Goal: Task Accomplishment & Management: Manage account settings

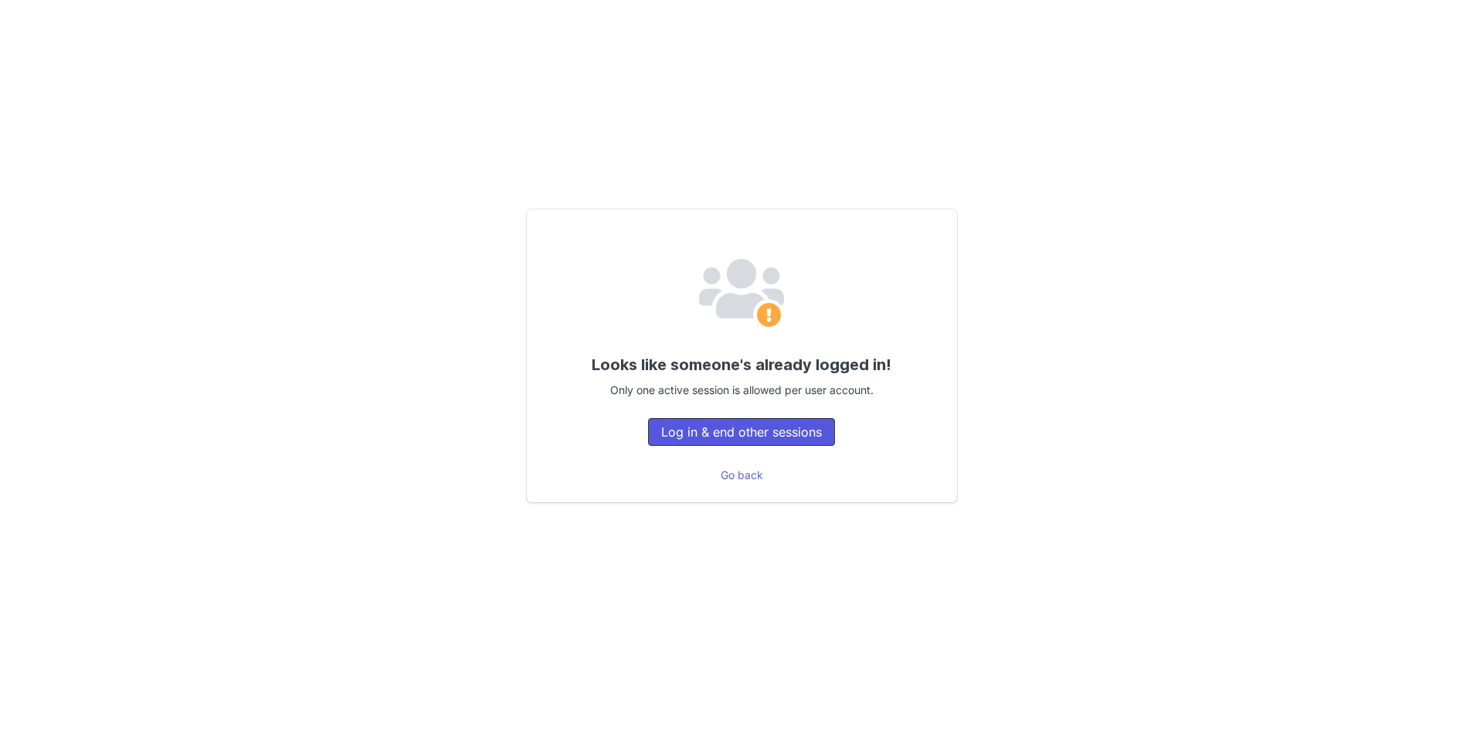
click at [659, 422] on button "Log in & end other sessions" at bounding box center [741, 432] width 187 height 28
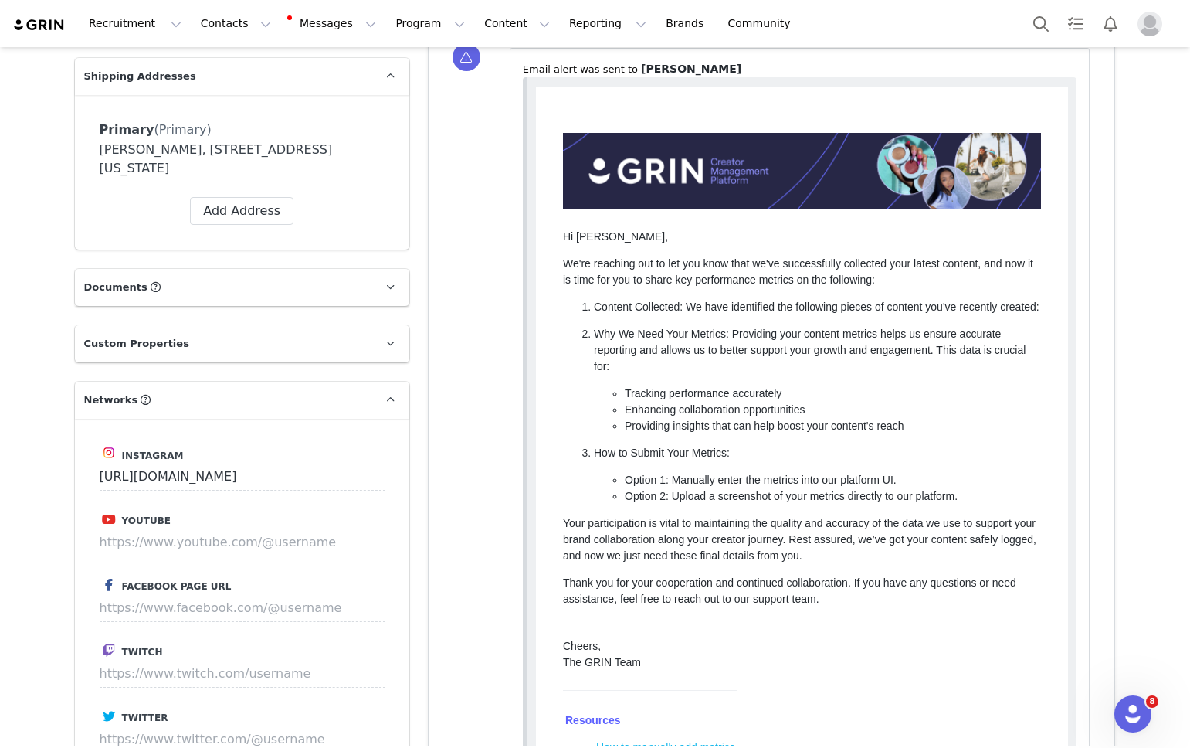
scroll to position [647, 0]
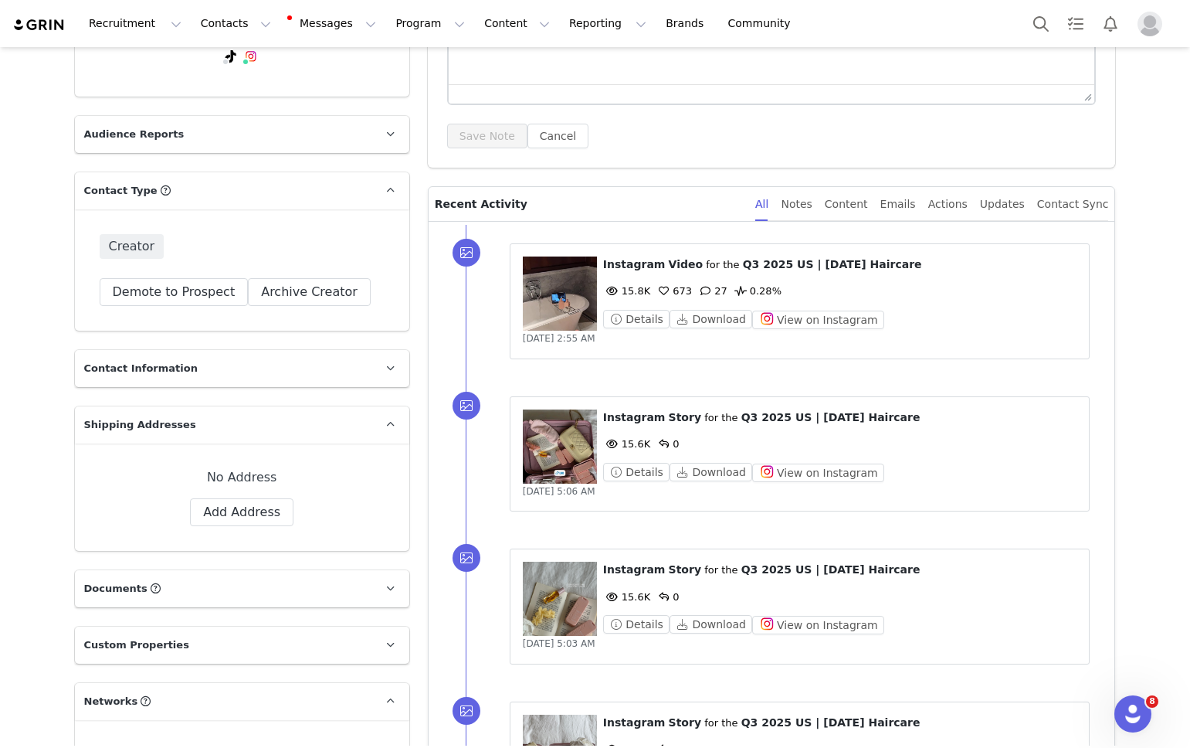
scroll to position [521, 0]
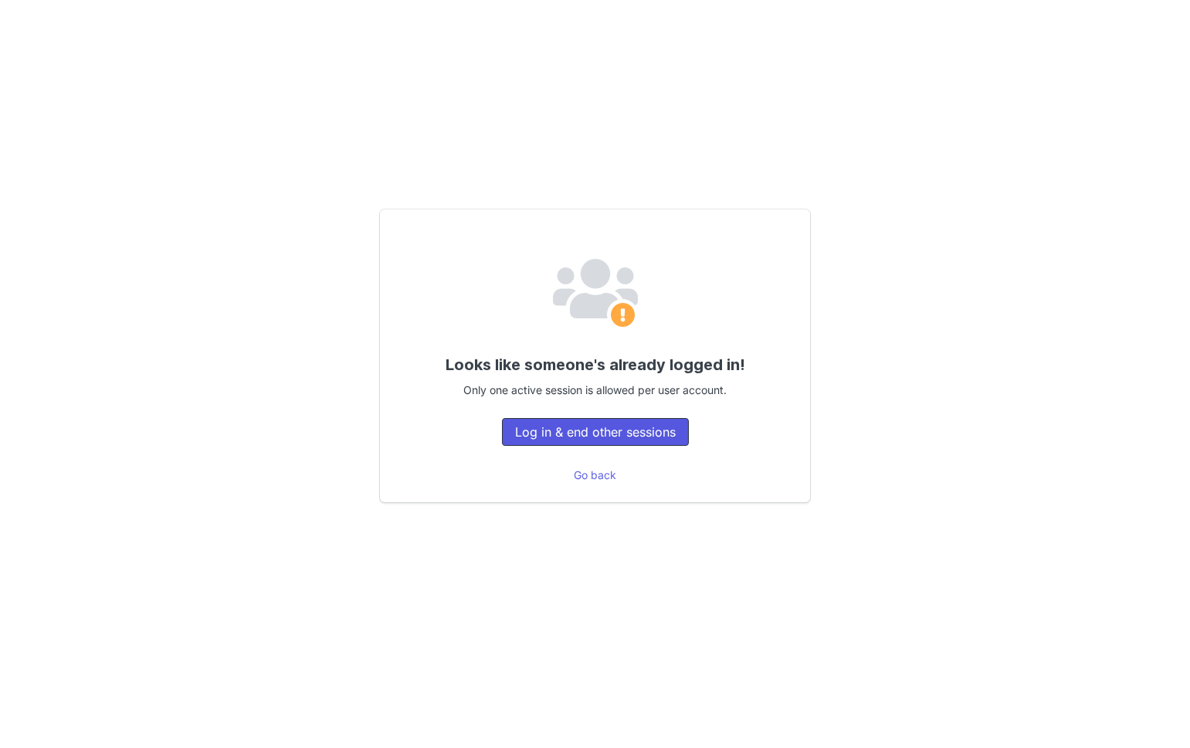
click at [612, 426] on button "Log in & end other sessions" at bounding box center [595, 432] width 187 height 28
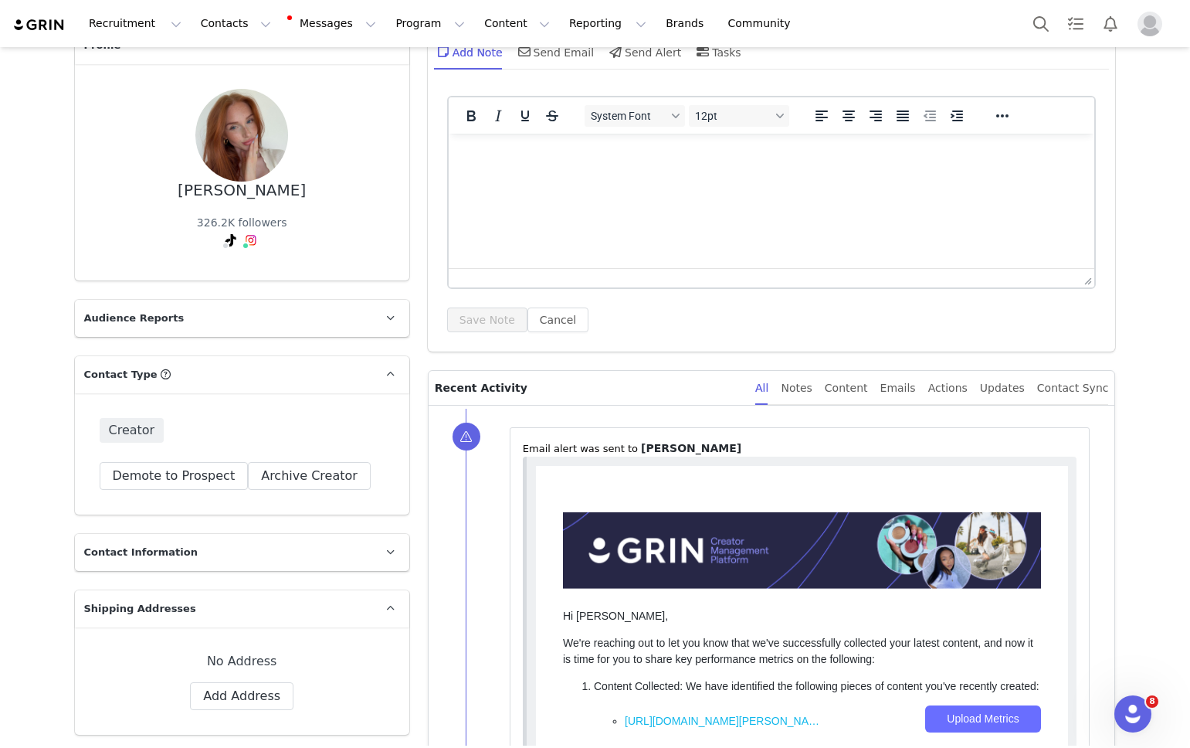
scroll to position [69, 0]
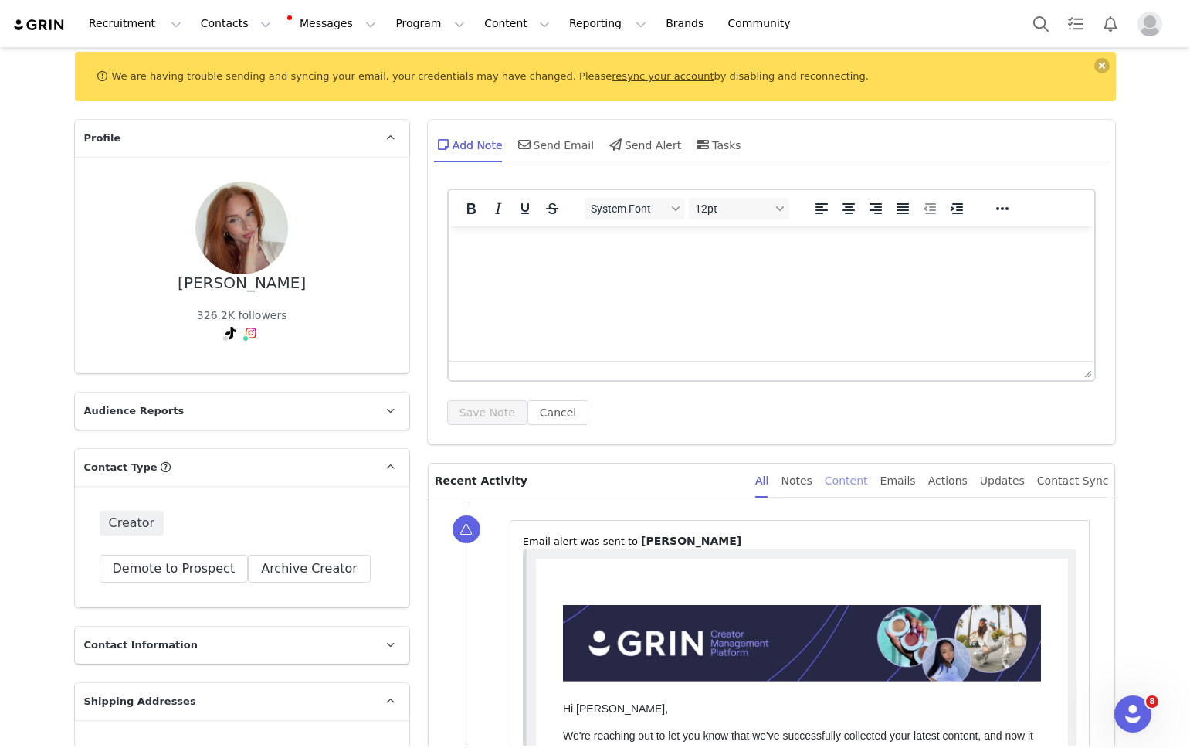
click at [852, 480] on div "Content" at bounding box center [846, 480] width 43 height 35
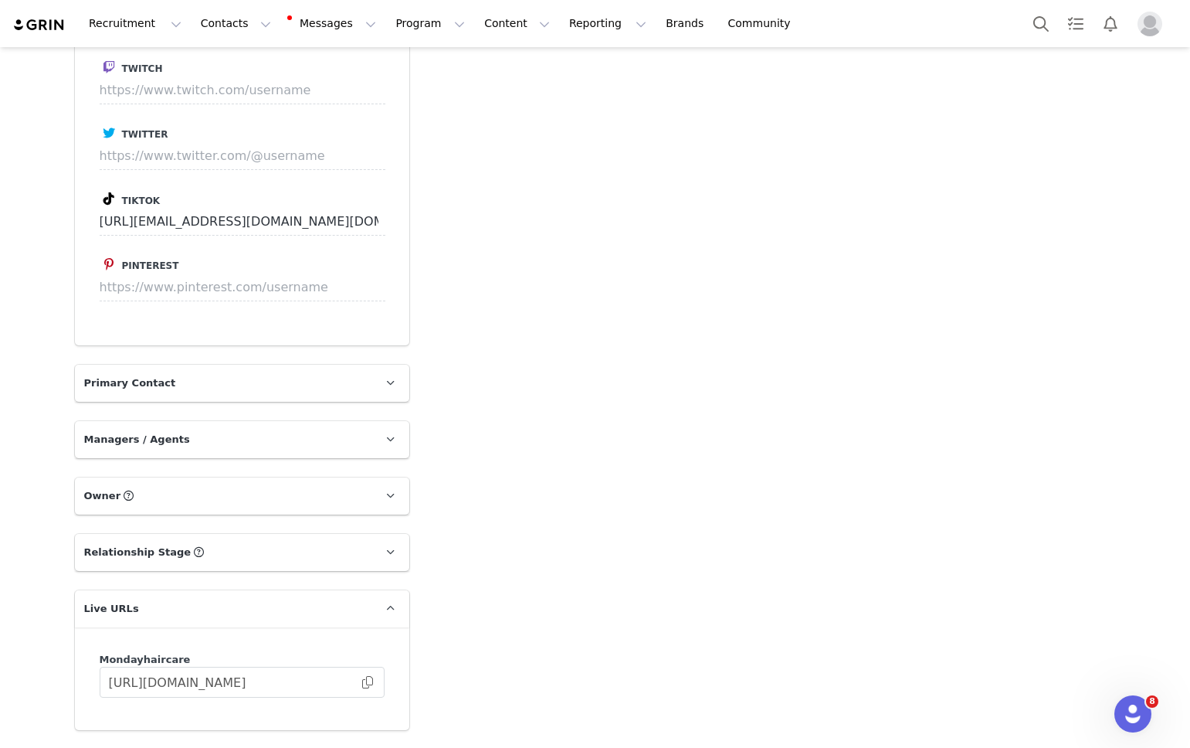
scroll to position [1360, 0]
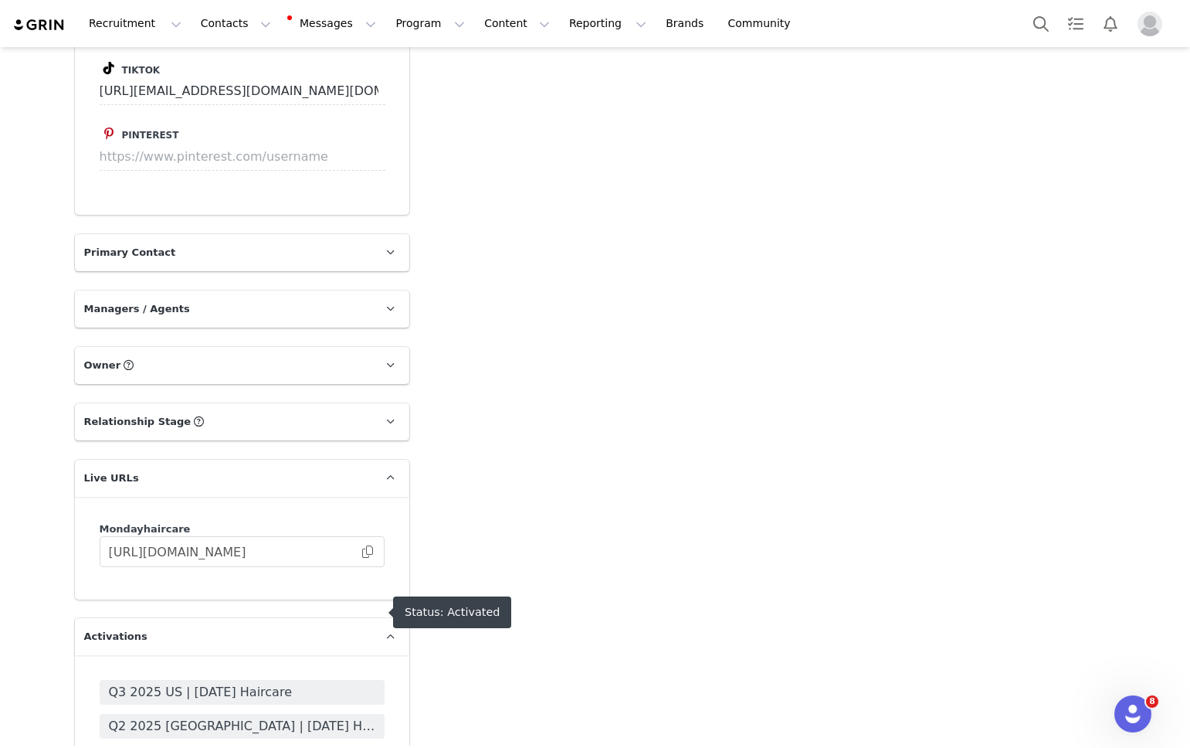
click at [204, 683] on span "Q3 2025 US | MONDAY Haircare" at bounding box center [242, 692] width 266 height 19
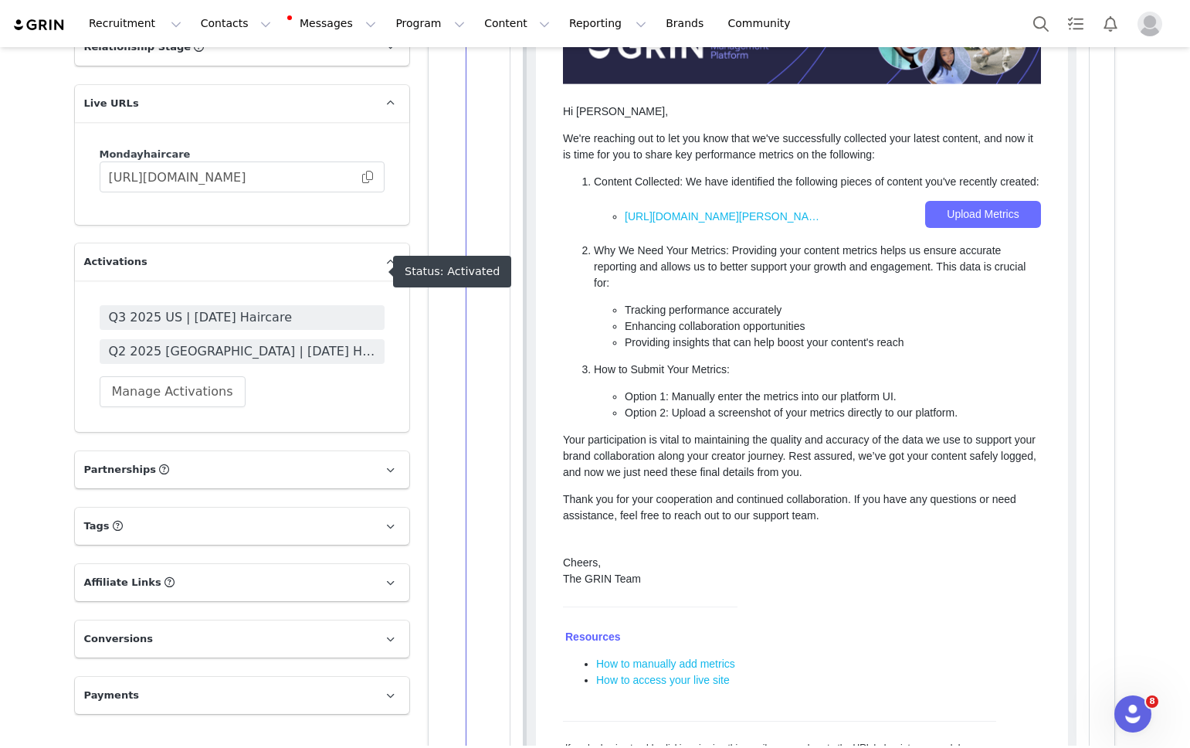
click at [280, 342] on span "Q2 2025 USA | MONDAY Haircare" at bounding box center [242, 351] width 266 height 19
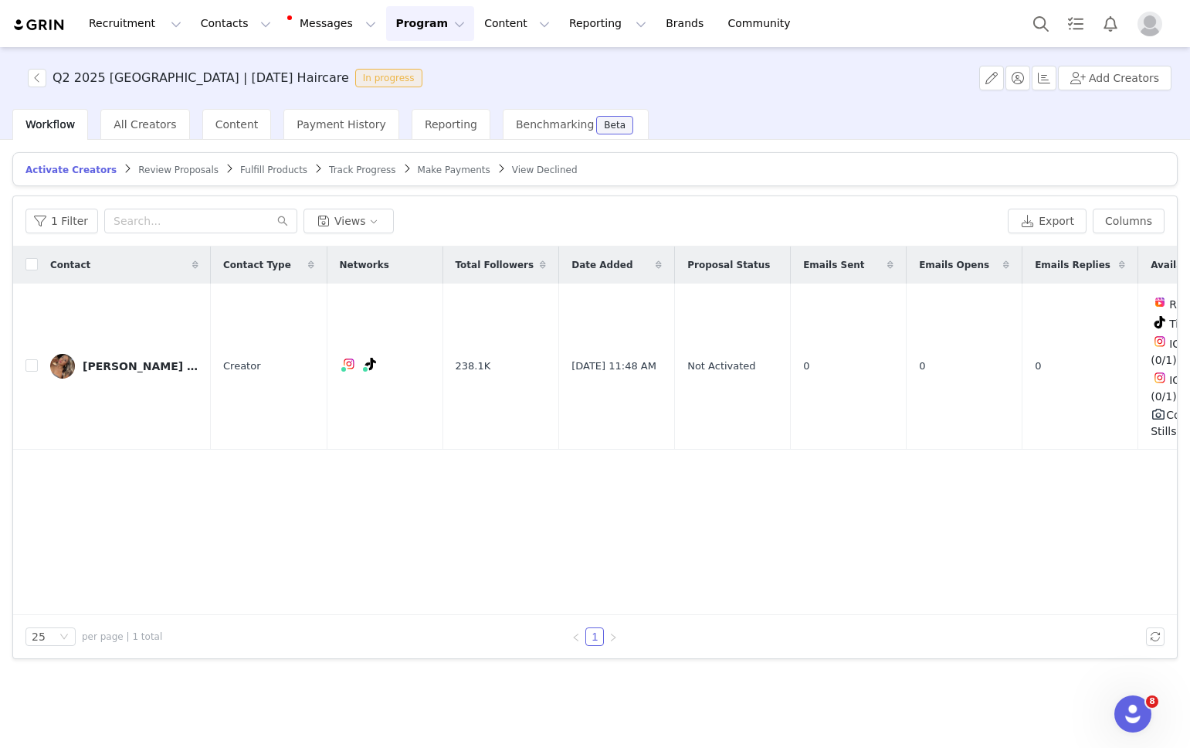
click at [260, 168] on span "Fulfill Products" at bounding box center [273, 169] width 67 height 11
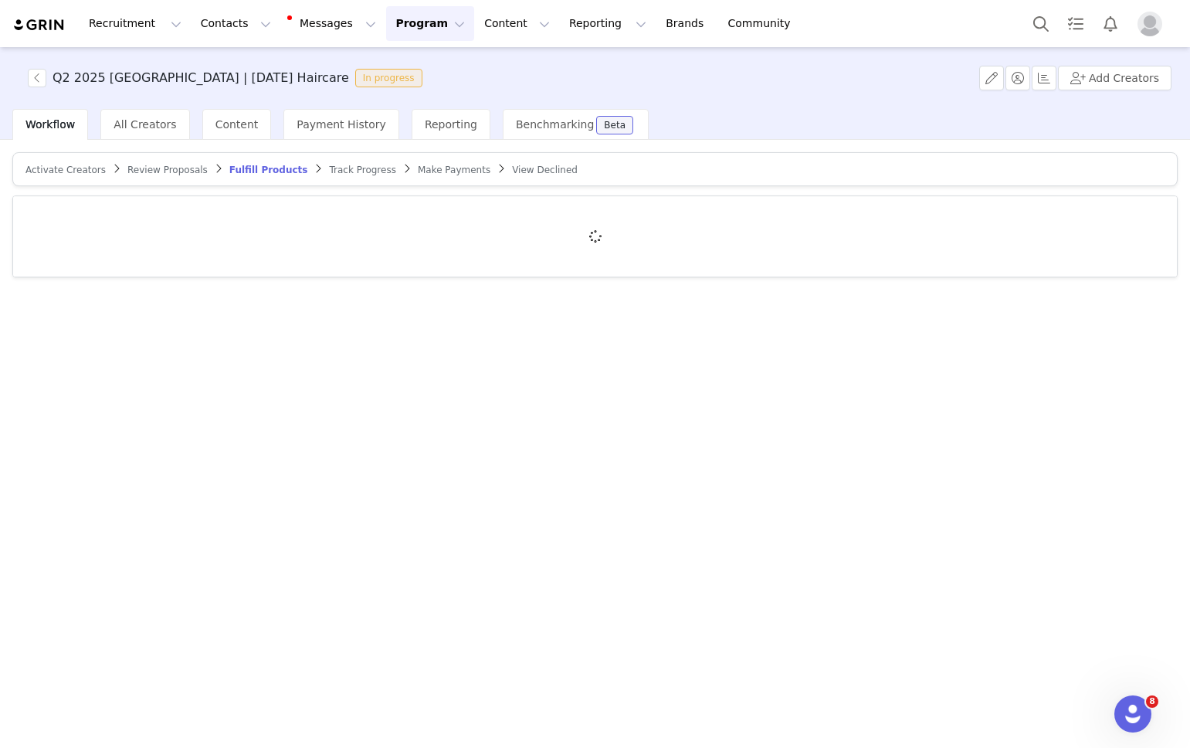
click at [329, 171] on span "Track Progress" at bounding box center [362, 169] width 66 height 11
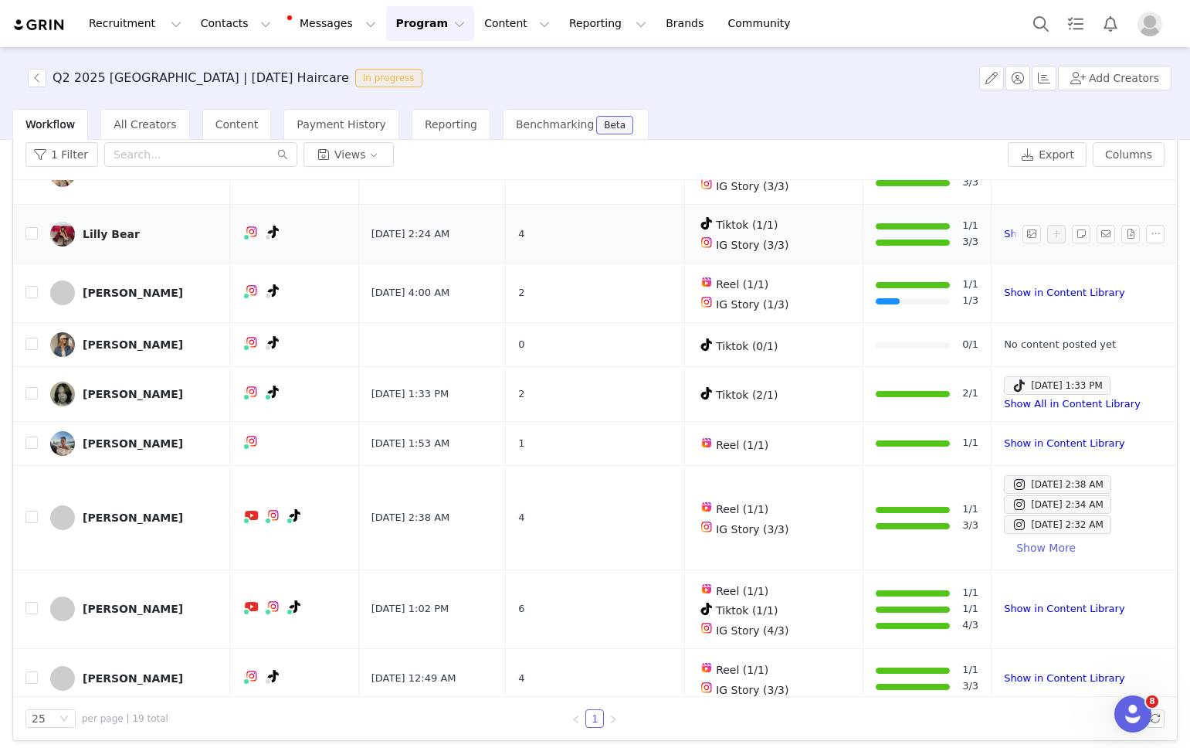
scroll to position [74, 0]
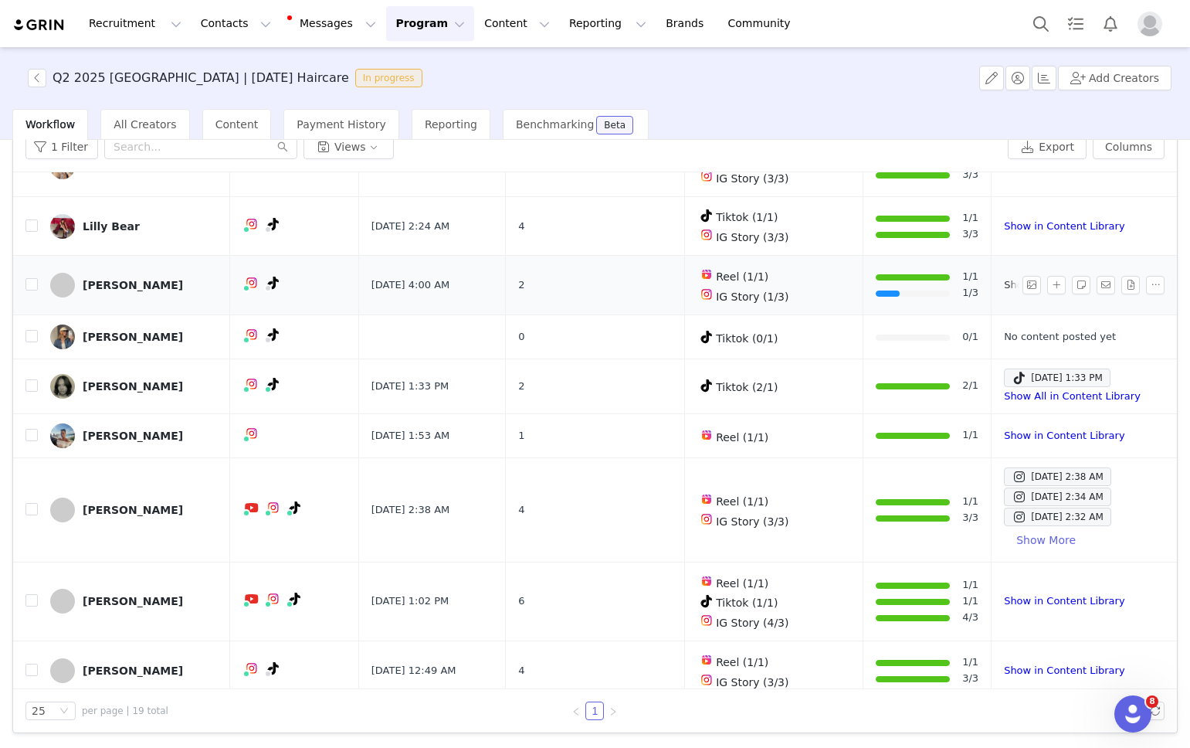
click at [1004, 279] on link "Show in Content Library" at bounding box center [1064, 285] width 120 height 12
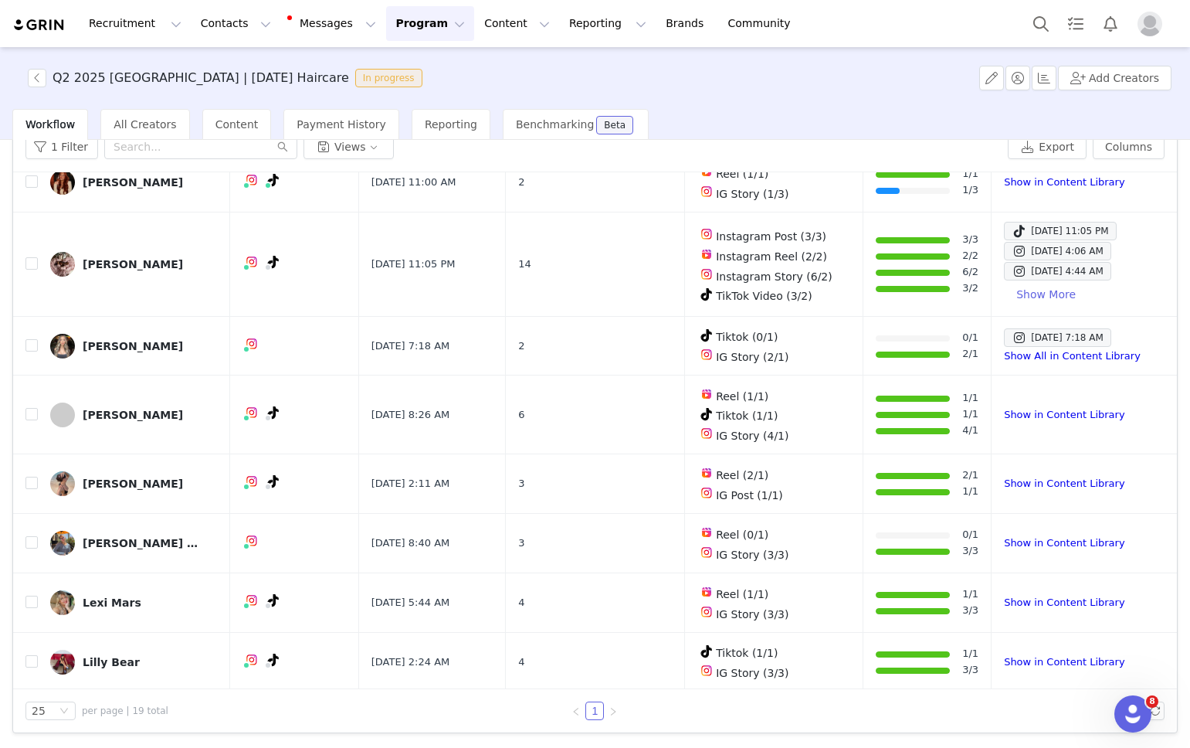
scroll to position [83, 0]
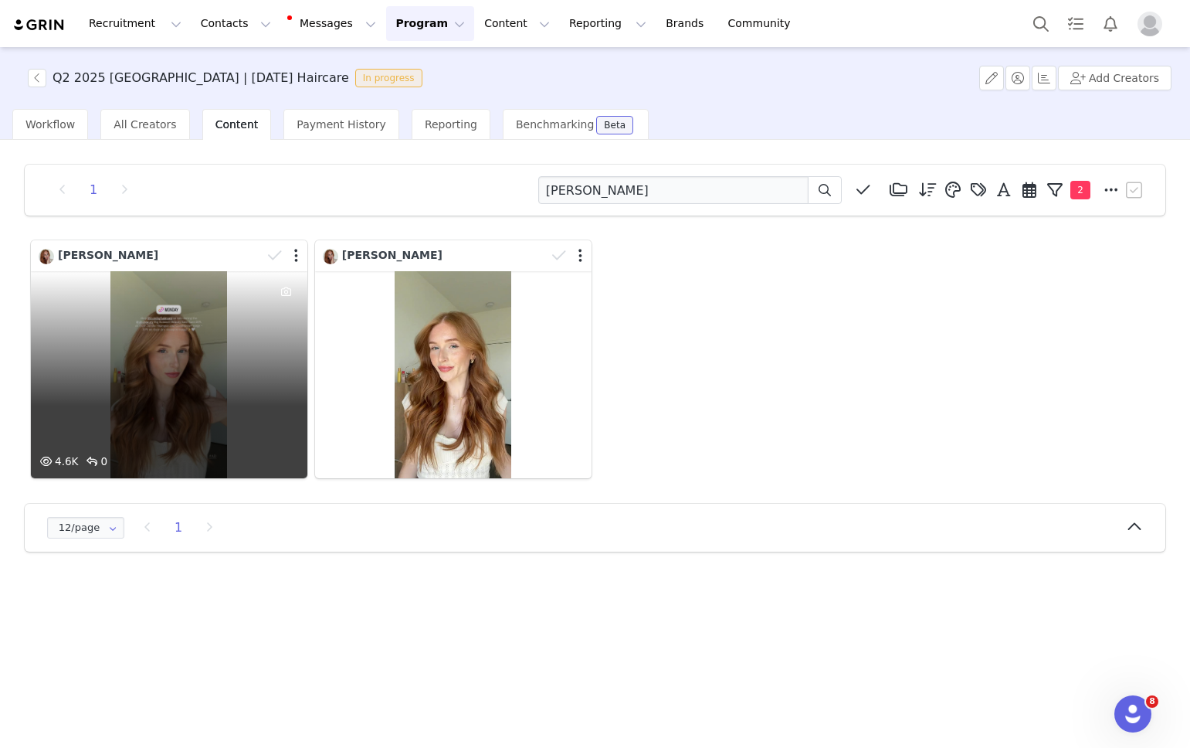
click at [171, 390] on div "4.6K 0" at bounding box center [169, 374] width 276 height 207
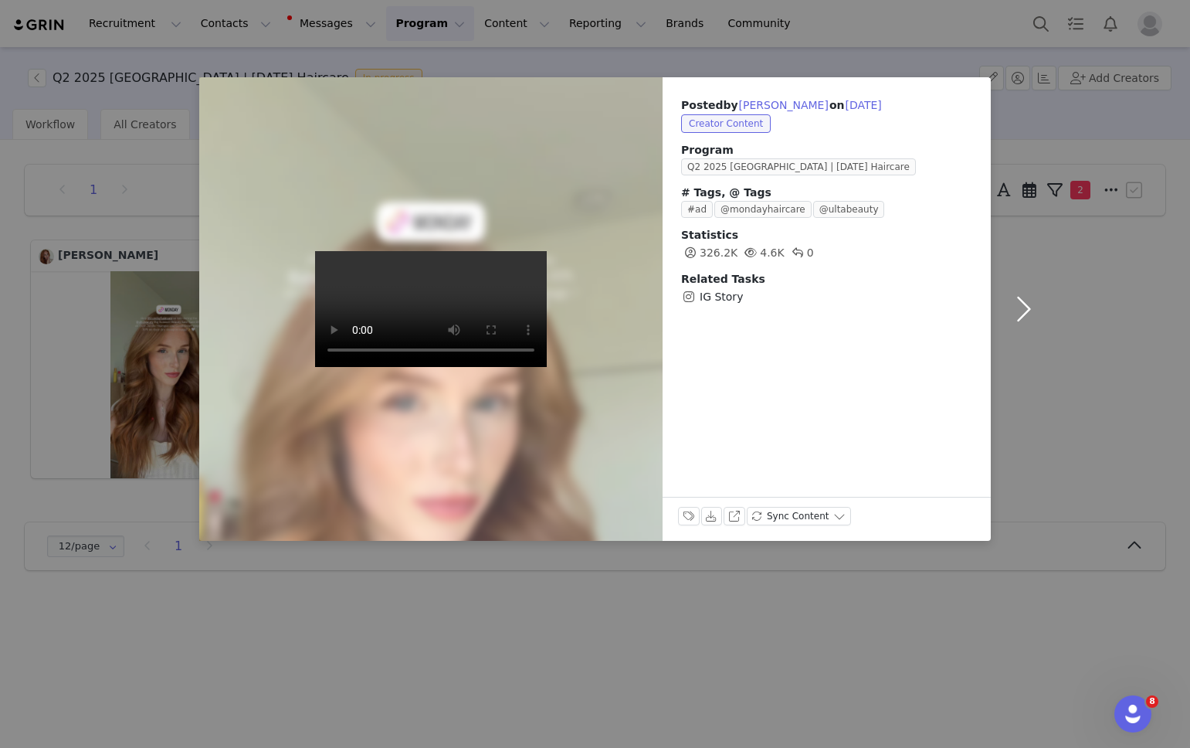
click at [1055, 107] on button "button" at bounding box center [1023, 308] width 65 height 463
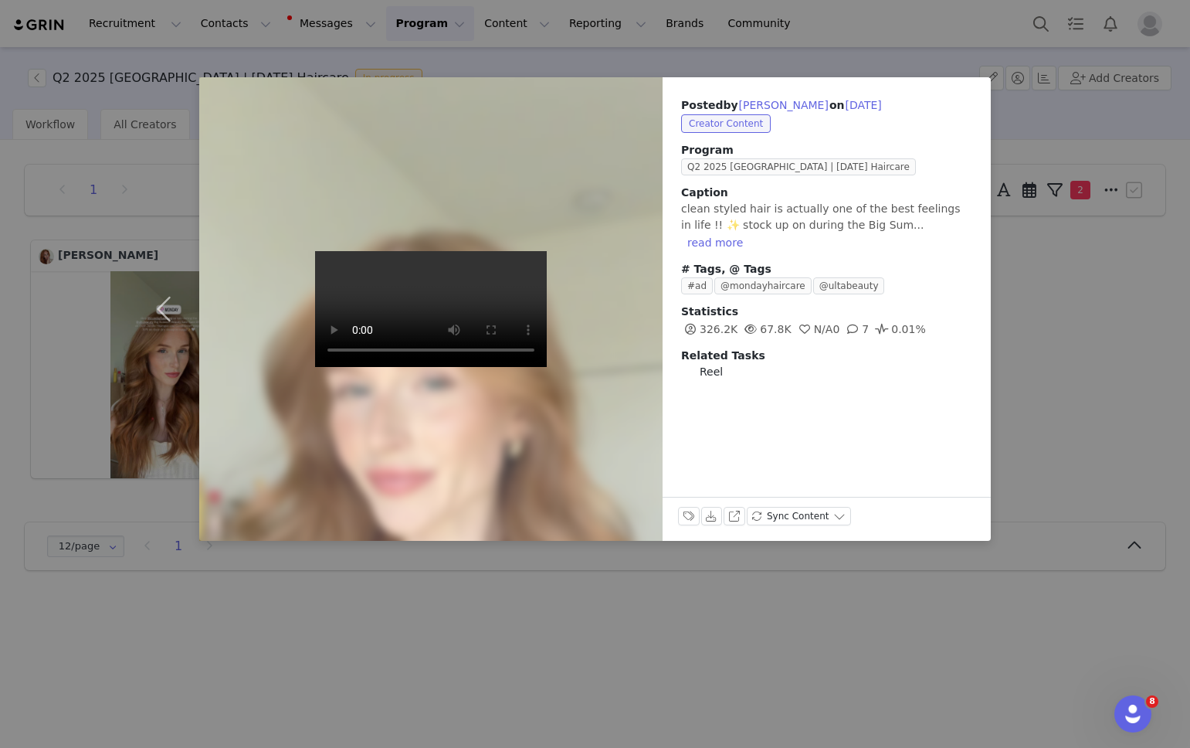
click at [919, 53] on div "Posted by Kylei Halbakken on Jul 2, 2025 Creator Content Program Q2 2025 USA | …" at bounding box center [595, 374] width 1190 height 748
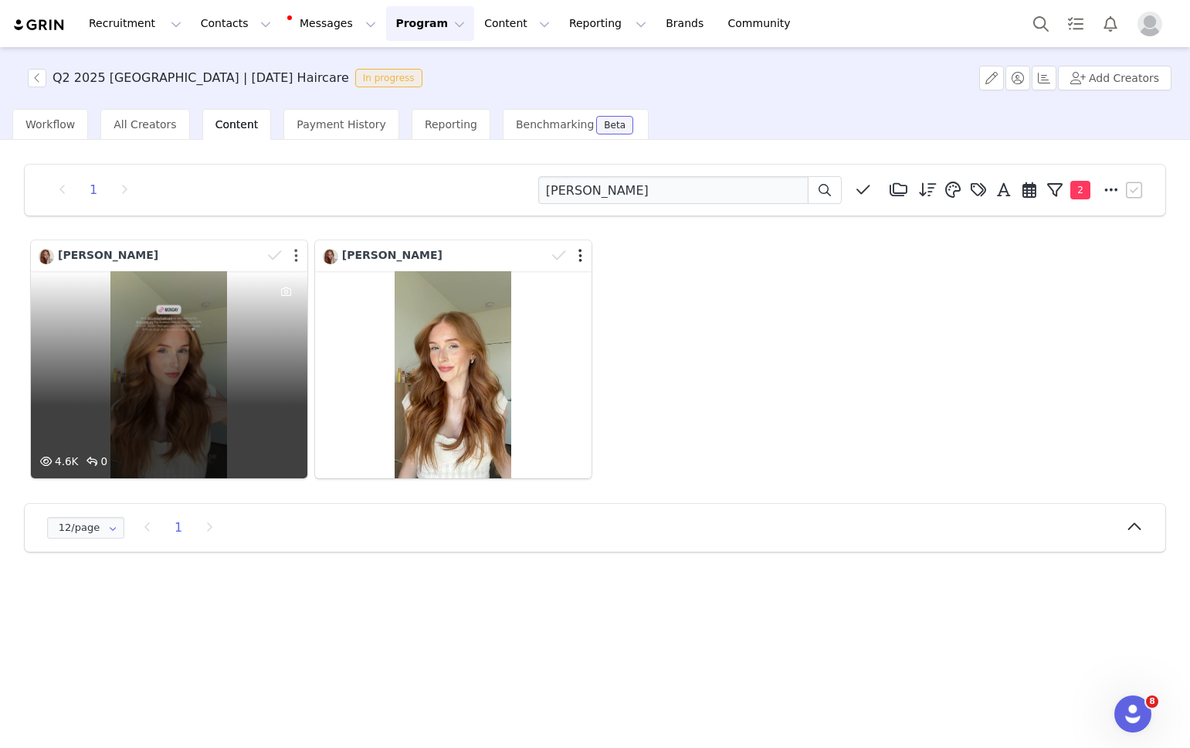
click at [296, 259] on button "button" at bounding box center [296, 255] width 4 height 15
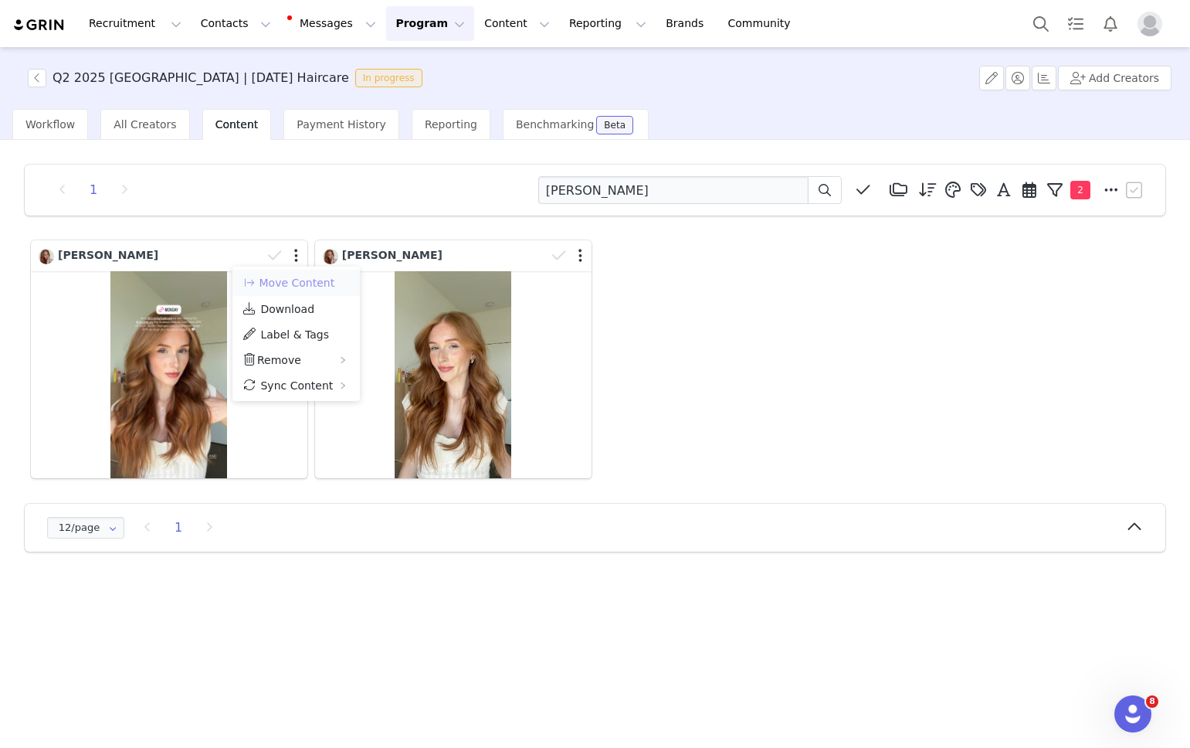
click at [289, 282] on button "Move Content" at bounding box center [288, 282] width 93 height 19
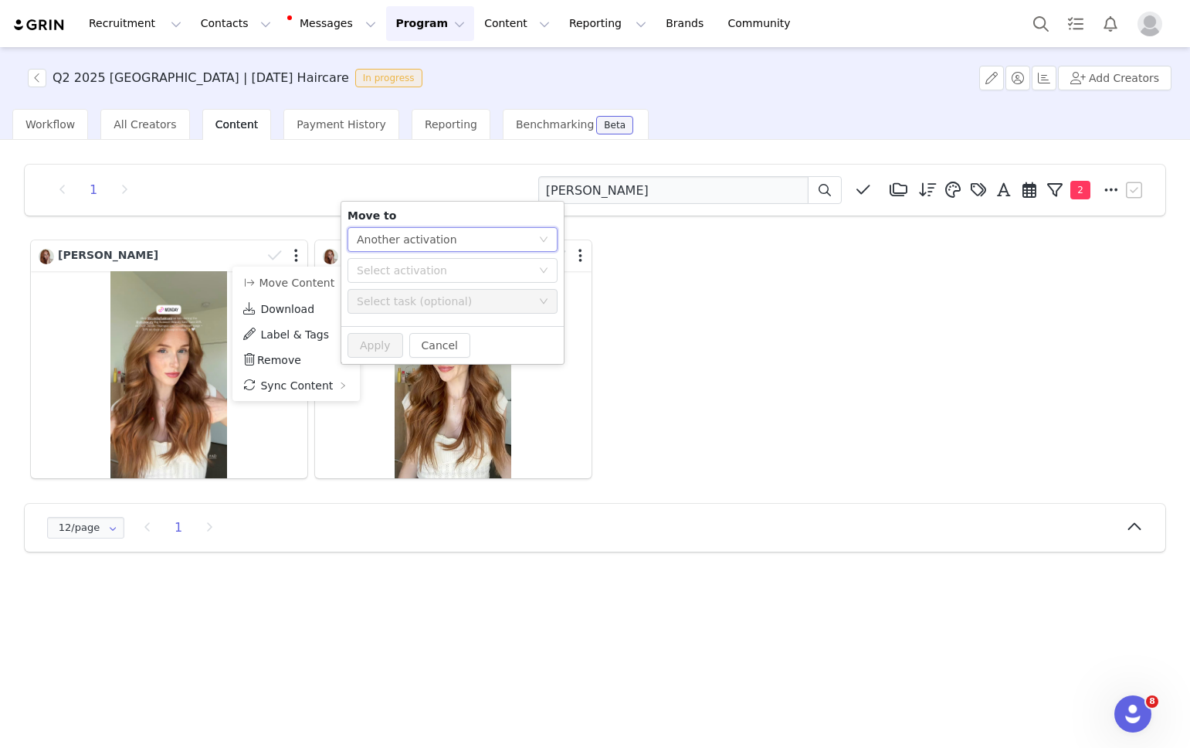
click at [376, 241] on div "Another activation" at bounding box center [407, 239] width 100 height 23
click at [371, 269] on div "Select activation" at bounding box center [444, 270] width 175 height 15
click at [375, 301] on li "Q3 2025 US | MONDAY Haircare Activated" at bounding box center [453, 302] width 210 height 26
click at [362, 344] on button "Apply" at bounding box center [376, 345] width 56 height 25
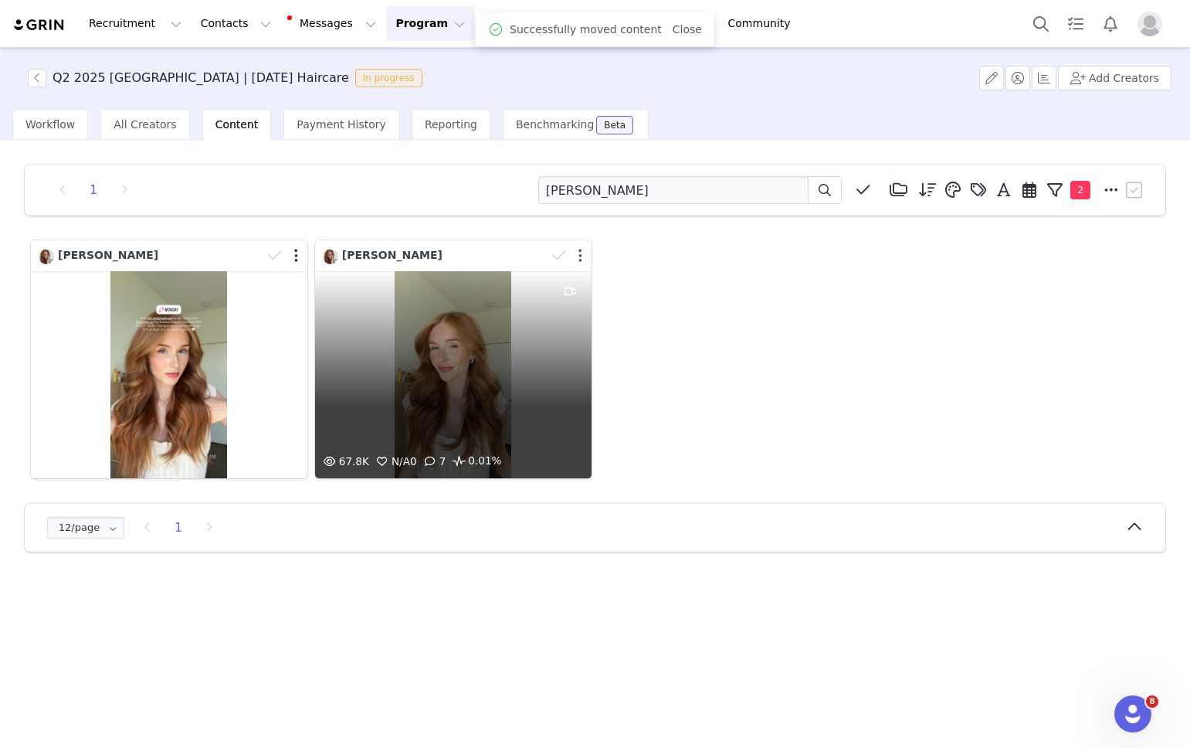
click at [581, 259] on button "button" at bounding box center [580, 255] width 4 height 15
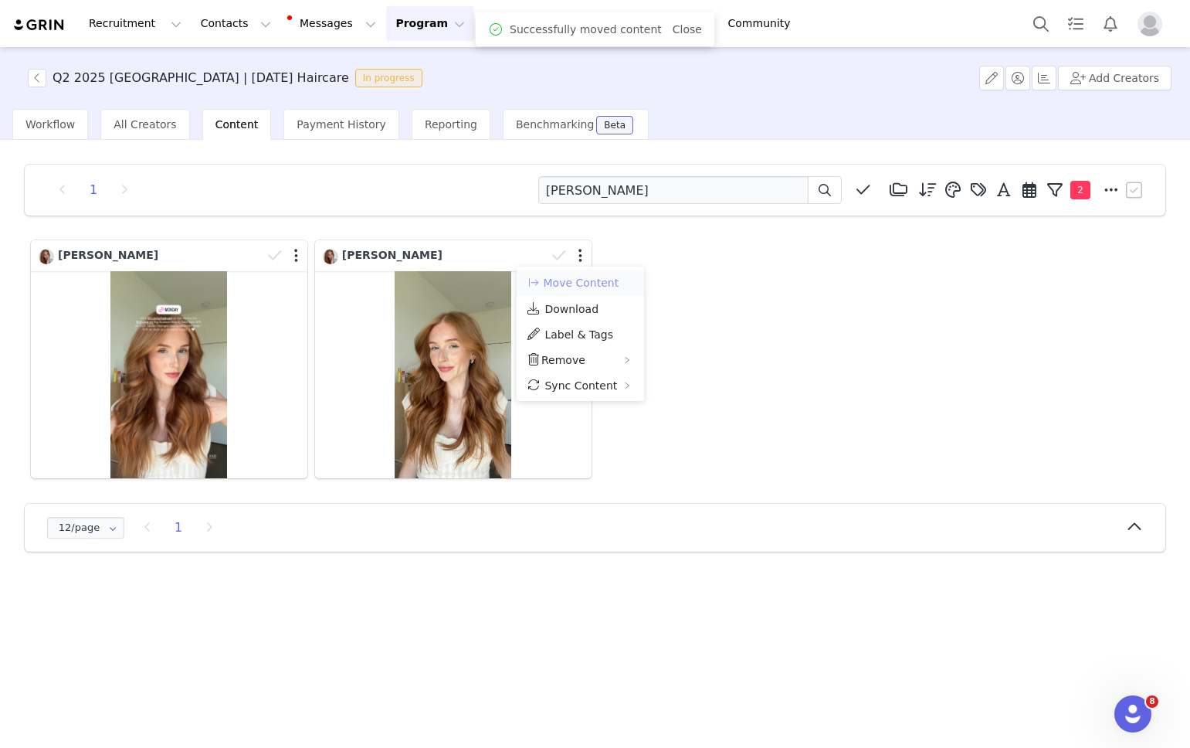
click at [575, 280] on button "Move Content" at bounding box center [572, 282] width 93 height 19
click at [583, 223] on div "1 Kylei Halbakken Media Library (5) Tiktok Content (5) New Folder Edit Folders …" at bounding box center [594, 358] width 1165 height 412
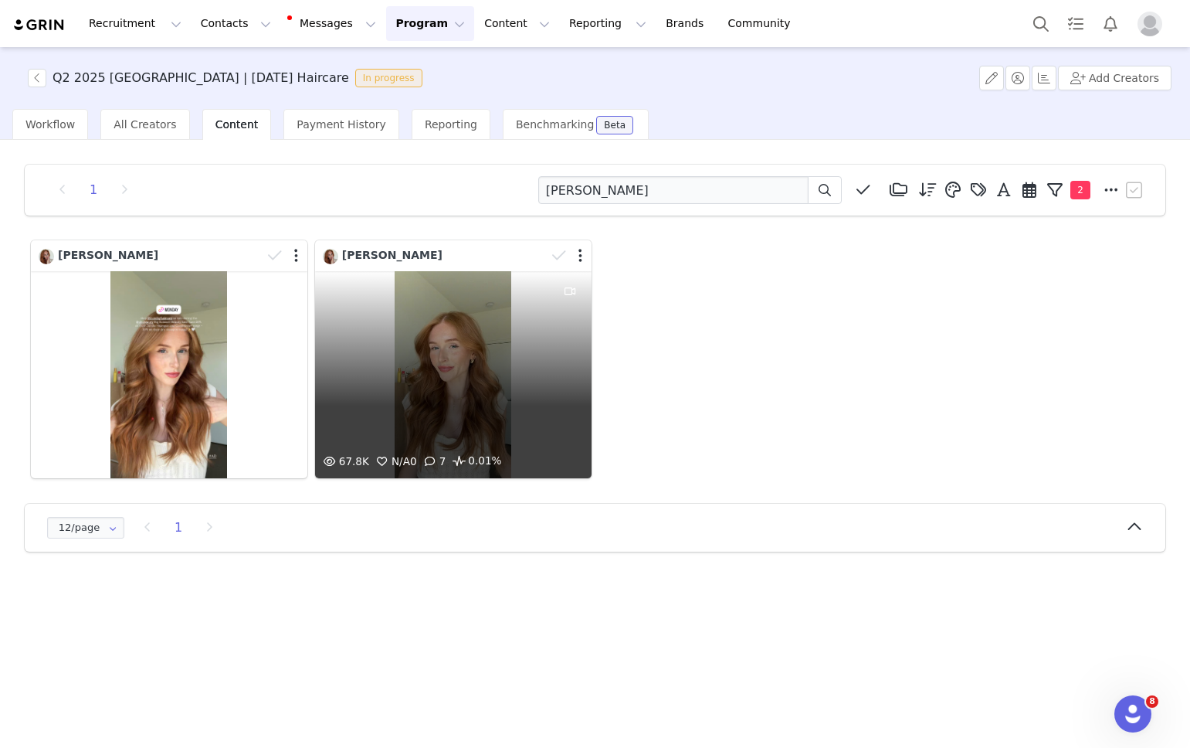
click at [402, 353] on div "67.8K N/A 0 7 0.01%" at bounding box center [453, 374] width 276 height 207
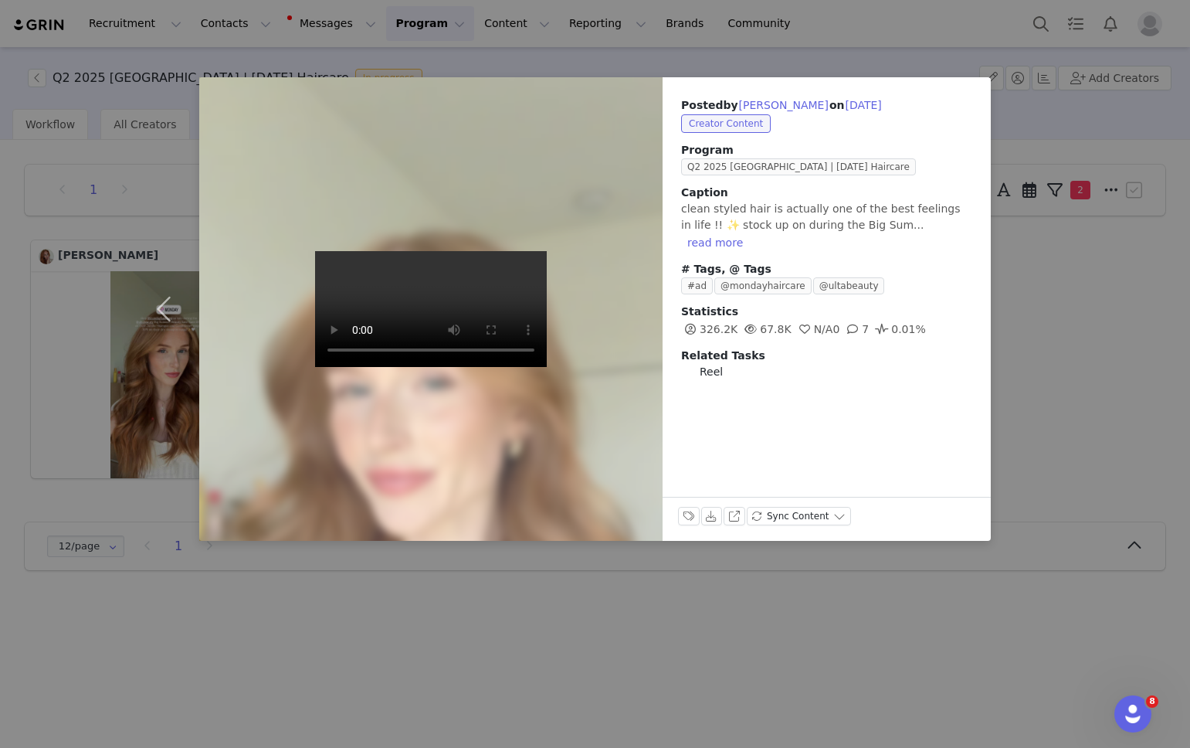
click at [1016, 110] on div "Posted by Kylei Halbakken on Jul 2, 2025 Creator Content Program Q2 2025 USA | …" at bounding box center [595, 374] width 1190 height 748
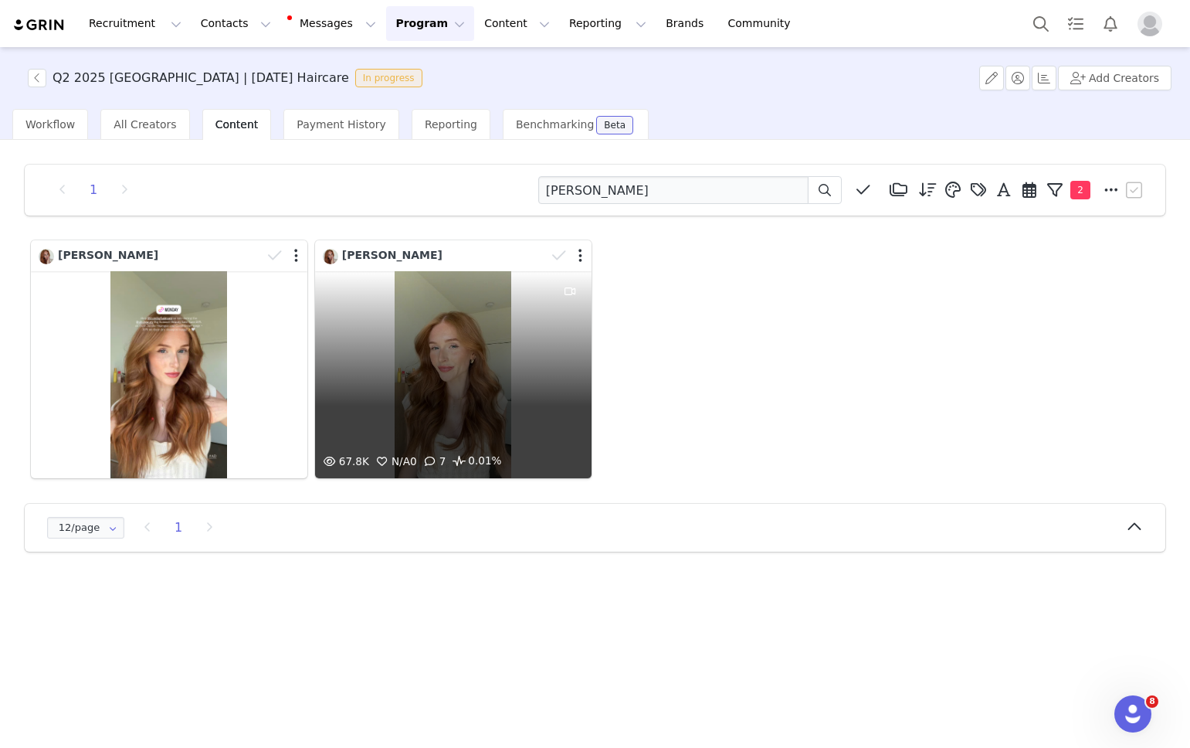
click at [575, 253] on div at bounding box center [569, 255] width 45 height 23
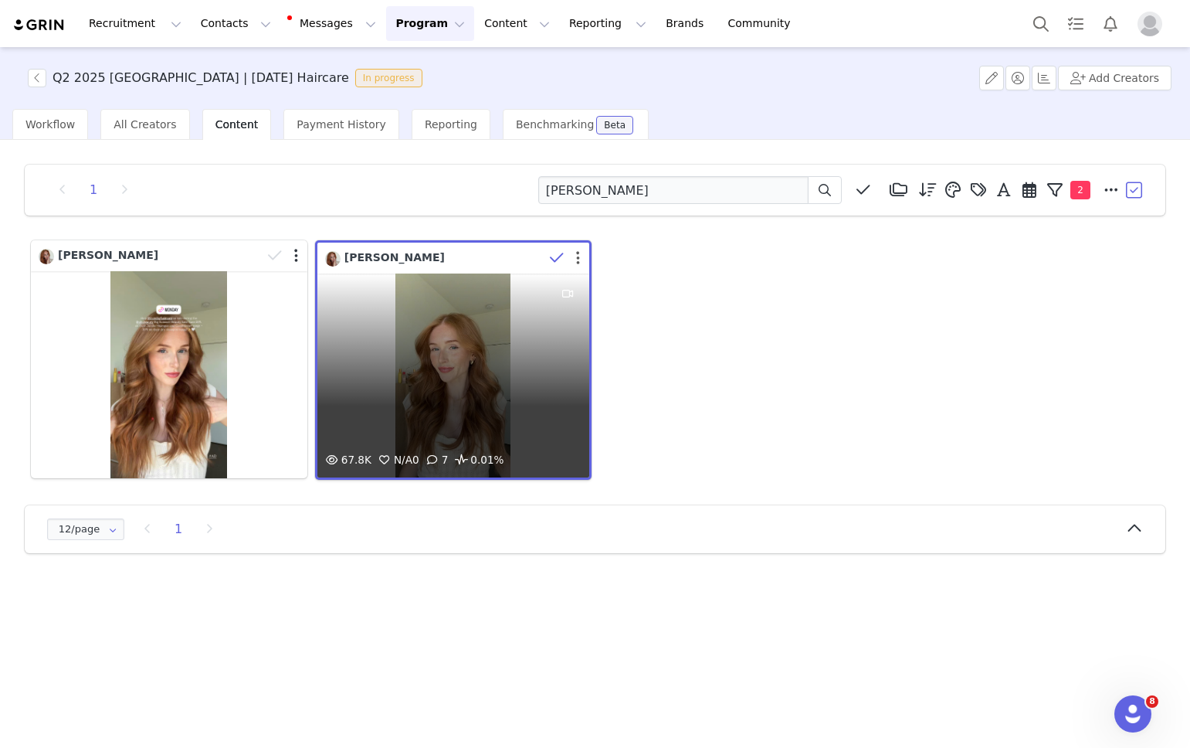
click at [576, 253] on button "button" at bounding box center [578, 257] width 4 height 15
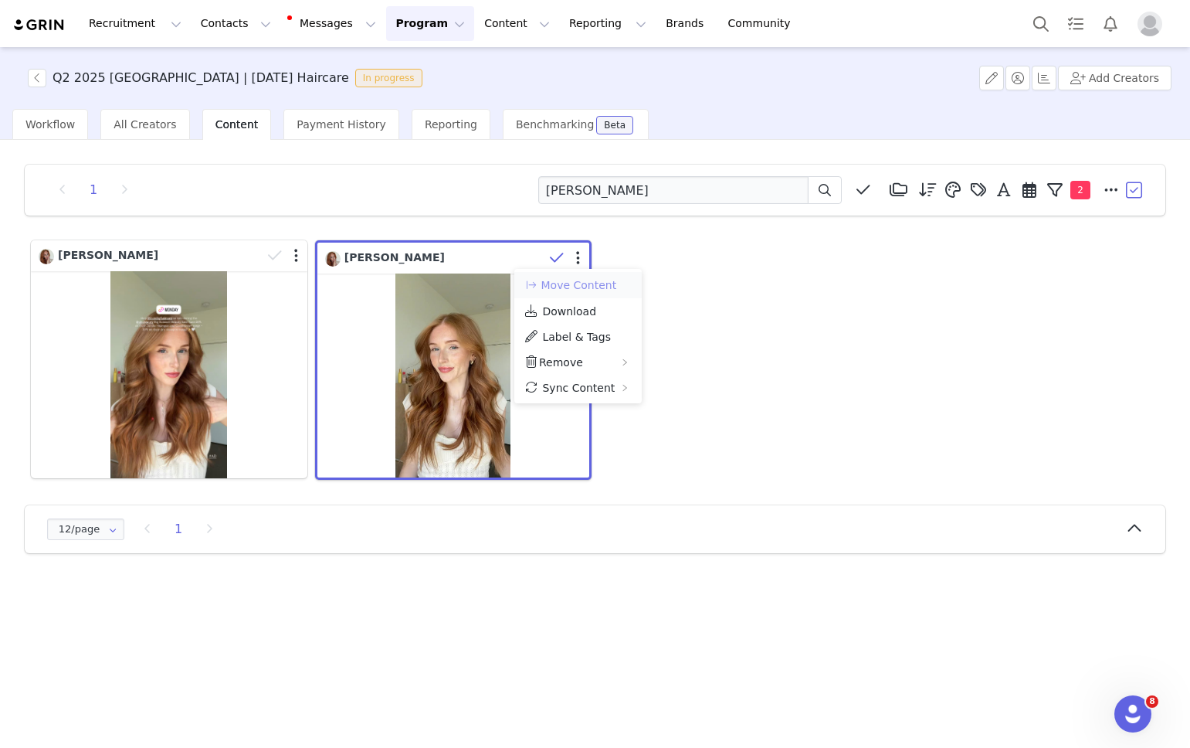
click at [554, 287] on button "Move Content" at bounding box center [570, 285] width 93 height 19
click at [673, 268] on div "Select activation" at bounding box center [726, 272] width 175 height 15
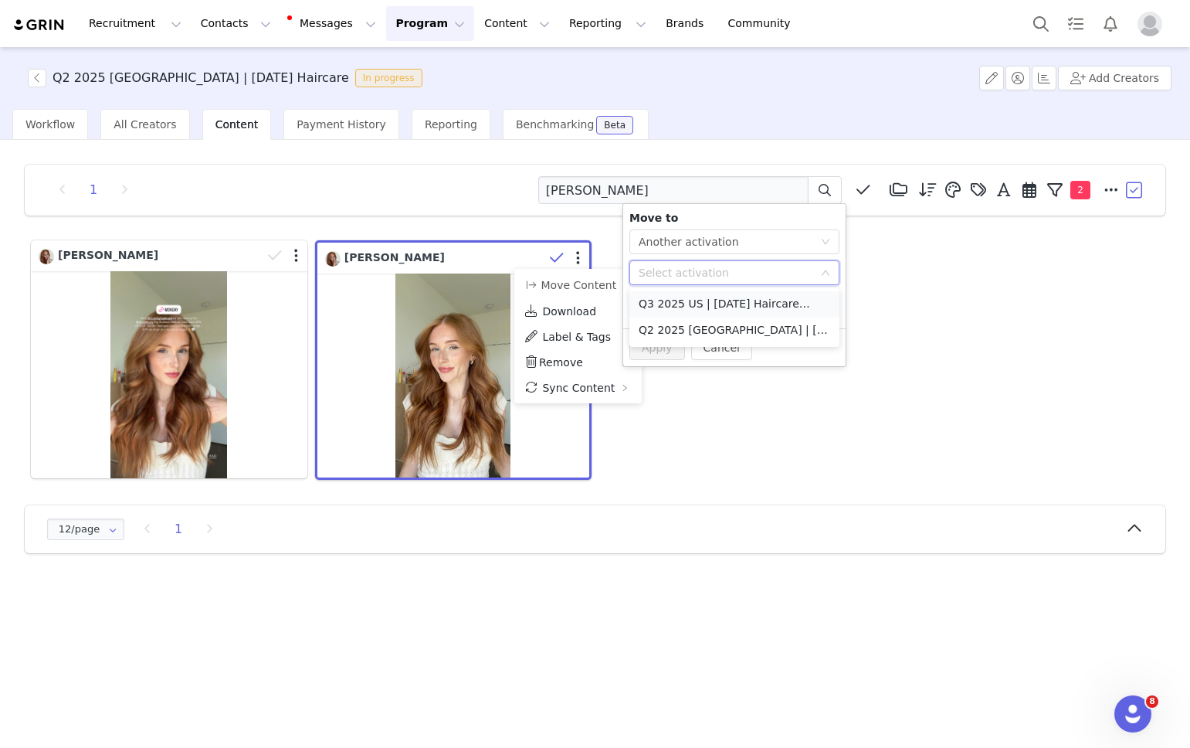
click at [669, 307] on li "Q3 2025 US | MONDAY Haircare Activated" at bounding box center [734, 304] width 210 height 26
click at [653, 349] on button "Apply" at bounding box center [657, 347] width 56 height 25
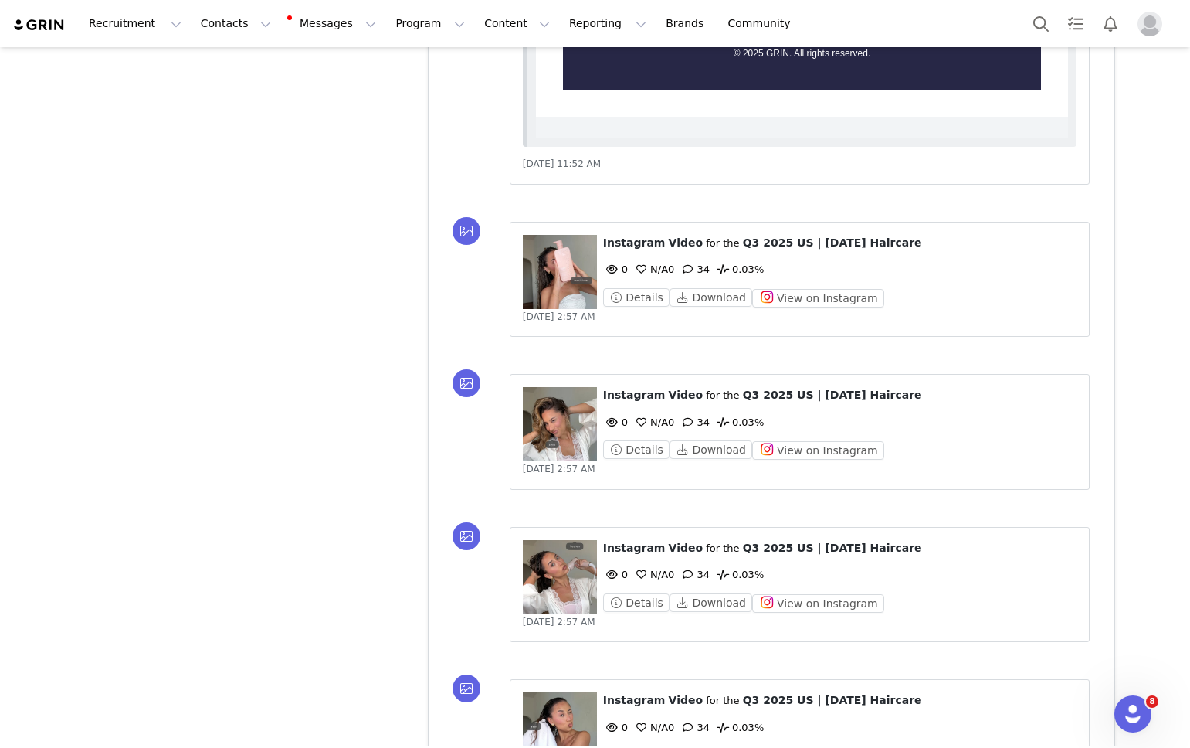
scroll to position [2674, 0]
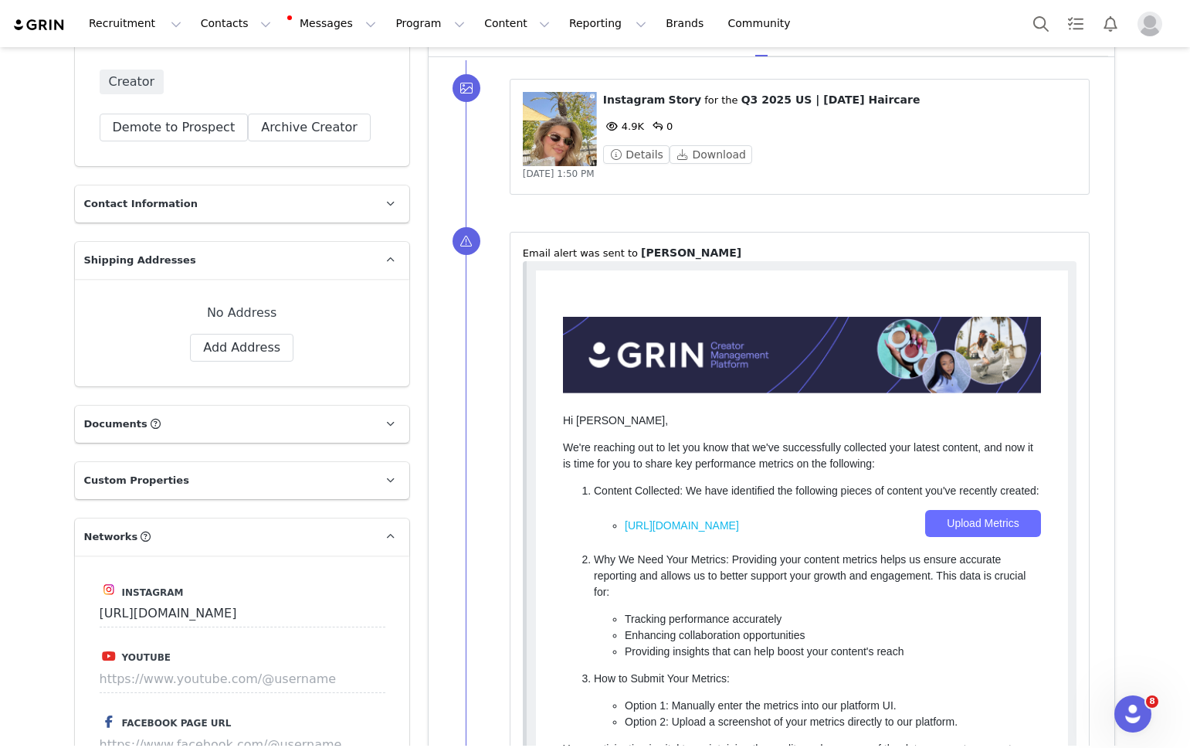
scroll to position [640, 0]
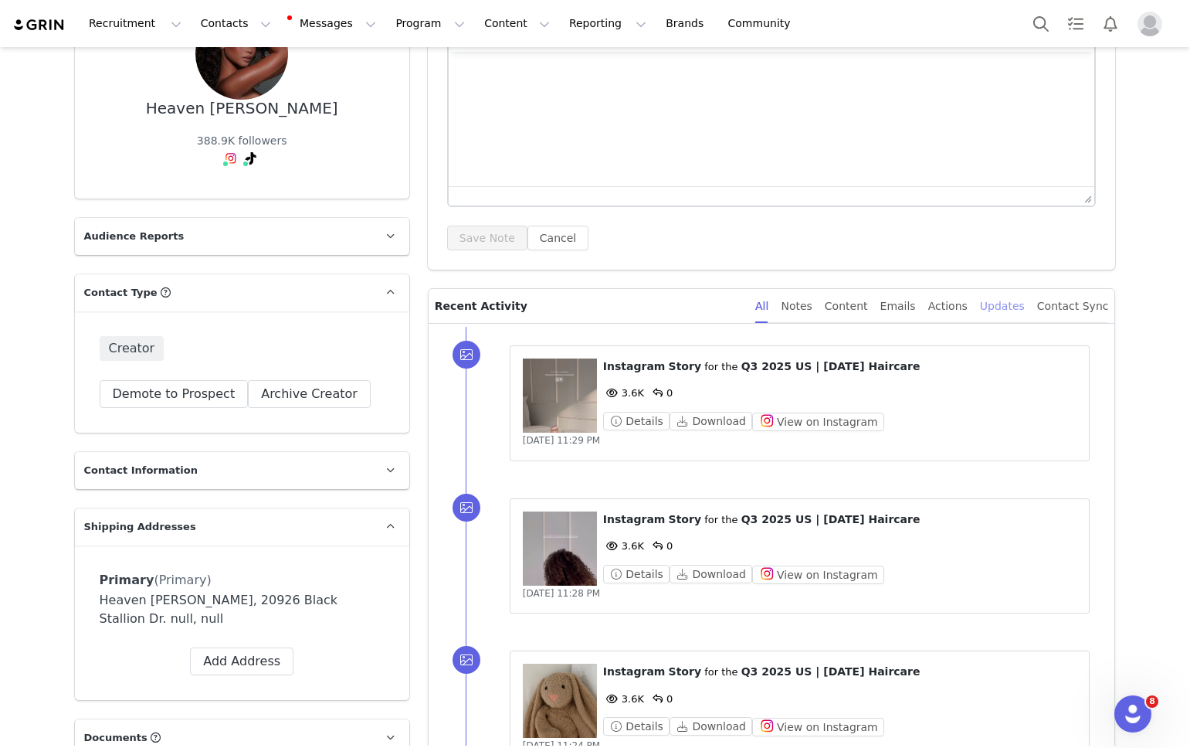
scroll to position [327, 0]
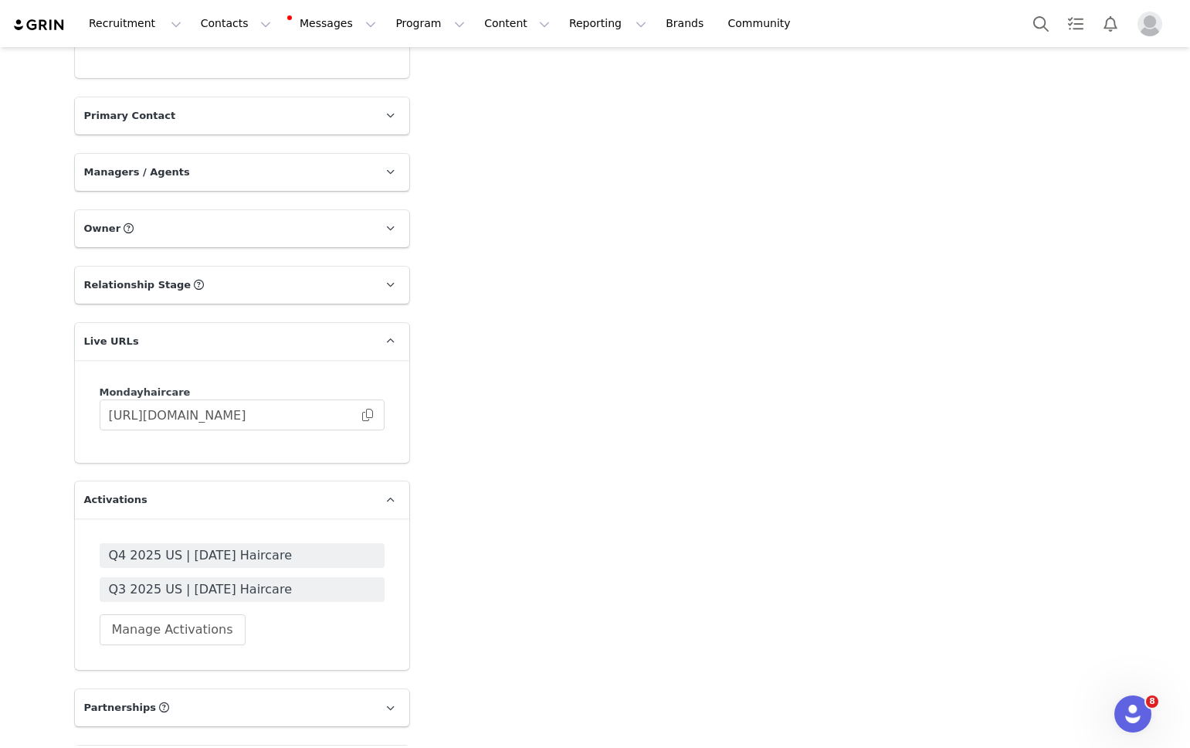
scroll to position [1498, 0]
click at [210, 589] on span "Q3 2025 US | [DATE] Haircare" at bounding box center [242, 587] width 266 height 19
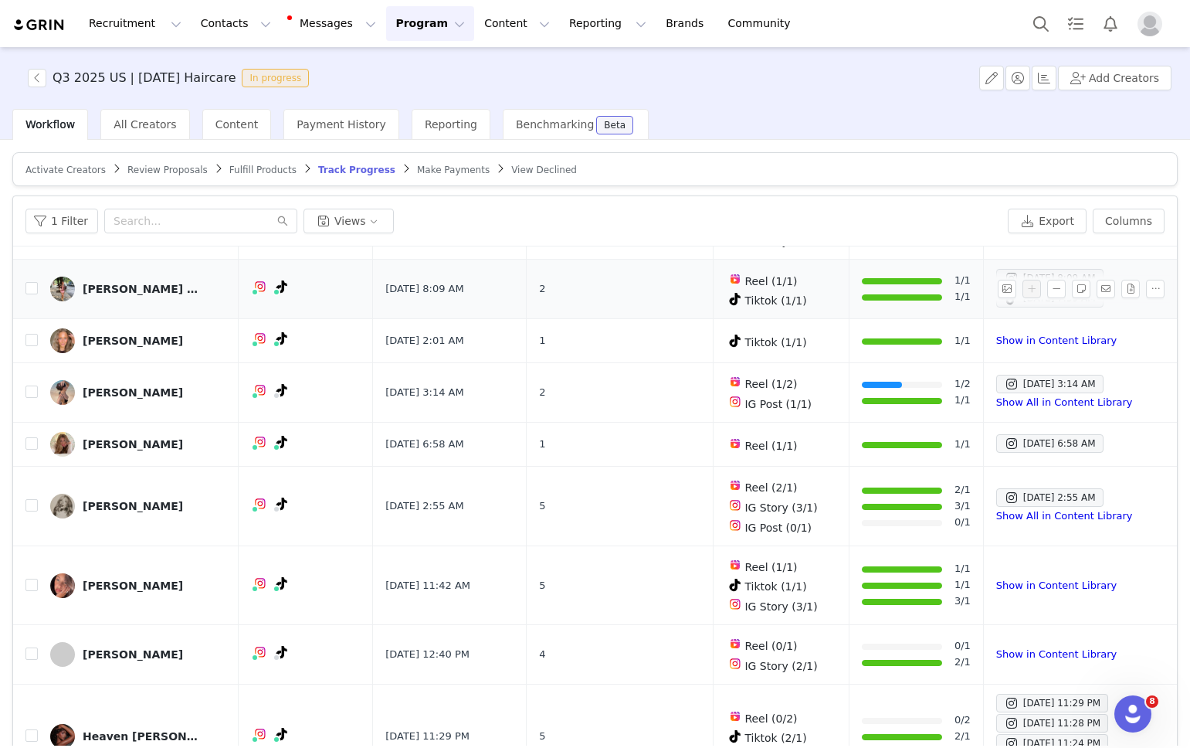
scroll to position [212, 0]
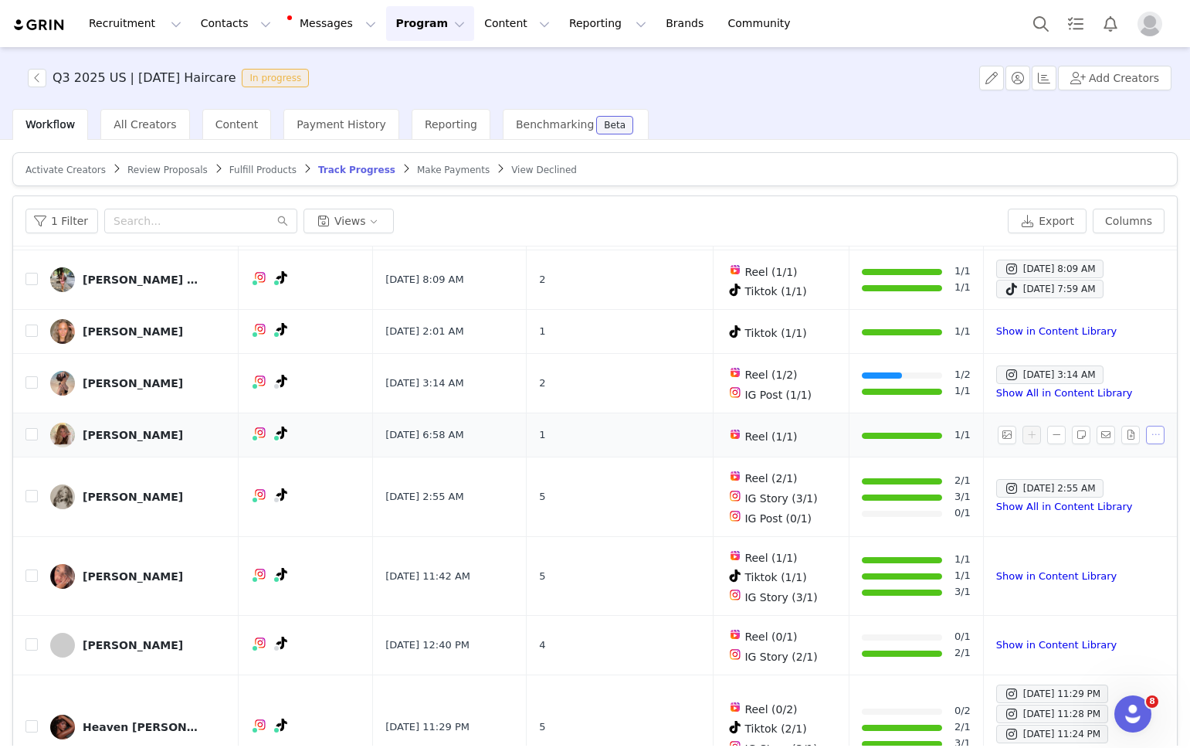
click at [1155, 434] on button "button" at bounding box center [1155, 435] width 19 height 19
click at [1155, 435] on button "button" at bounding box center [1155, 435] width 19 height 19
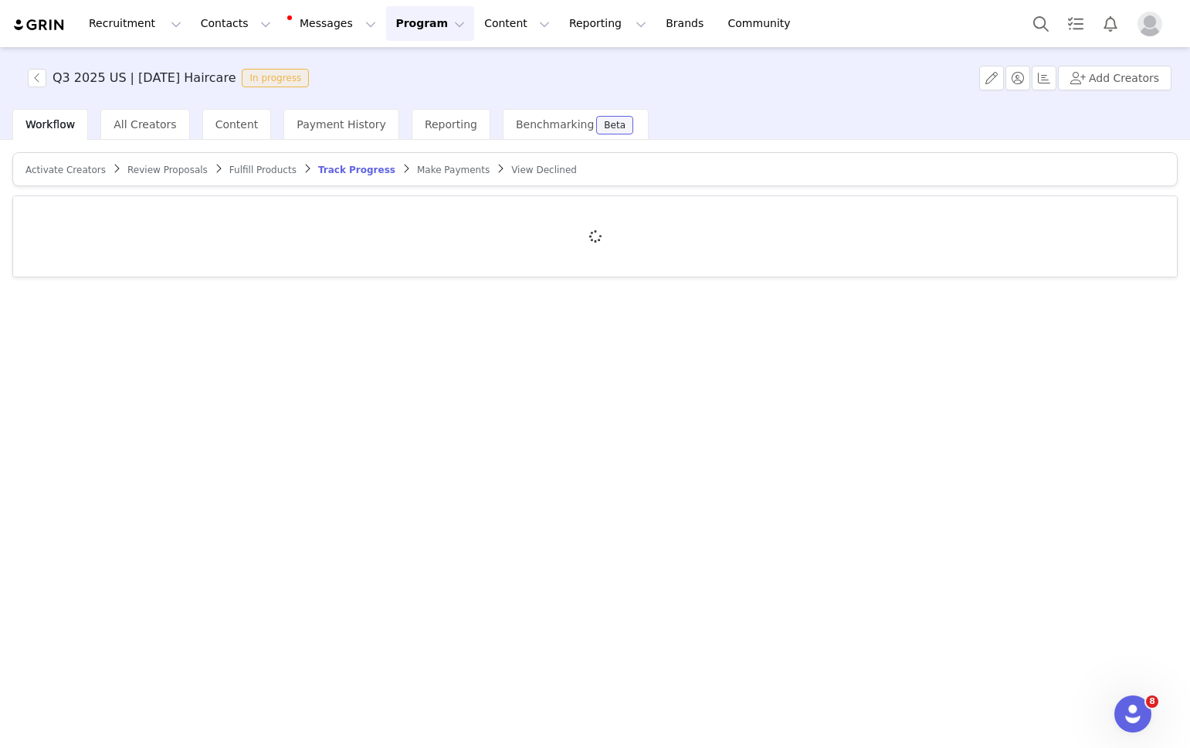
click at [89, 168] on span "Activate Creators" at bounding box center [65, 169] width 80 height 11
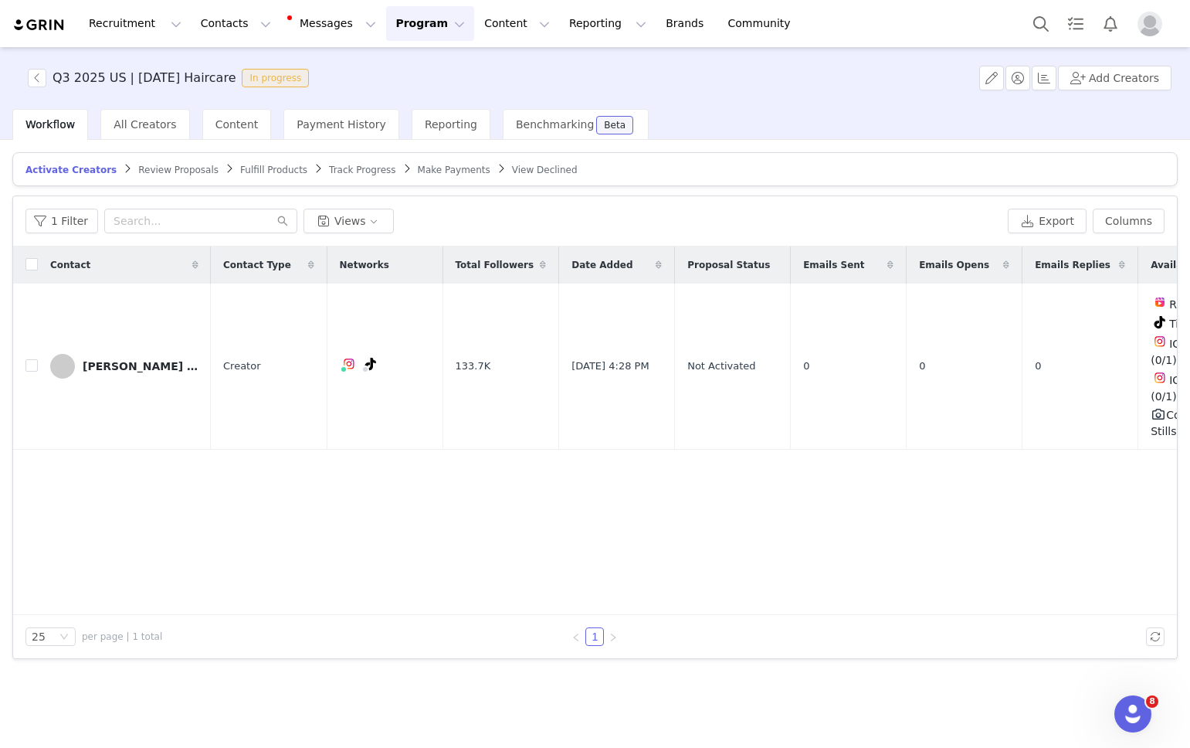
click at [194, 167] on span "Review Proposals" at bounding box center [178, 169] width 80 height 11
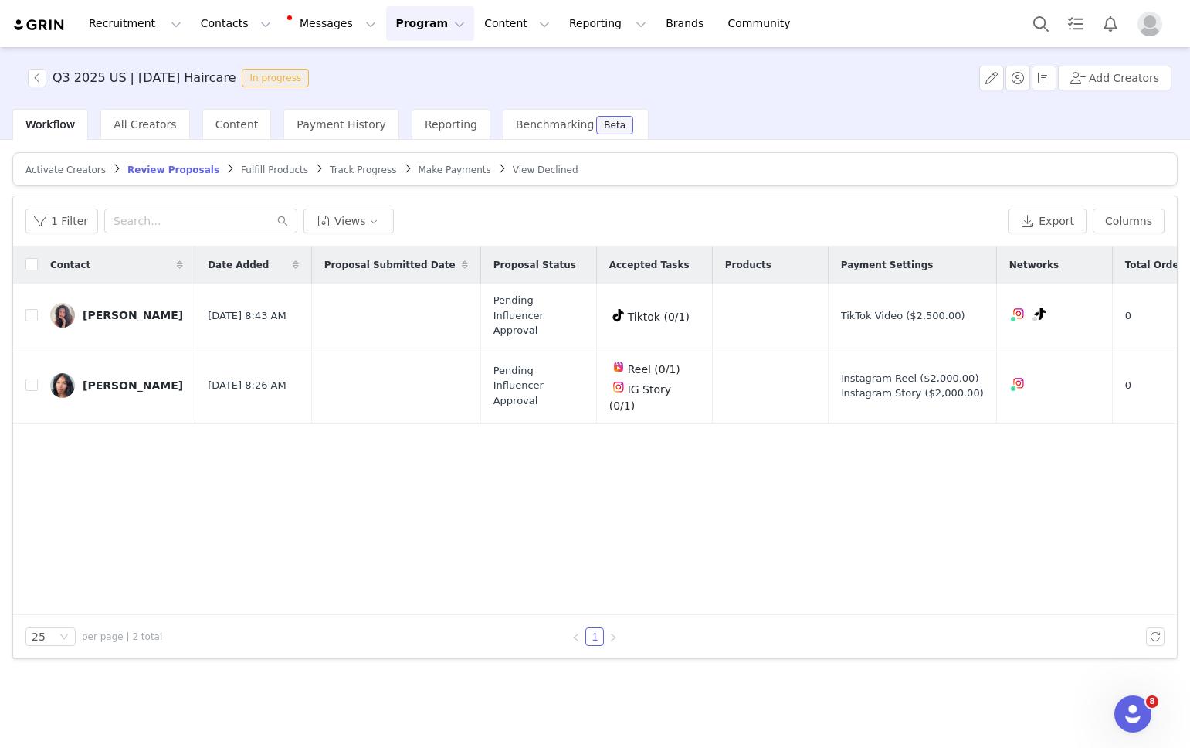
click at [245, 166] on span "Fulfill Products" at bounding box center [274, 169] width 67 height 11
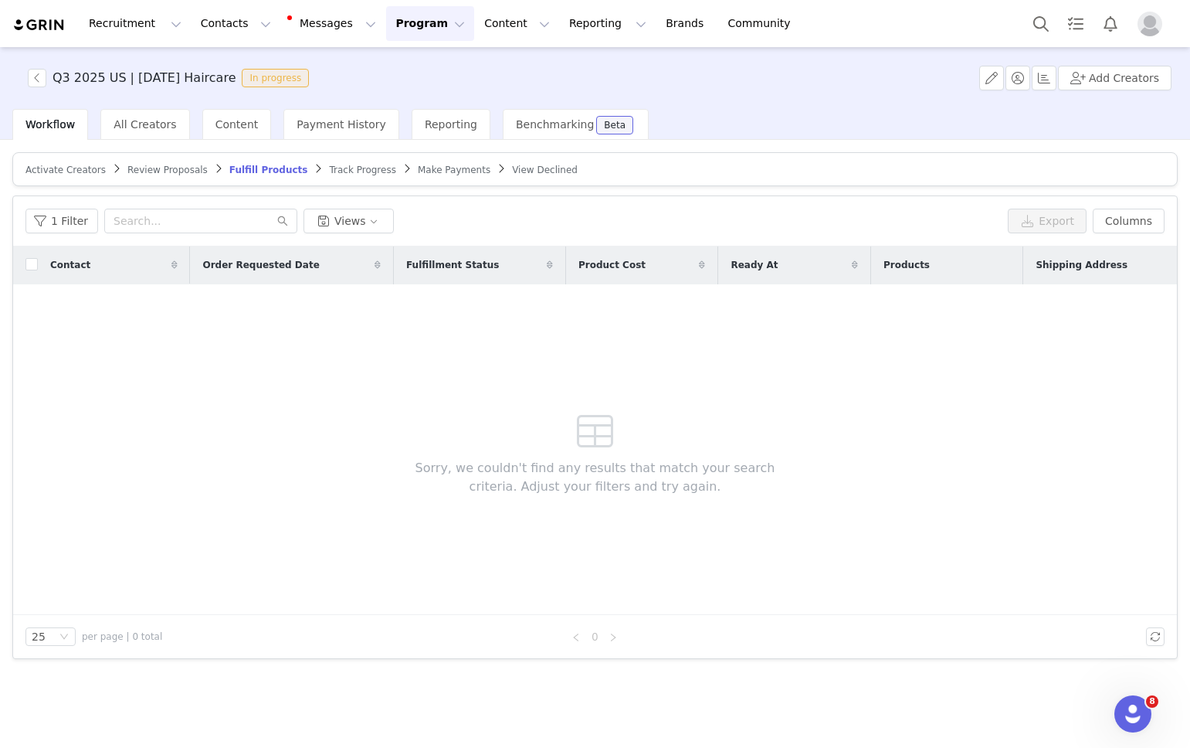
click at [329, 171] on span "Track Progress" at bounding box center [362, 169] width 66 height 11
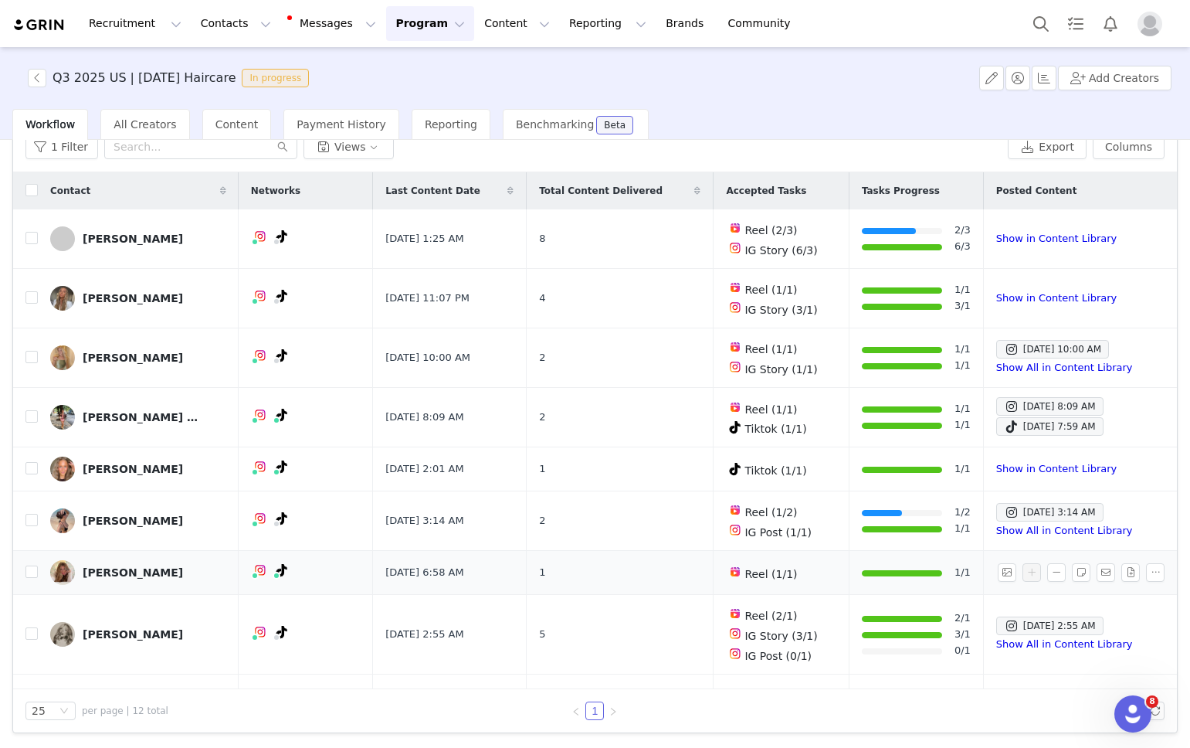
scroll to position [73, 0]
click at [765, 568] on span "Reel (1/1)" at bounding box center [770, 574] width 53 height 12
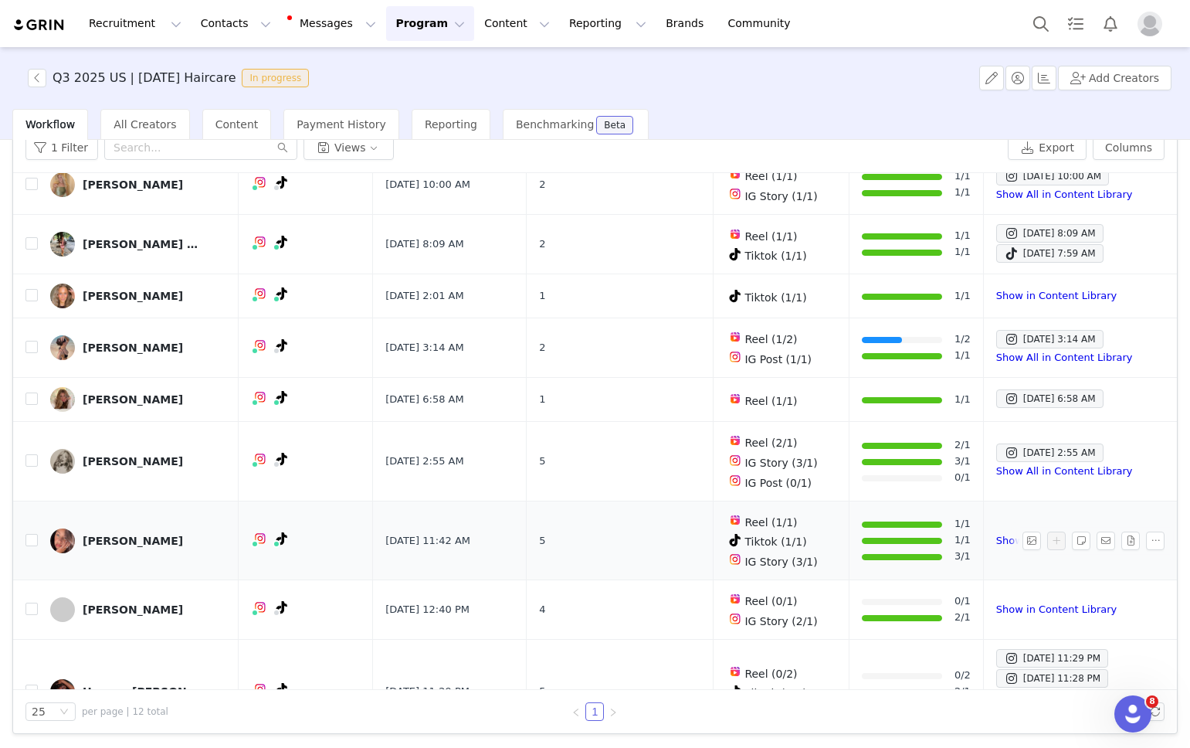
scroll to position [178, 0]
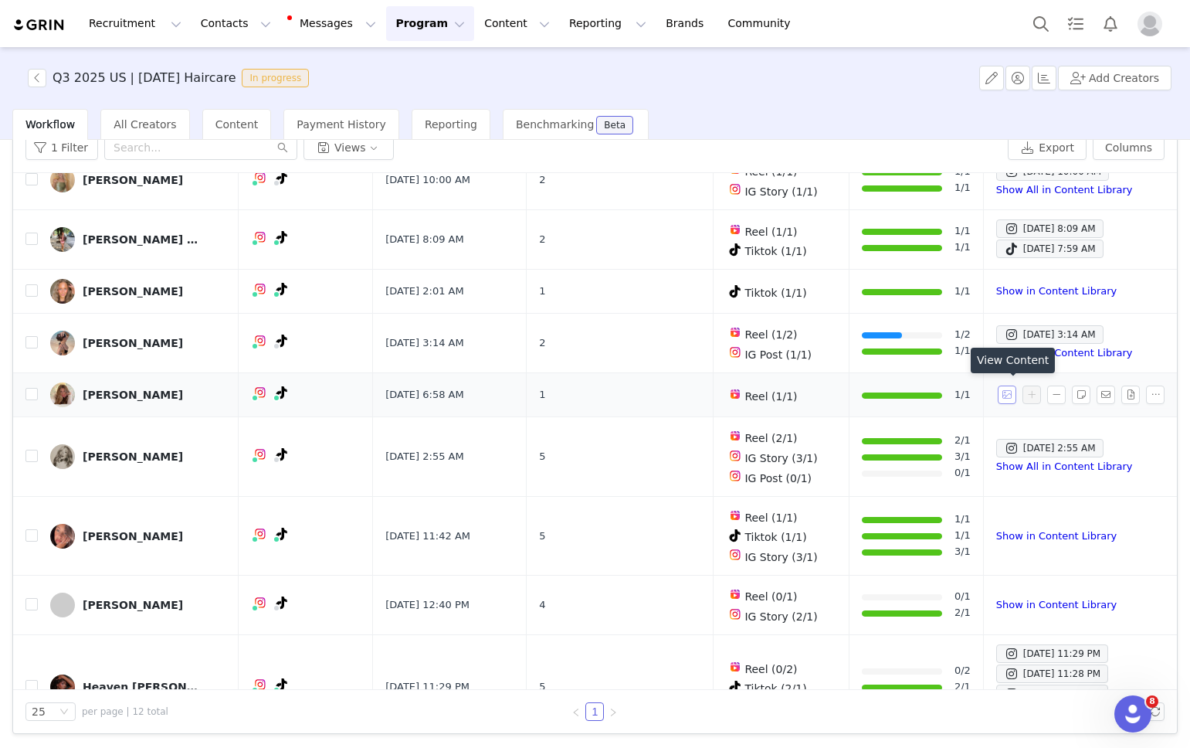
click at [1009, 390] on button "button" at bounding box center [1007, 394] width 19 height 19
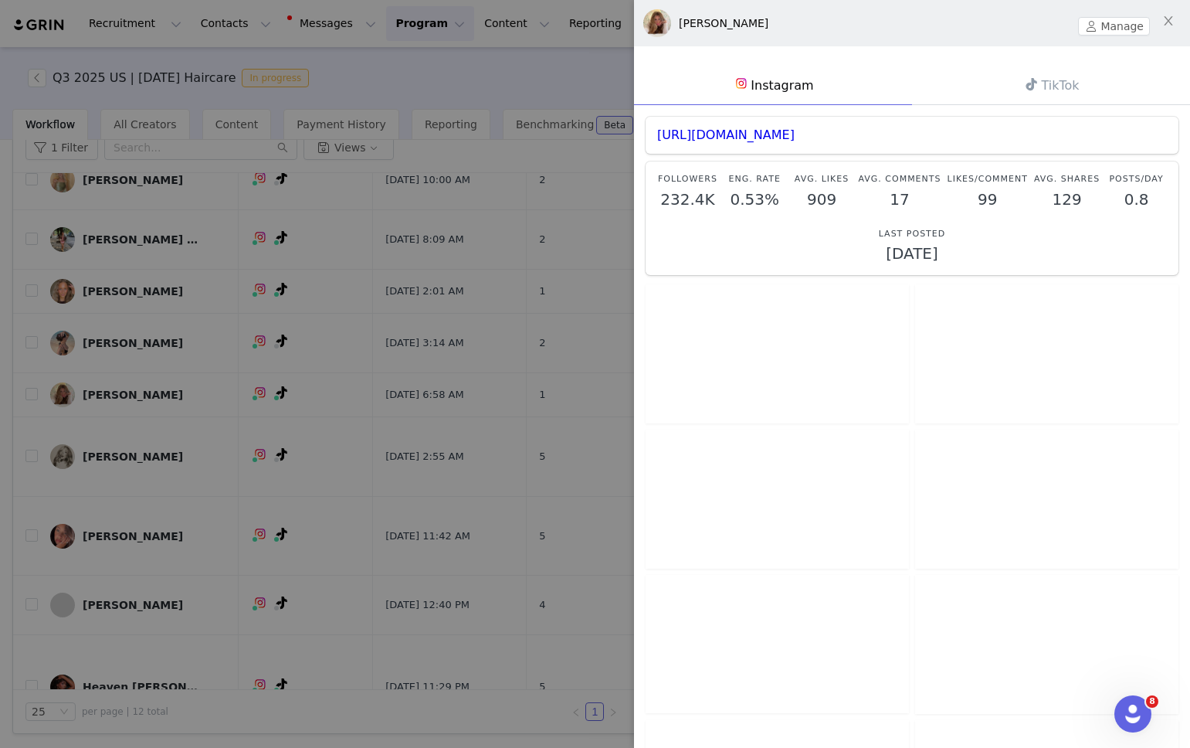
click at [1019, 92] on link "TikTok" at bounding box center [1051, 85] width 278 height 39
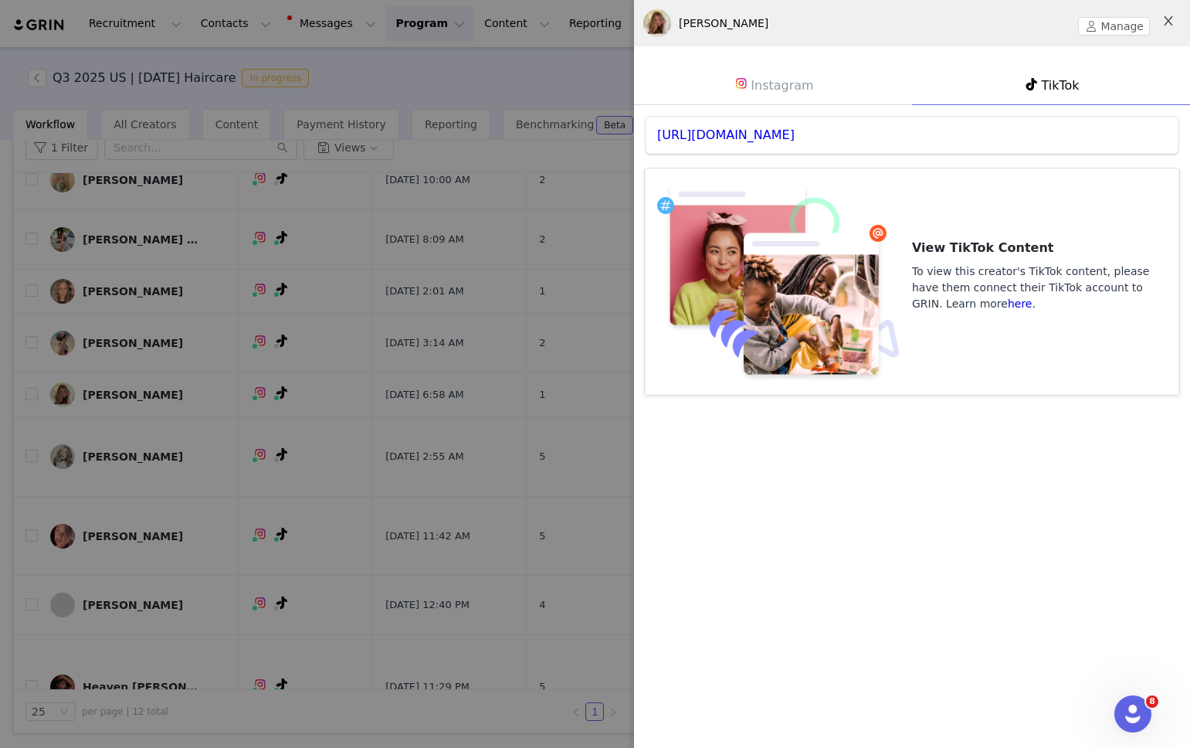
click at [1166, 24] on icon "icon: close" at bounding box center [1168, 20] width 8 height 9
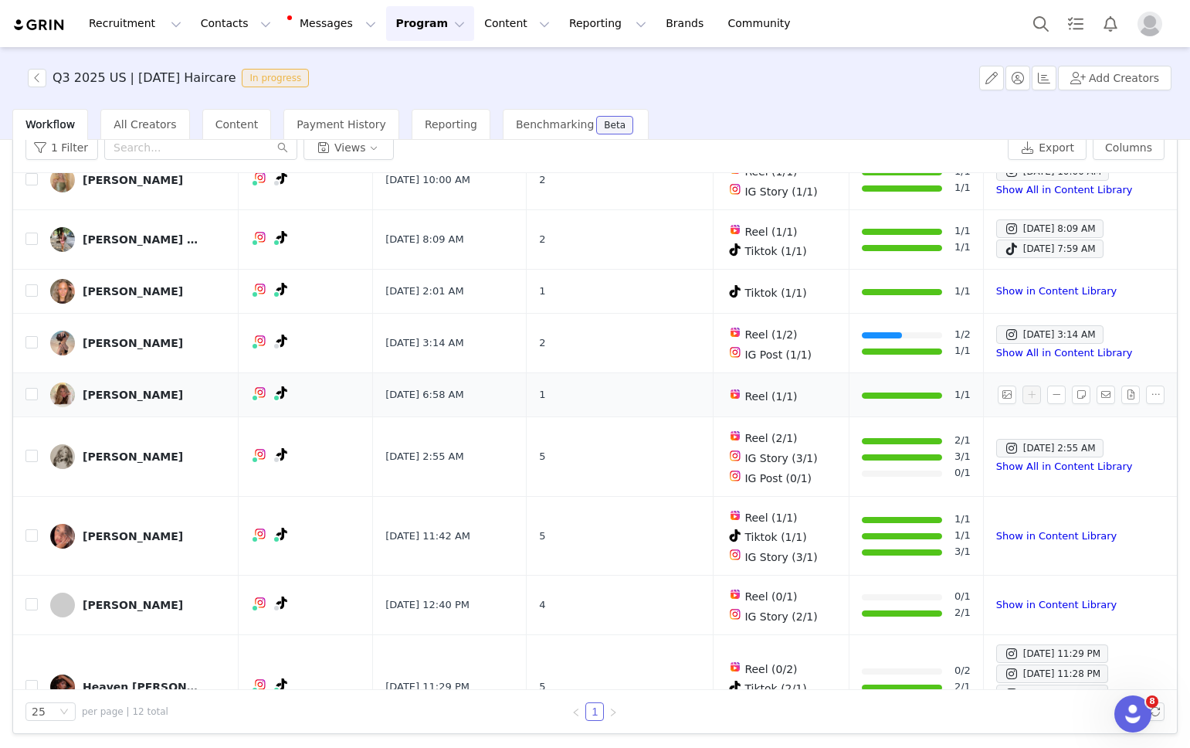
click at [120, 388] on div "Ang Wells" at bounding box center [133, 394] width 100 height 12
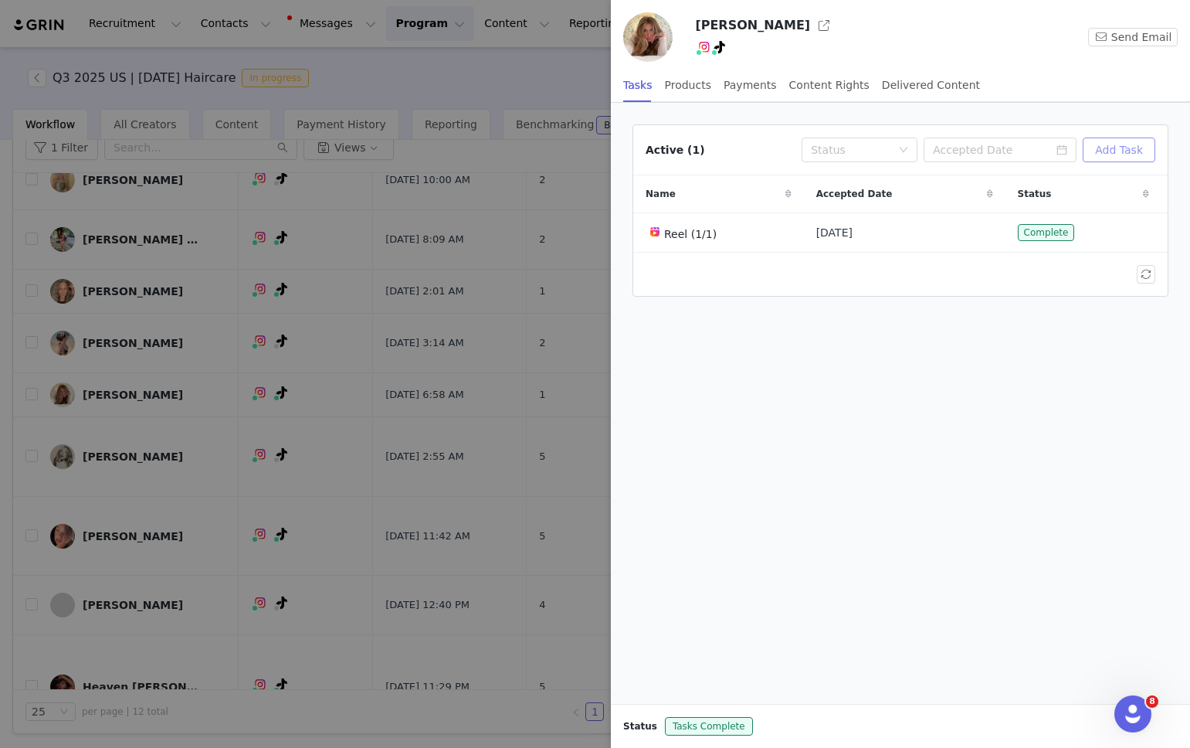
click at [1129, 149] on button "Add Task" at bounding box center [1119, 149] width 73 height 25
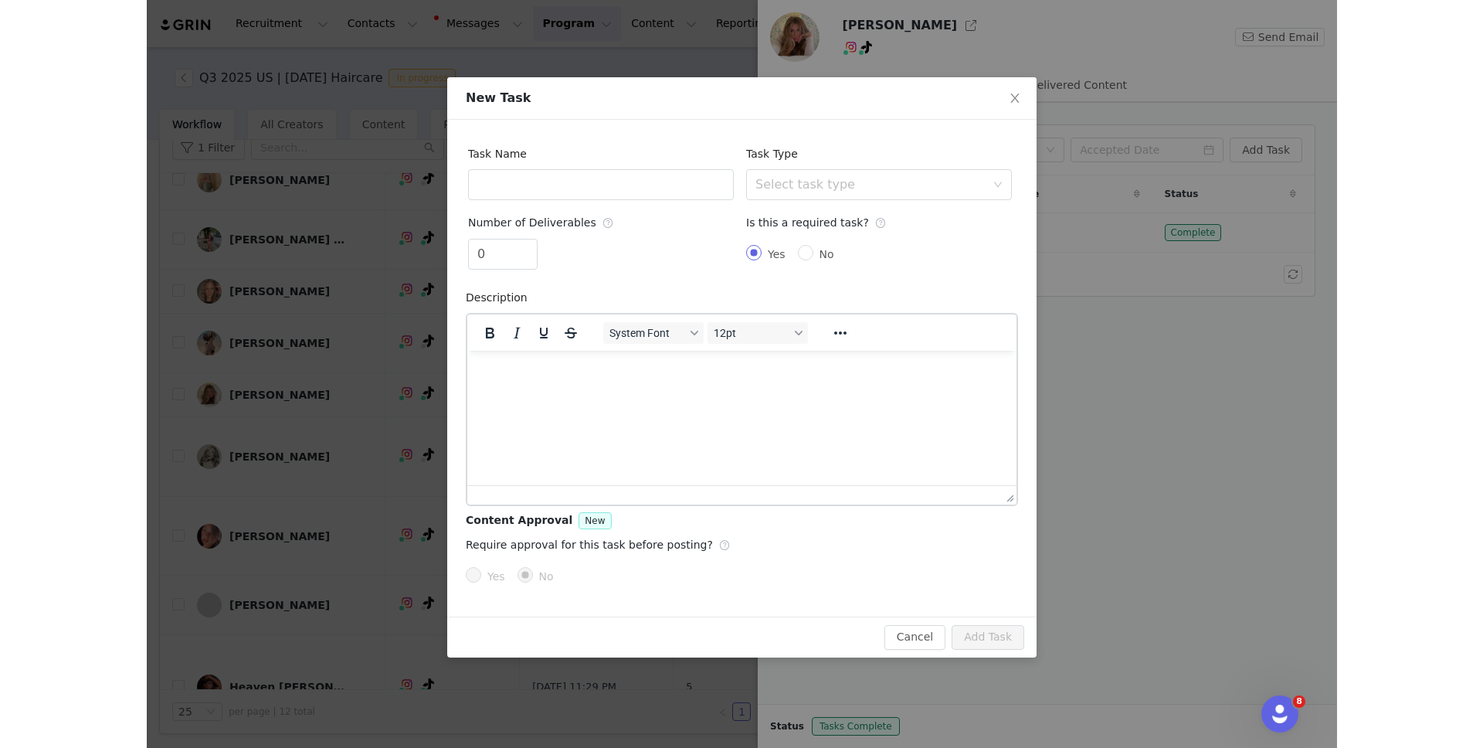
scroll to position [0, 0]
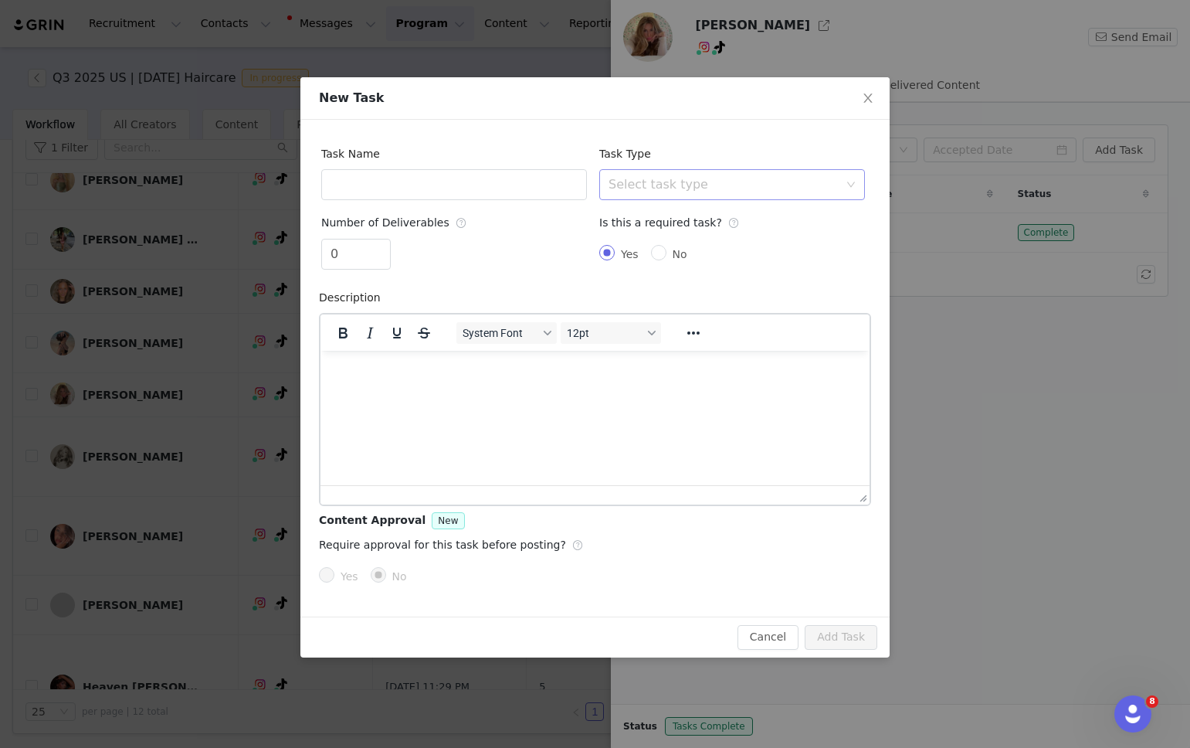
click at [627, 178] on div "Select task type" at bounding box center [724, 184] width 230 height 15
click at [660, 314] on li "TikTok Video" at bounding box center [732, 317] width 266 height 25
click at [428, 186] on input "text" at bounding box center [454, 184] width 266 height 31
type input "TikTok Video"
type input "1"
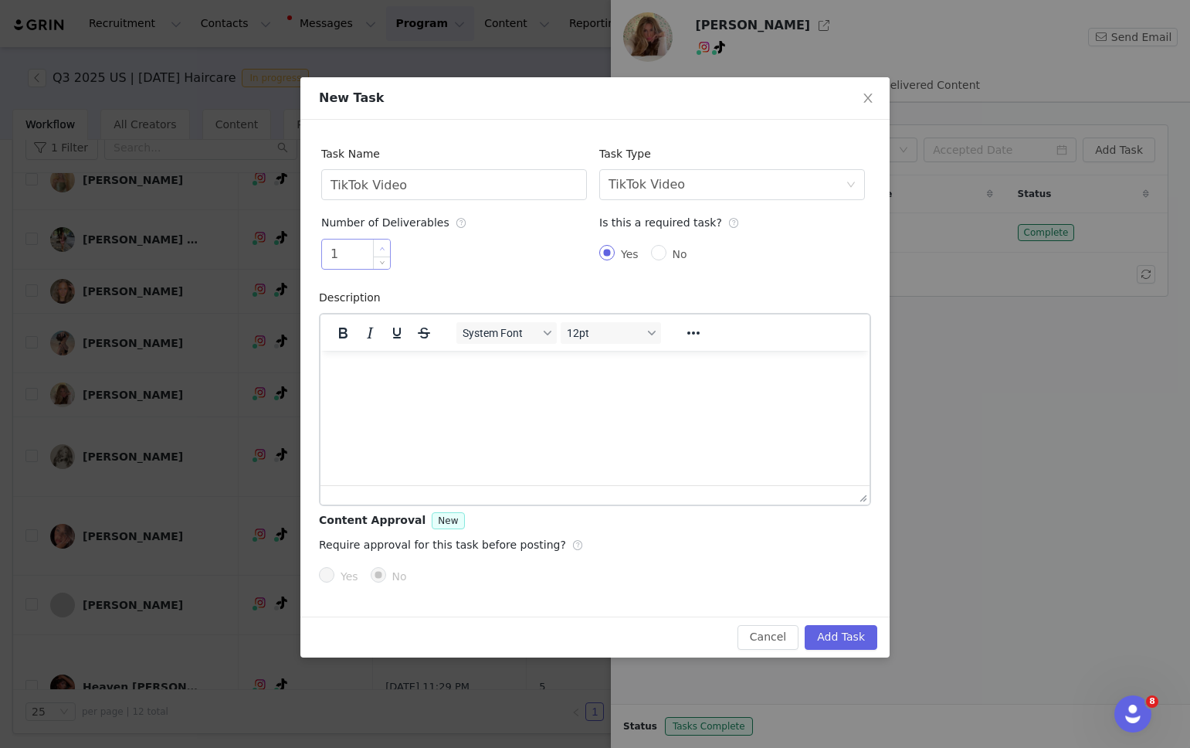
click at [378, 244] on span "Increase Value" at bounding box center [382, 248] width 16 height 18
click at [818, 633] on button "Add Task" at bounding box center [841, 637] width 73 height 25
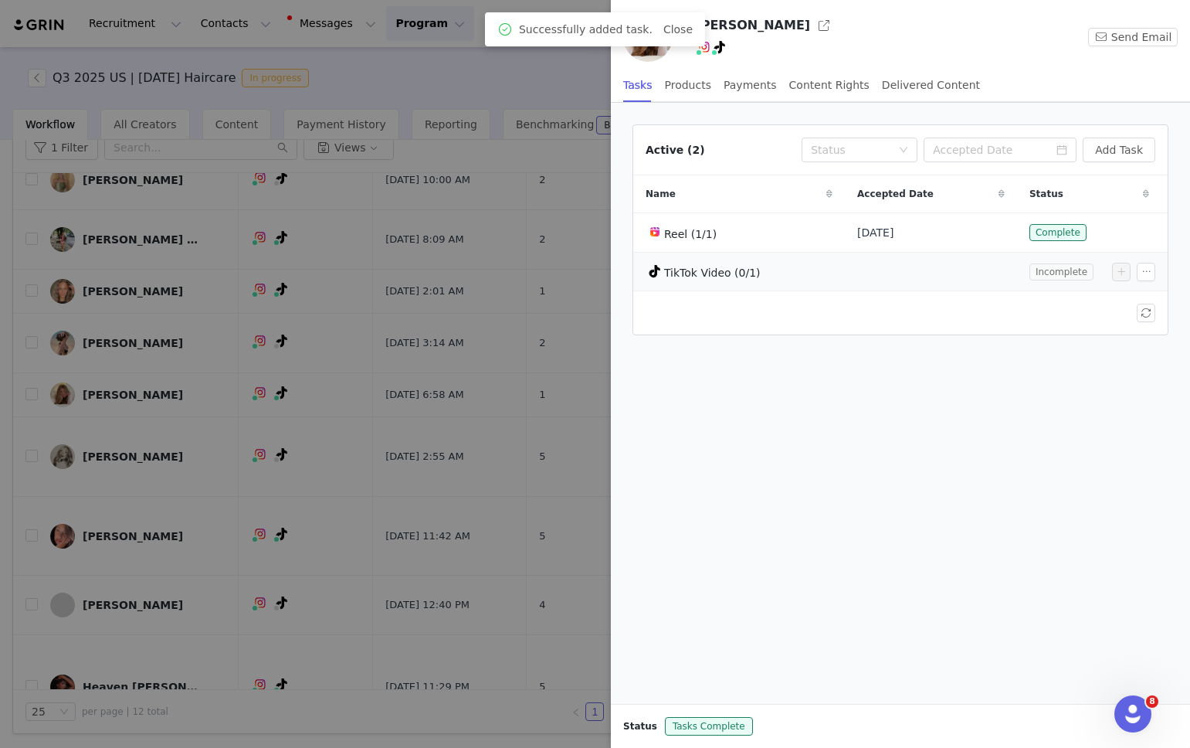
click at [1039, 271] on span "Incomplete" at bounding box center [1061, 271] width 64 height 17
click at [734, 273] on span "TikTok Video (0/1)" at bounding box center [712, 272] width 97 height 12
click at [1139, 266] on button "button" at bounding box center [1146, 272] width 19 height 19
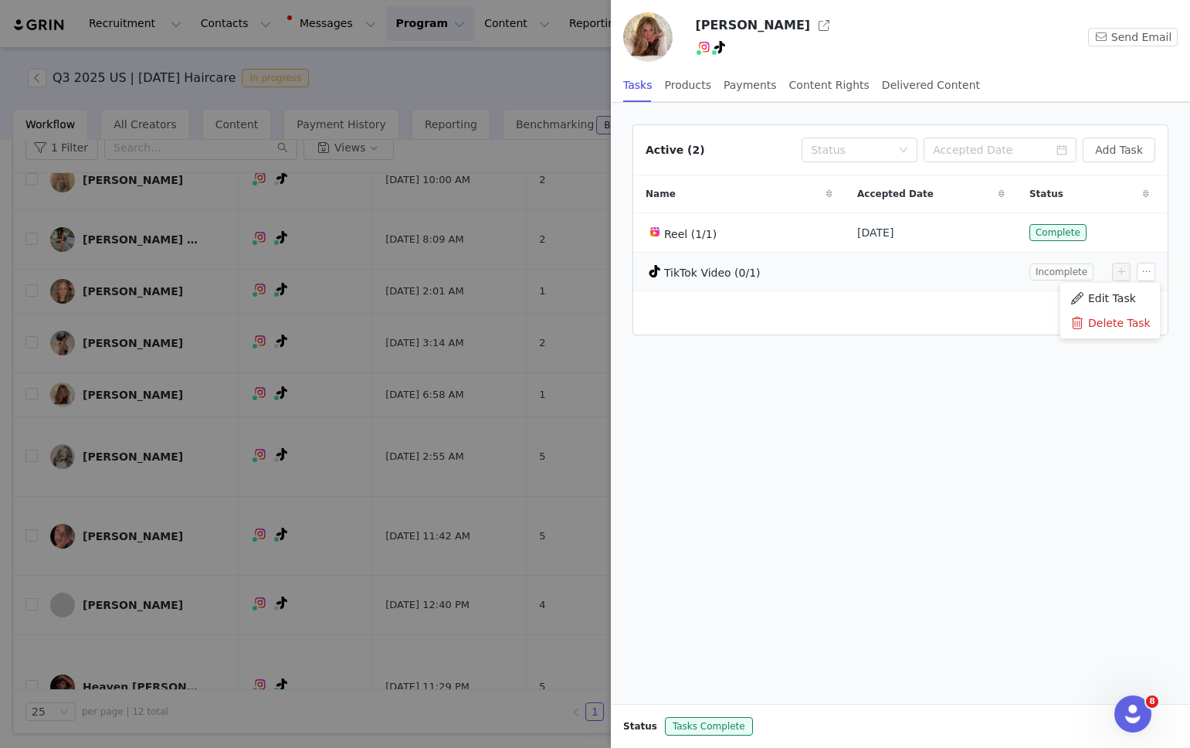
click at [1059, 274] on span "Incomplete" at bounding box center [1061, 271] width 64 height 17
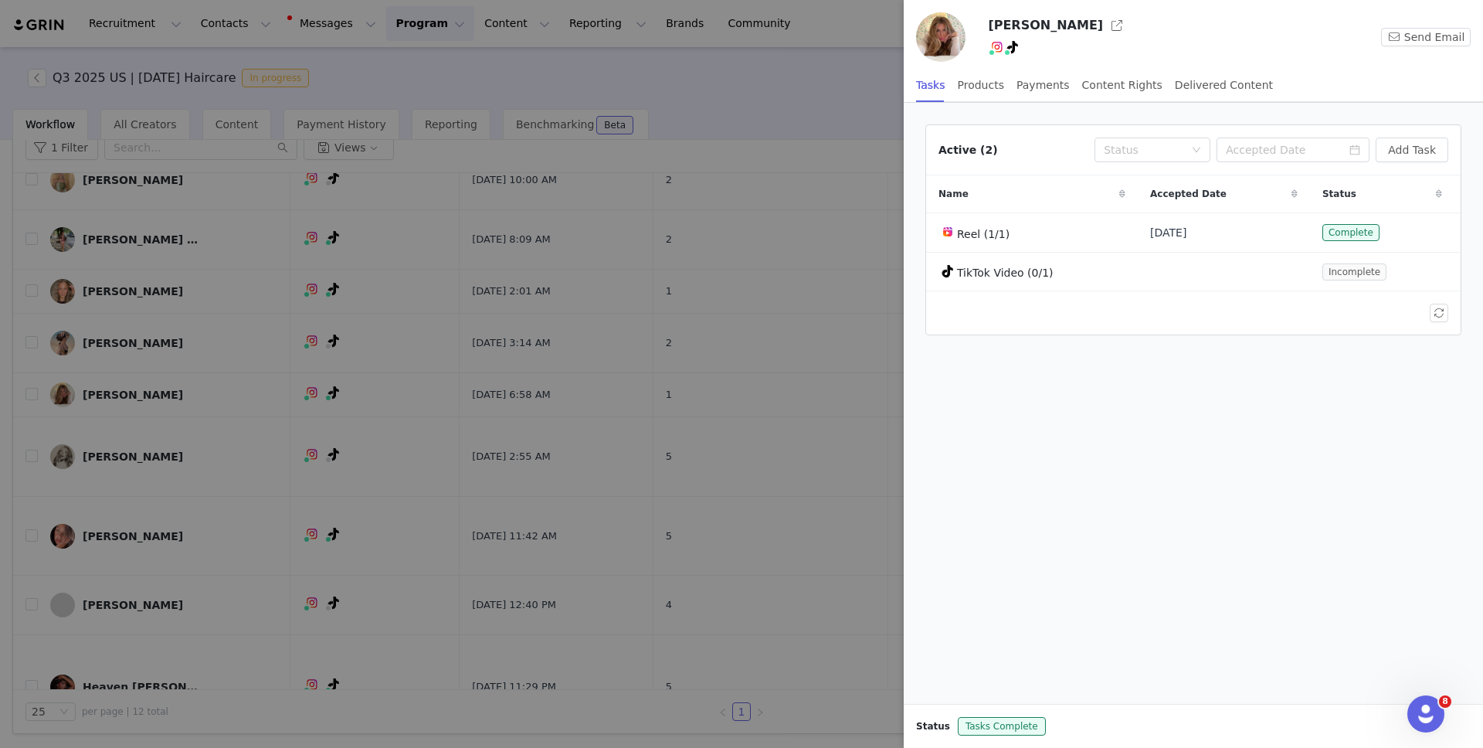
click at [697, 168] on div at bounding box center [741, 374] width 1483 height 748
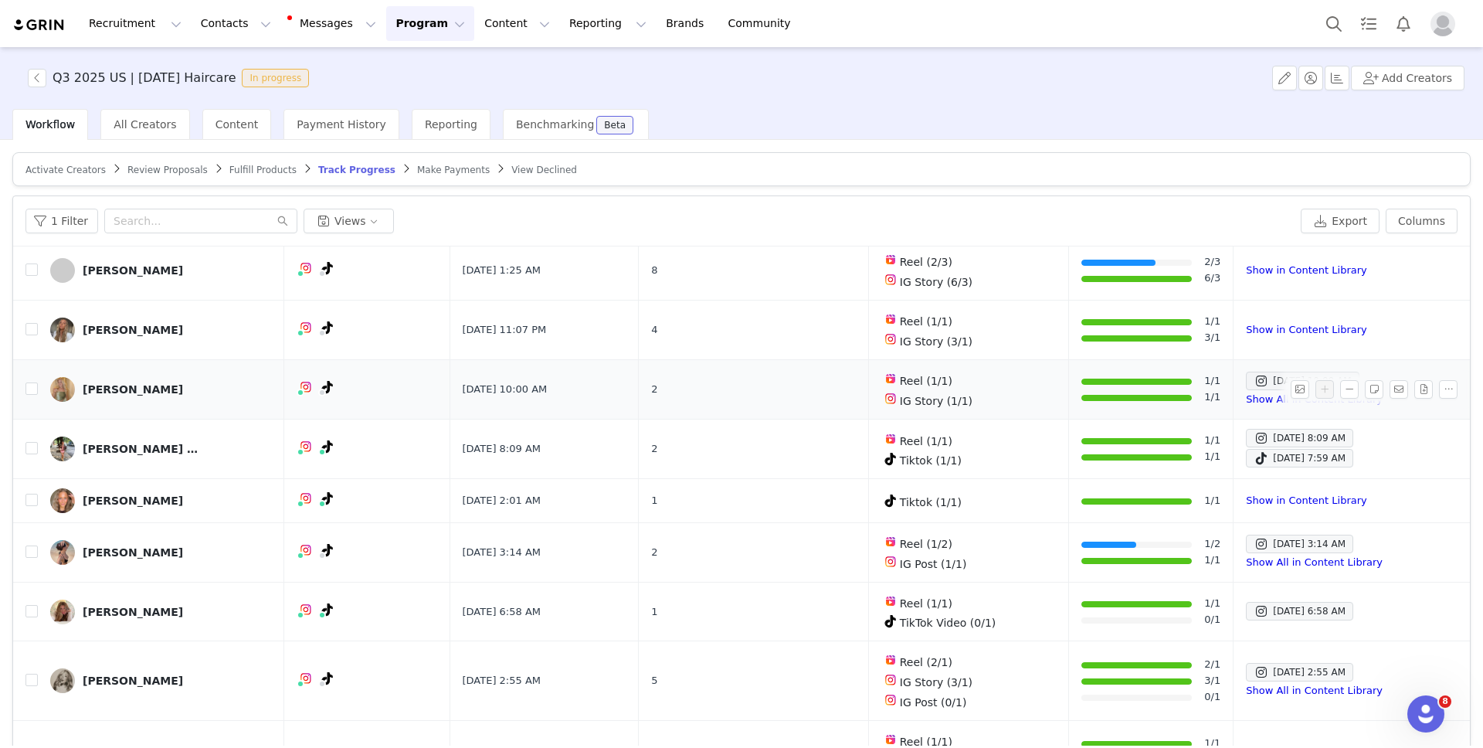
scroll to position [138, 0]
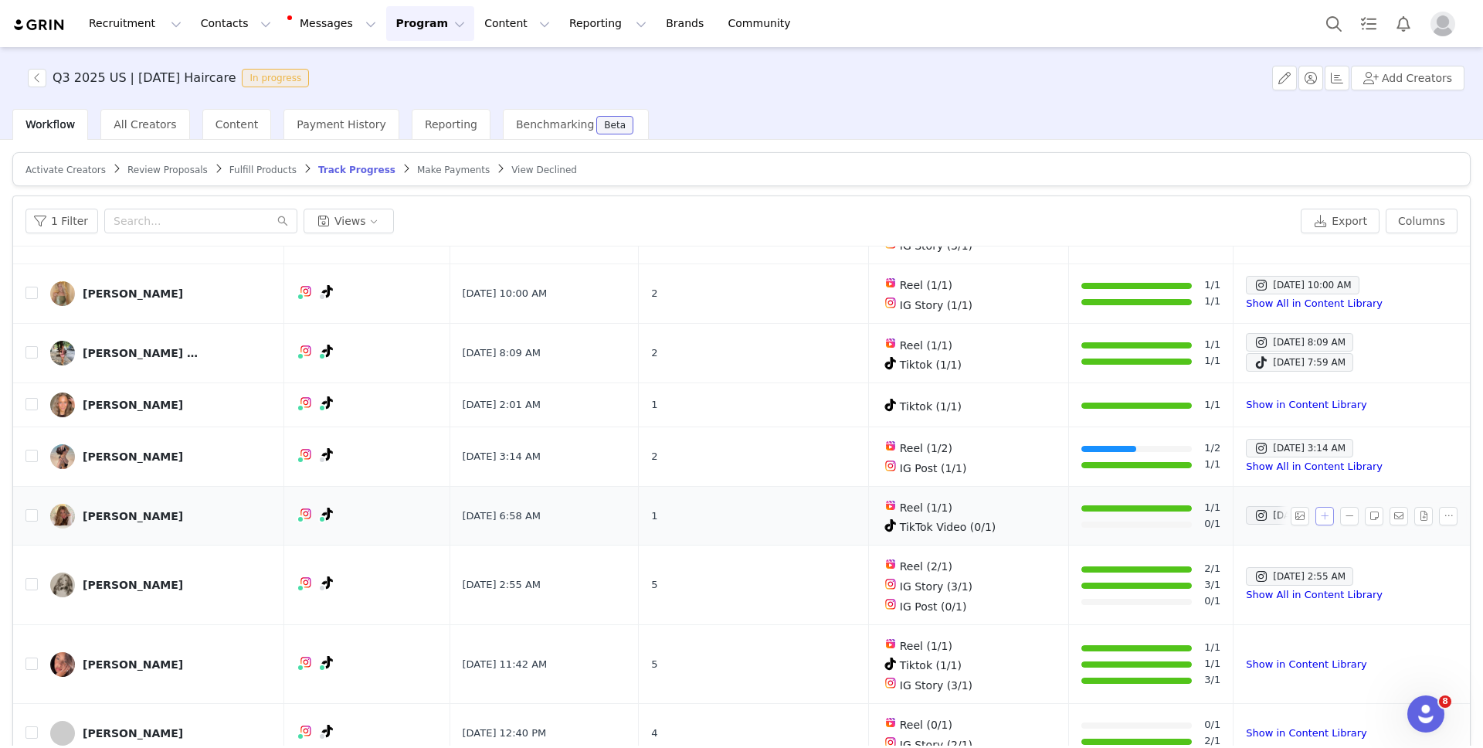
click at [1189, 511] on button "button" at bounding box center [1324, 516] width 19 height 19
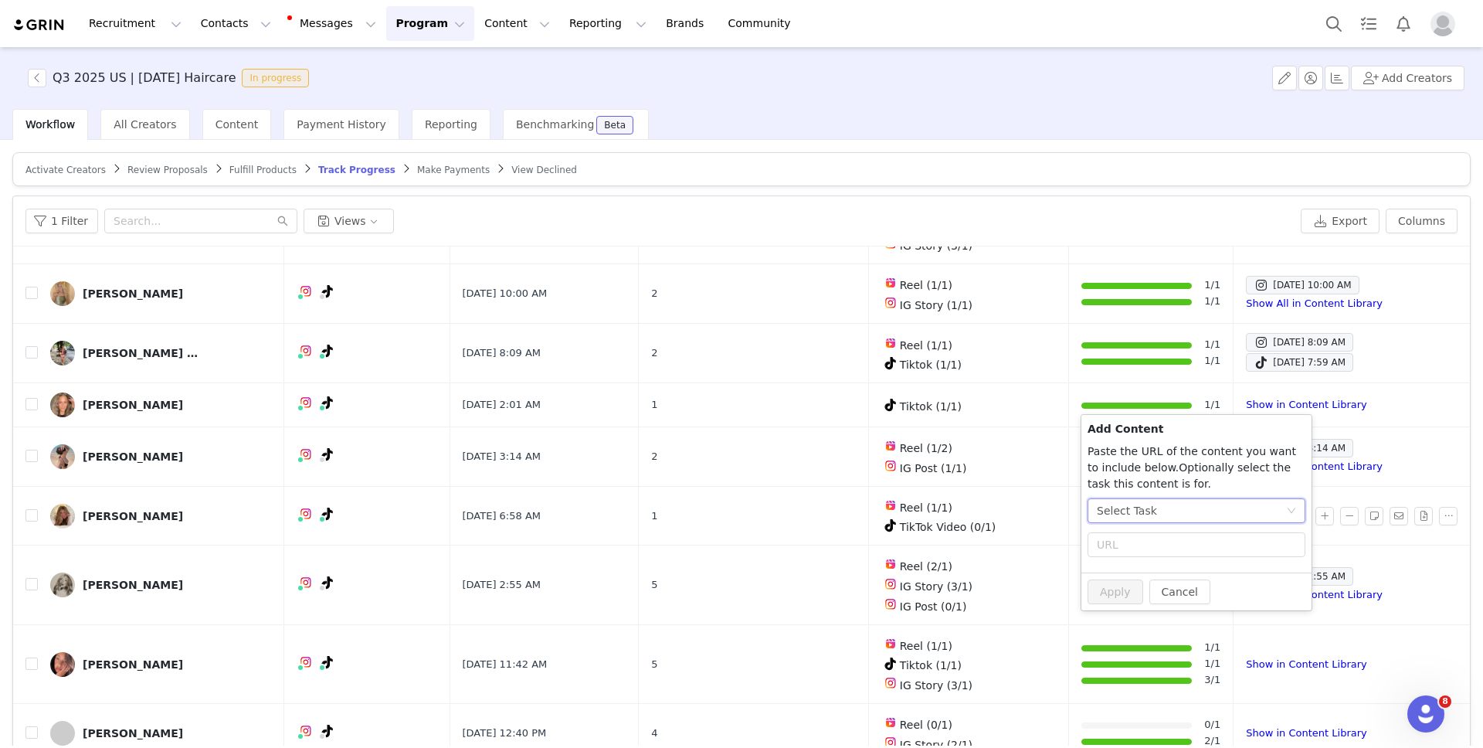
click at [1189, 503] on div "Select Task" at bounding box center [1191, 510] width 189 height 23
click at [1165, 618] on span "(TikTok)" at bounding box center [1185, 615] width 42 height 12
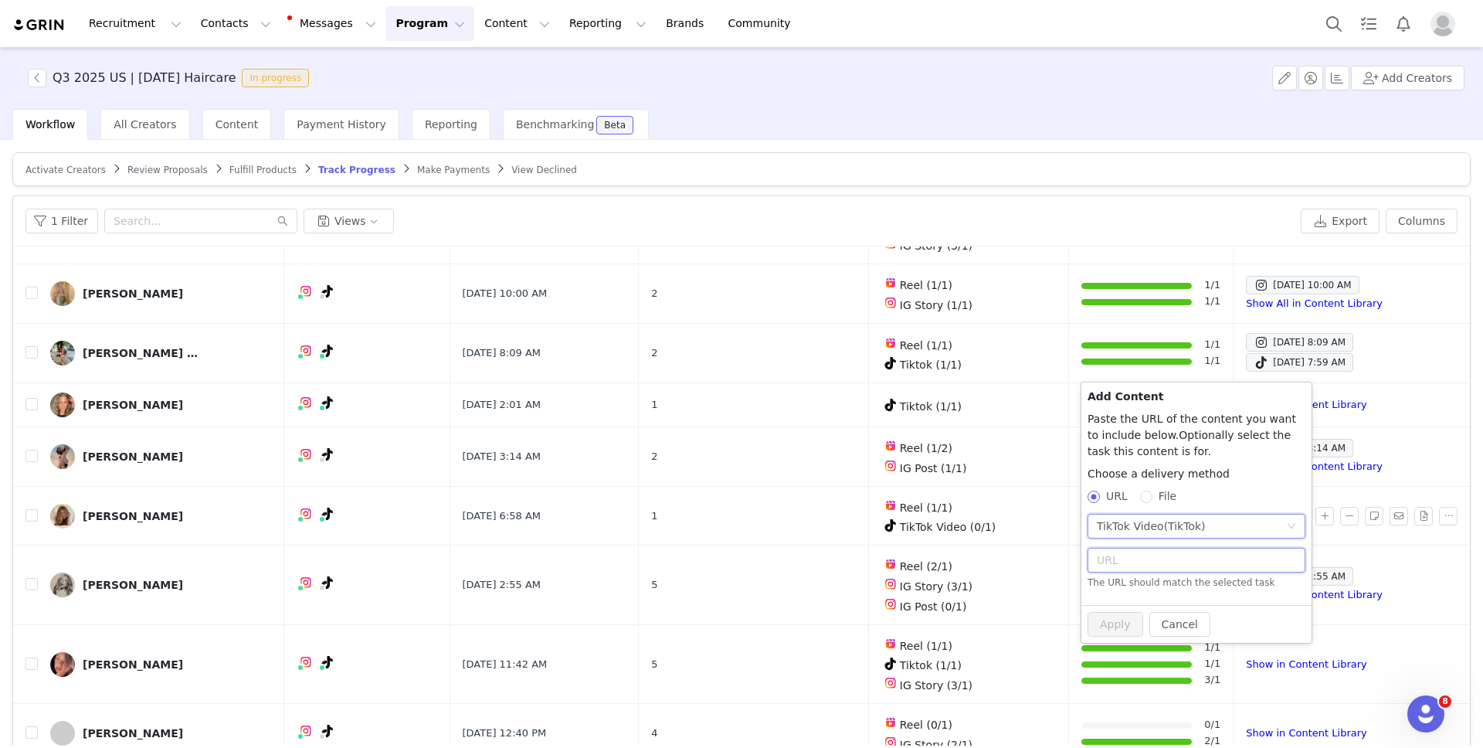
click at [1156, 551] on input "text" at bounding box center [1196, 560] width 218 height 25
paste input "https://www.tiktok.com/@anggwells/video/7554877966614793527"
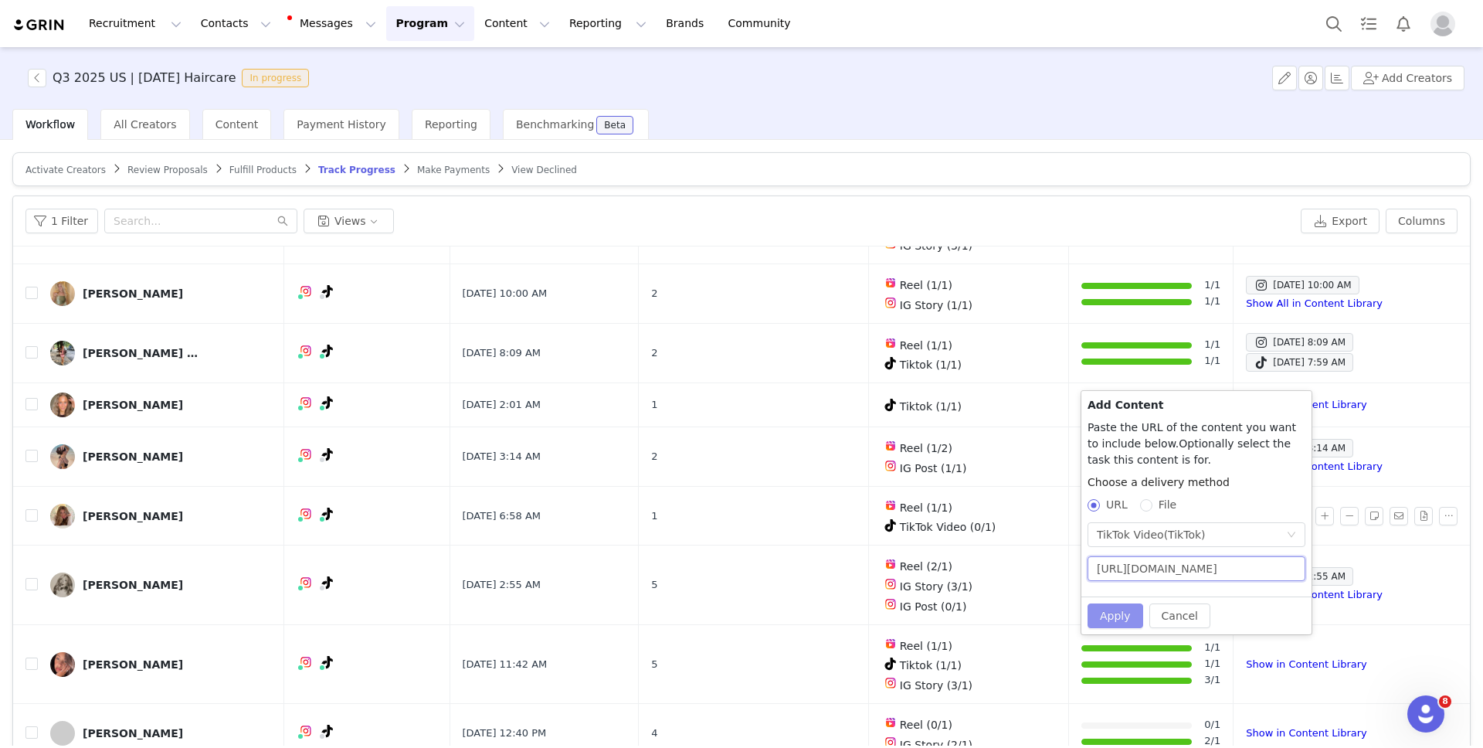
type input "https://www.tiktok.com/@anggwells/video/7554877966614793527"
click at [1121, 612] on button "Apply" at bounding box center [1115, 615] width 56 height 25
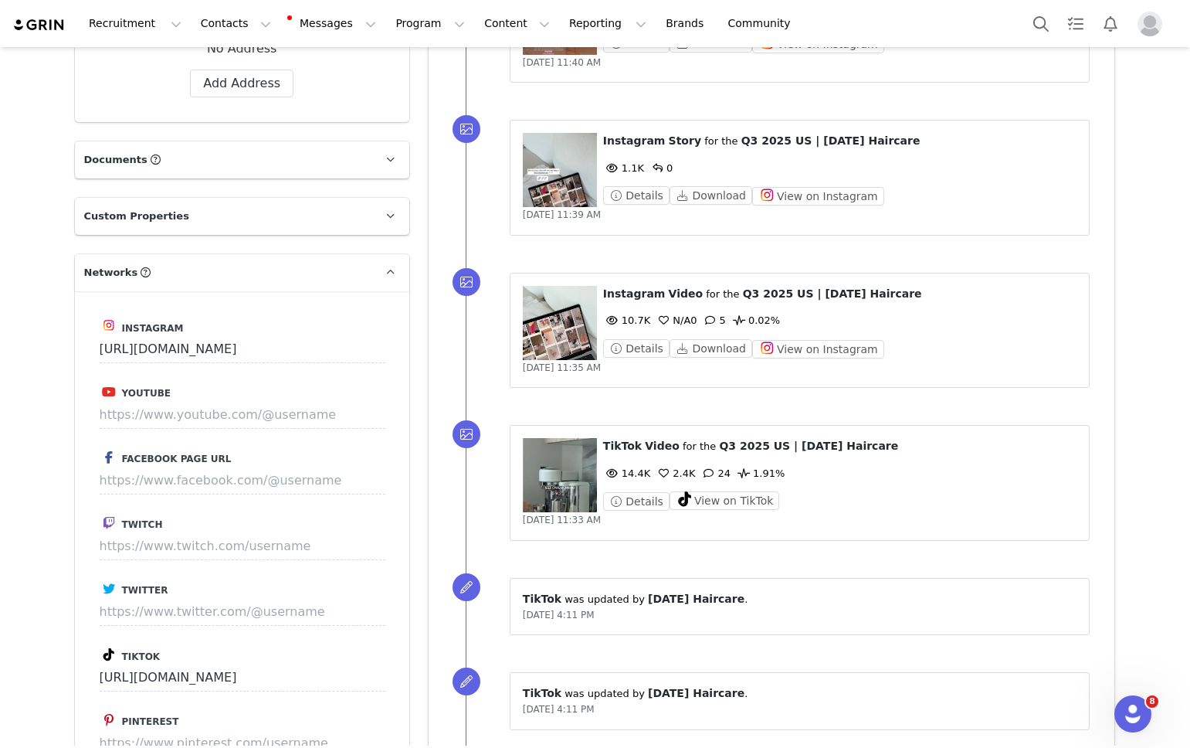
scroll to position [865, 0]
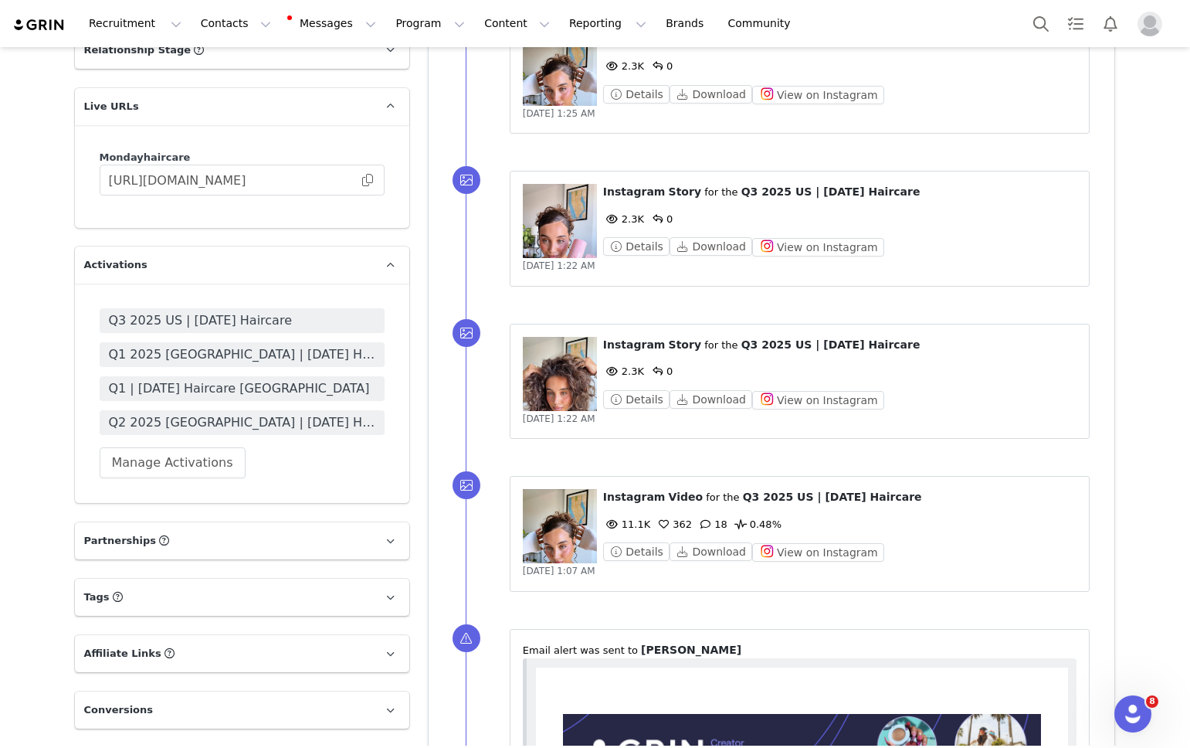
scroll to position [1749, 0]
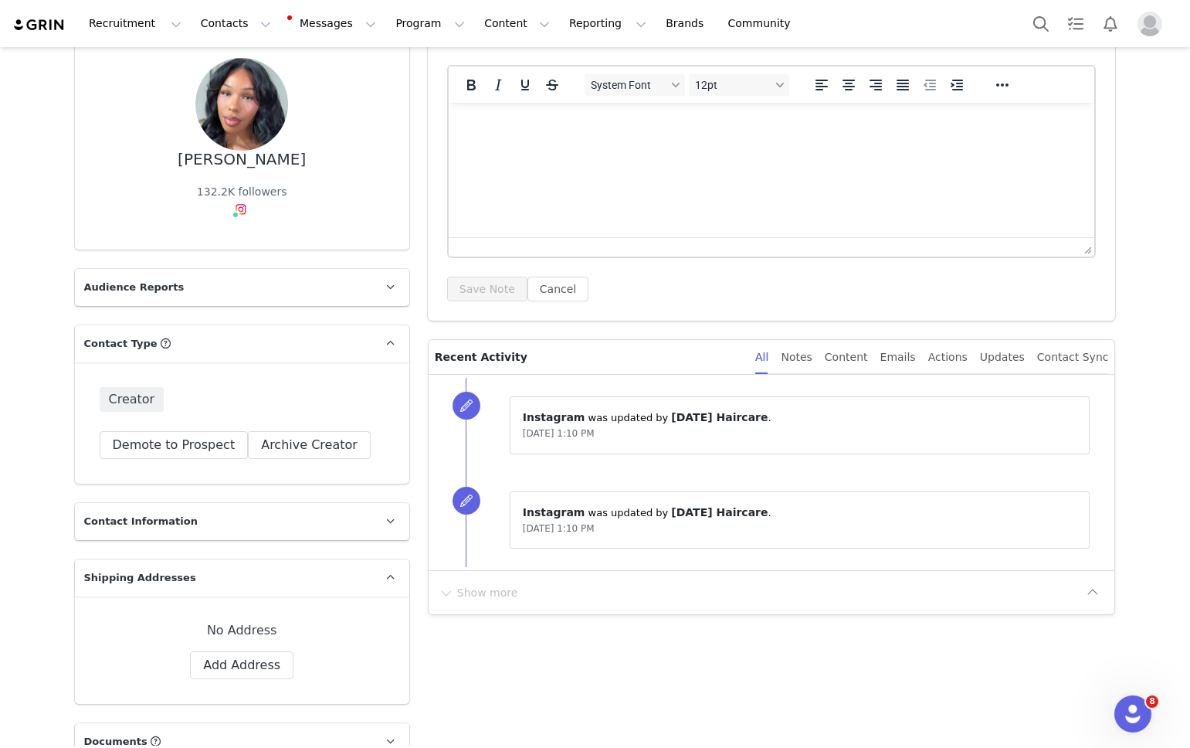
scroll to position [212, 0]
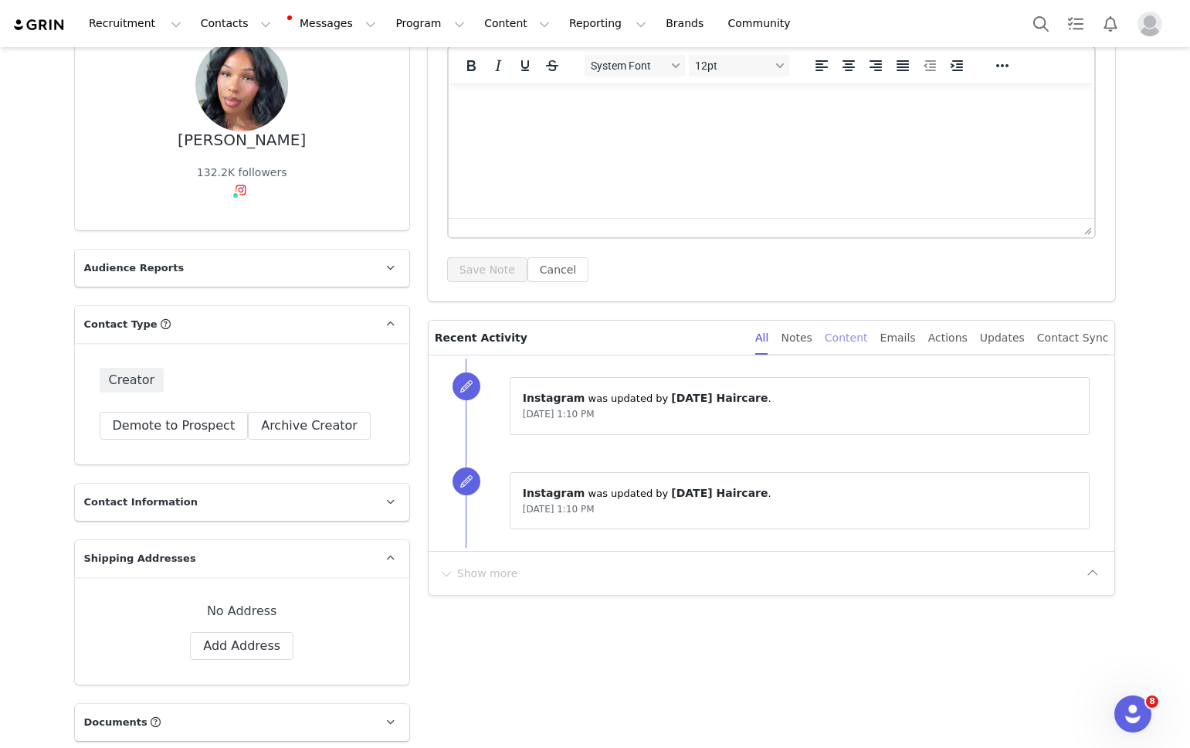
click at [860, 342] on div "Content" at bounding box center [846, 337] width 43 height 35
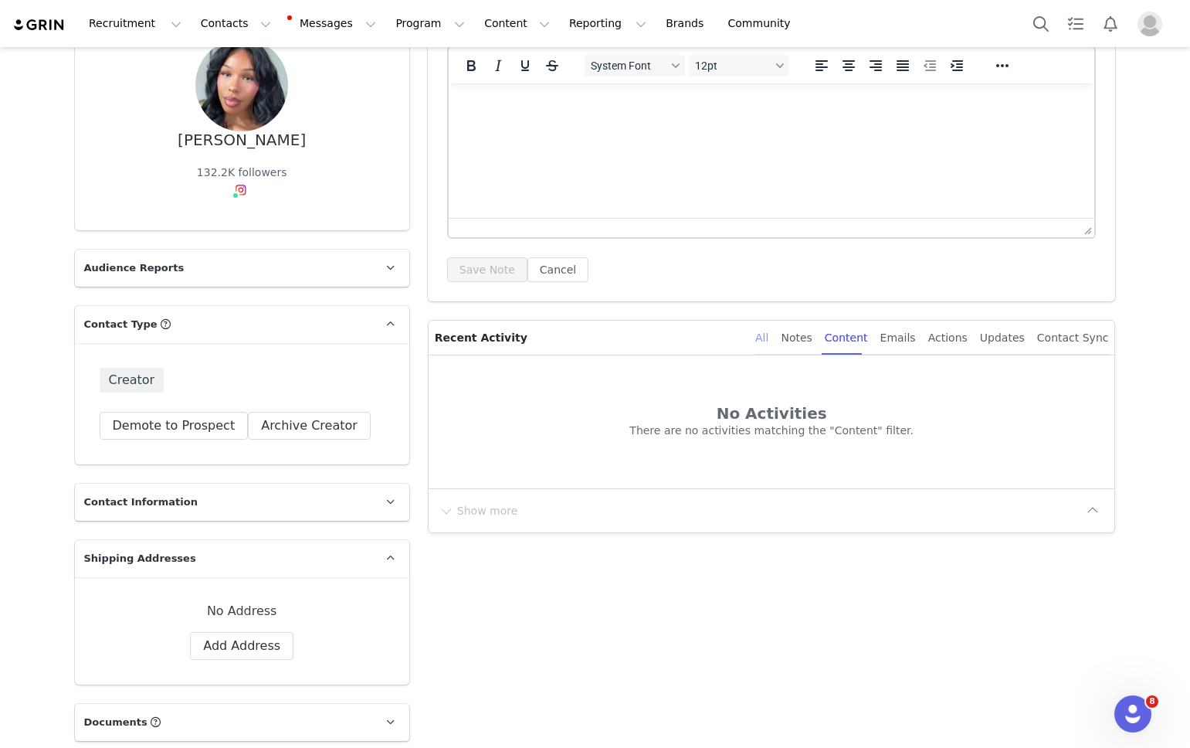
click at [768, 337] on div "All" at bounding box center [761, 337] width 13 height 35
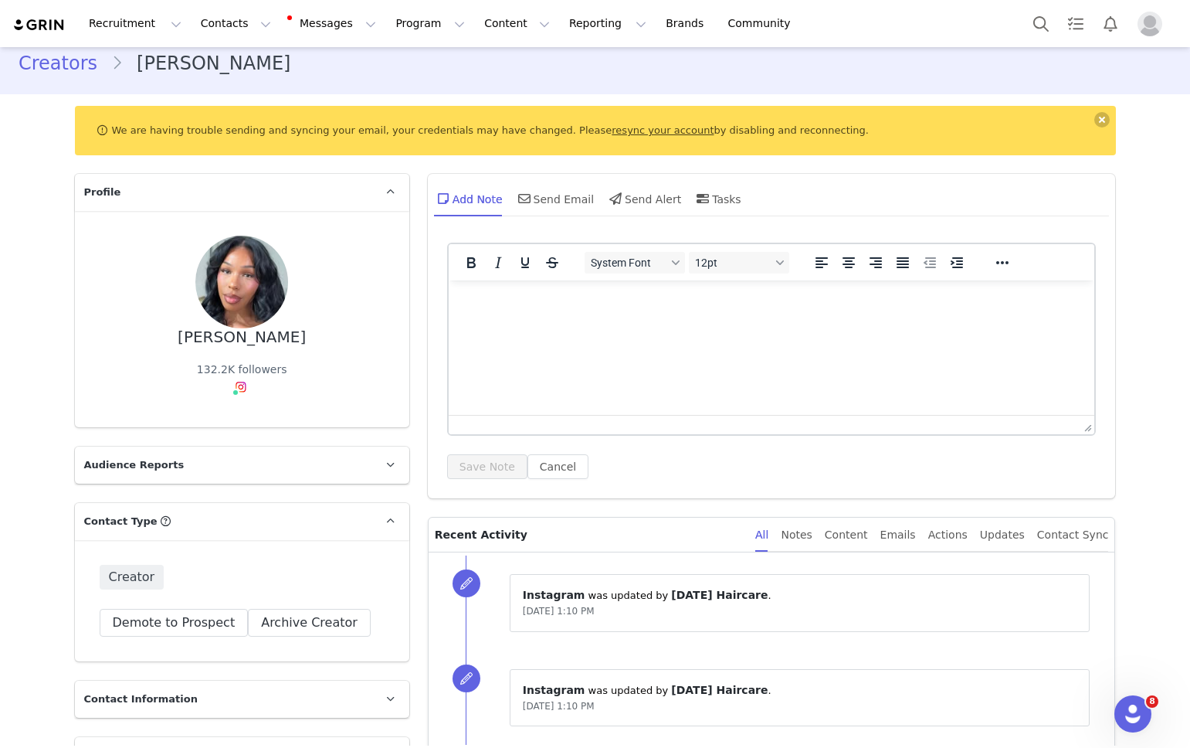
scroll to position [0, 0]
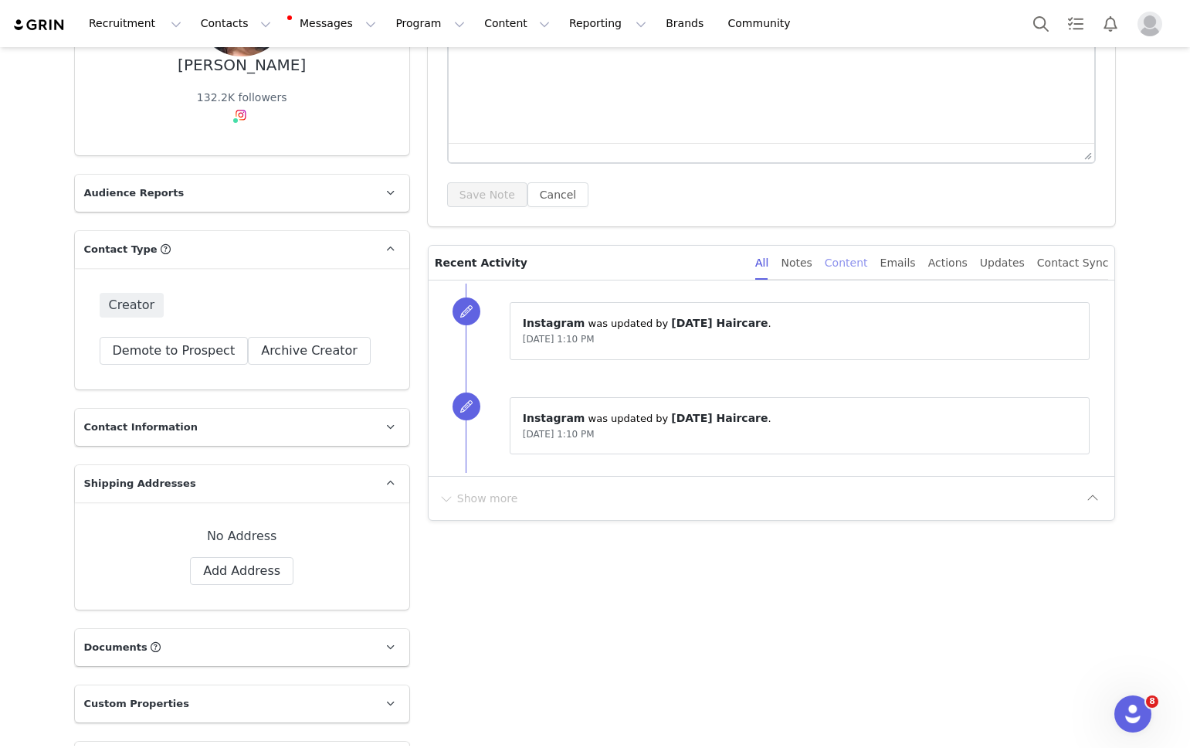
click at [858, 264] on div "Content" at bounding box center [846, 263] width 43 height 35
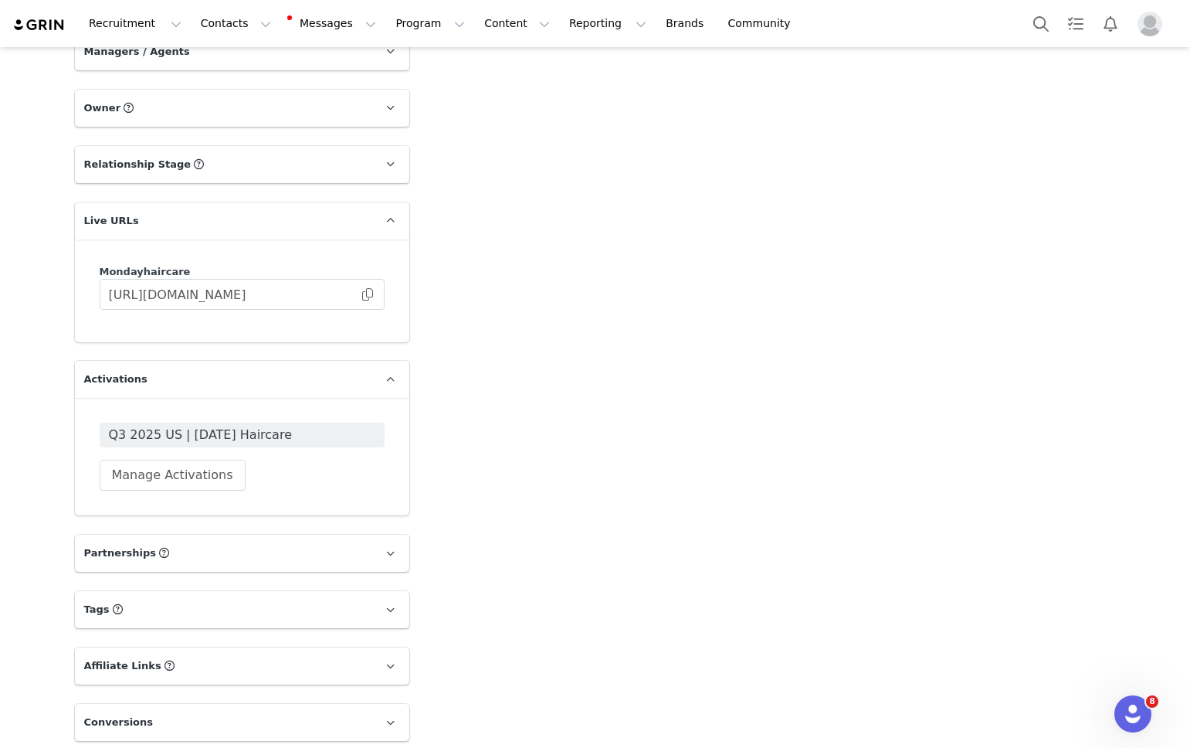
scroll to position [1680, 0]
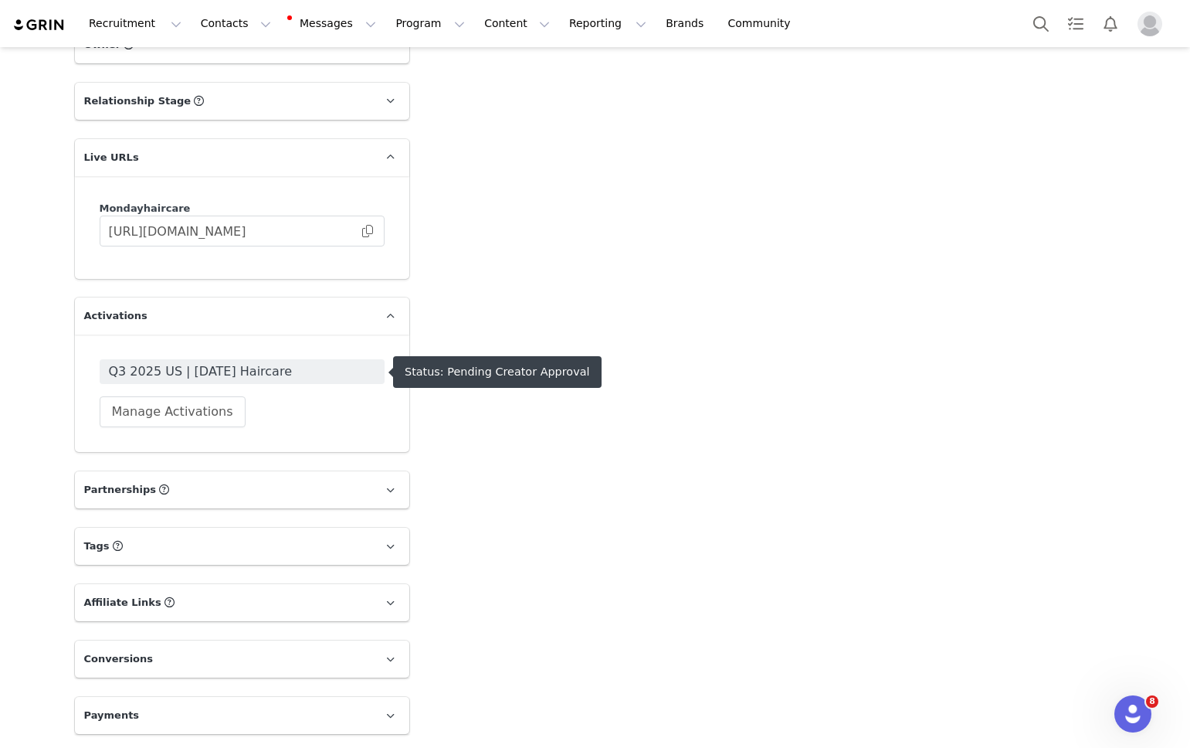
click at [303, 377] on span "Q3 2025 US | [DATE] Haircare" at bounding box center [242, 371] width 266 height 19
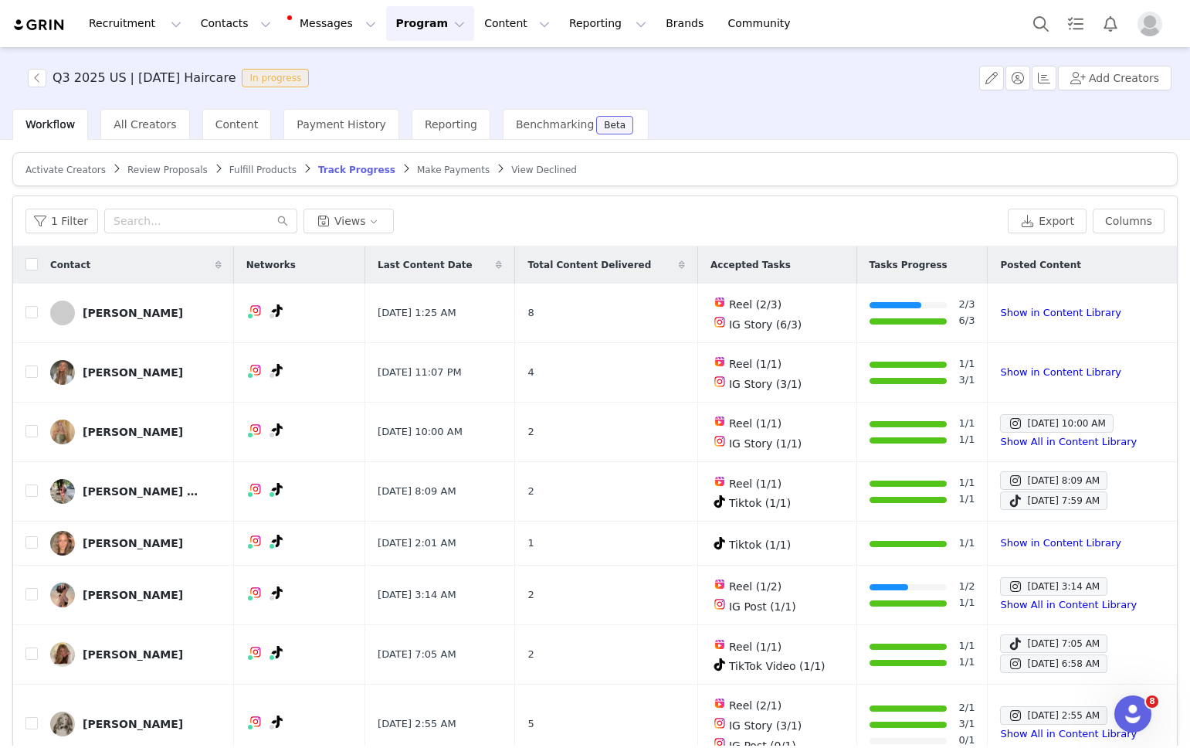
click at [319, 168] on span "Track Progress" at bounding box center [356, 169] width 77 height 11
click at [139, 169] on span "Review Proposals" at bounding box center [167, 169] width 80 height 11
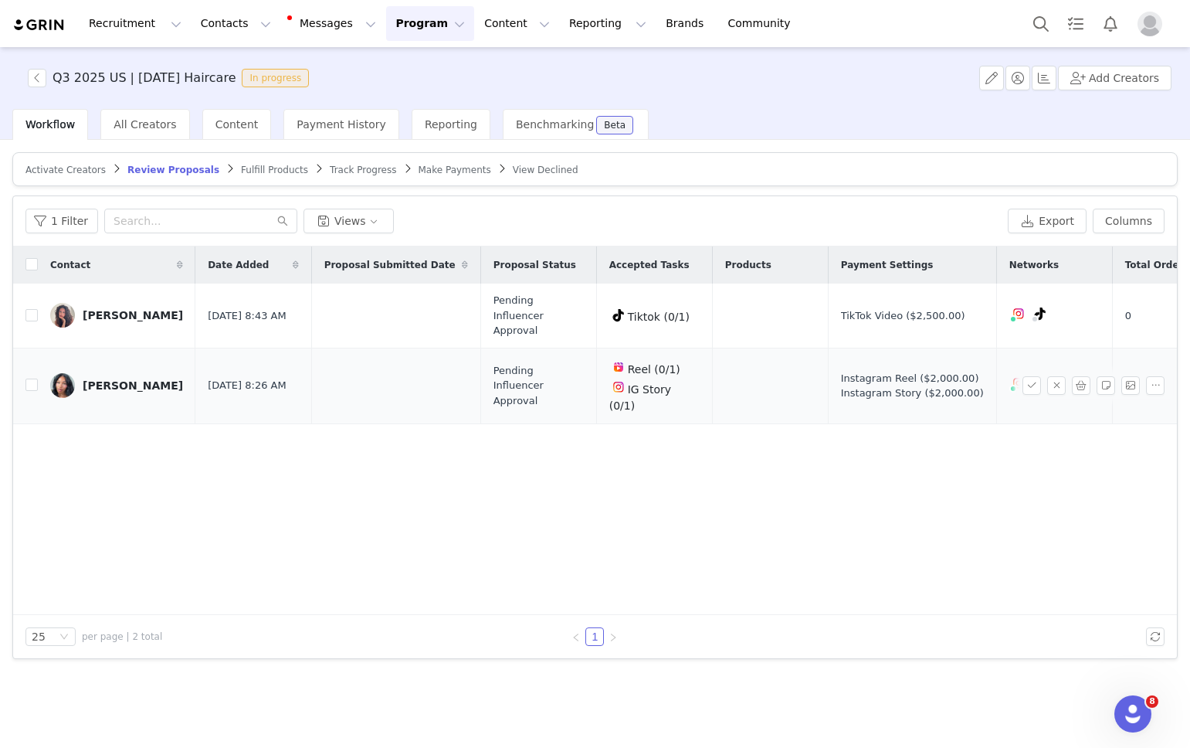
click at [116, 379] on div "[PERSON_NAME]" at bounding box center [133, 385] width 100 height 12
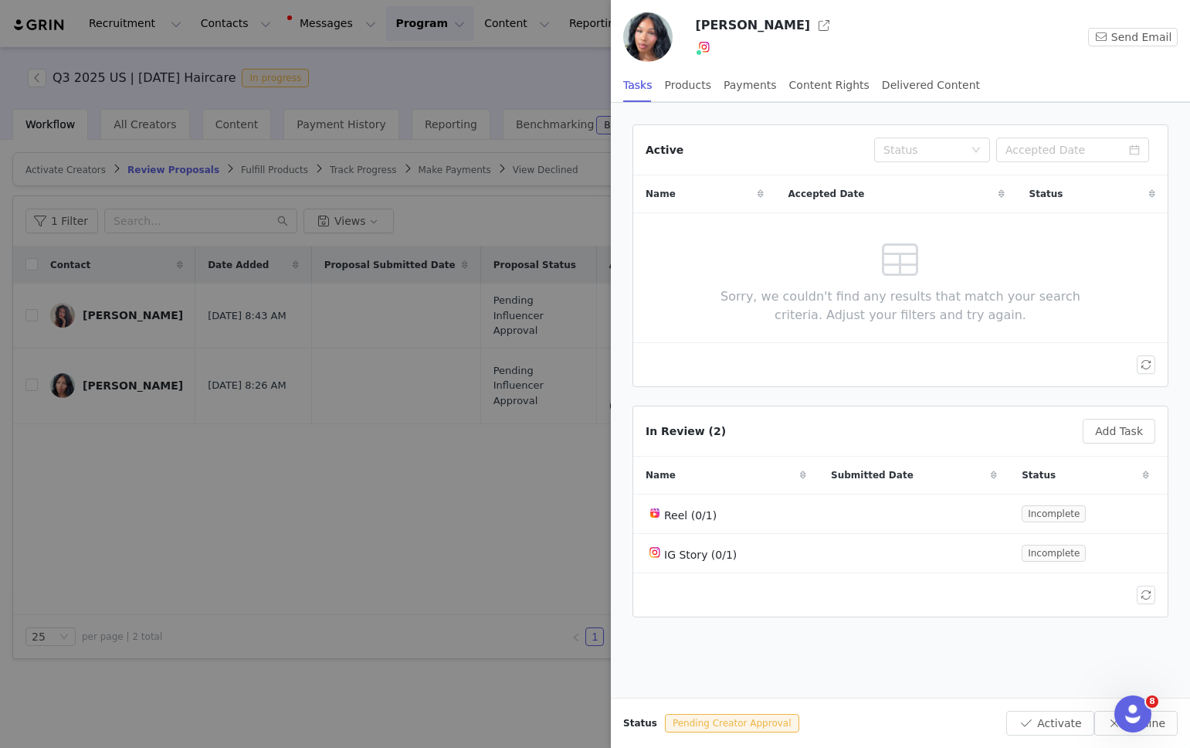
click at [507, 346] on div at bounding box center [595, 374] width 1190 height 748
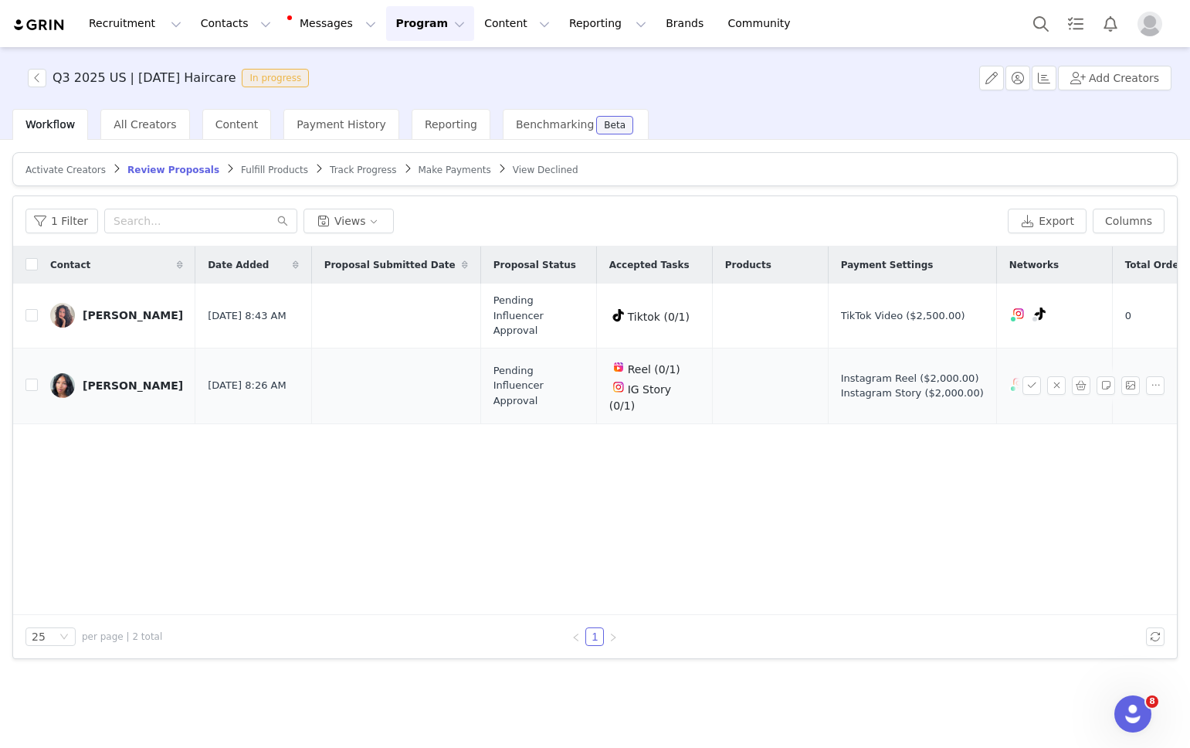
click at [23, 360] on td at bounding box center [25, 386] width 25 height 76
click at [25, 378] on input "checkbox" at bounding box center [31, 384] width 12 height 12
checkbox input "true"
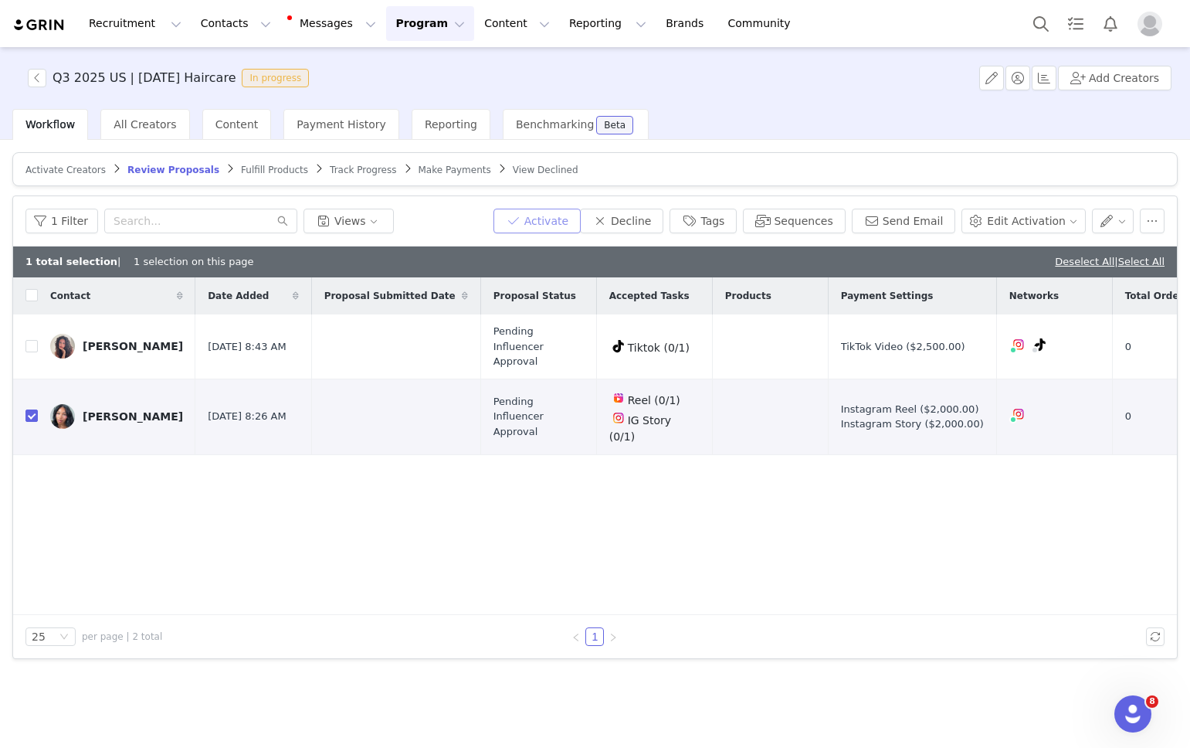
click at [545, 215] on button "Activate" at bounding box center [536, 221] width 87 height 25
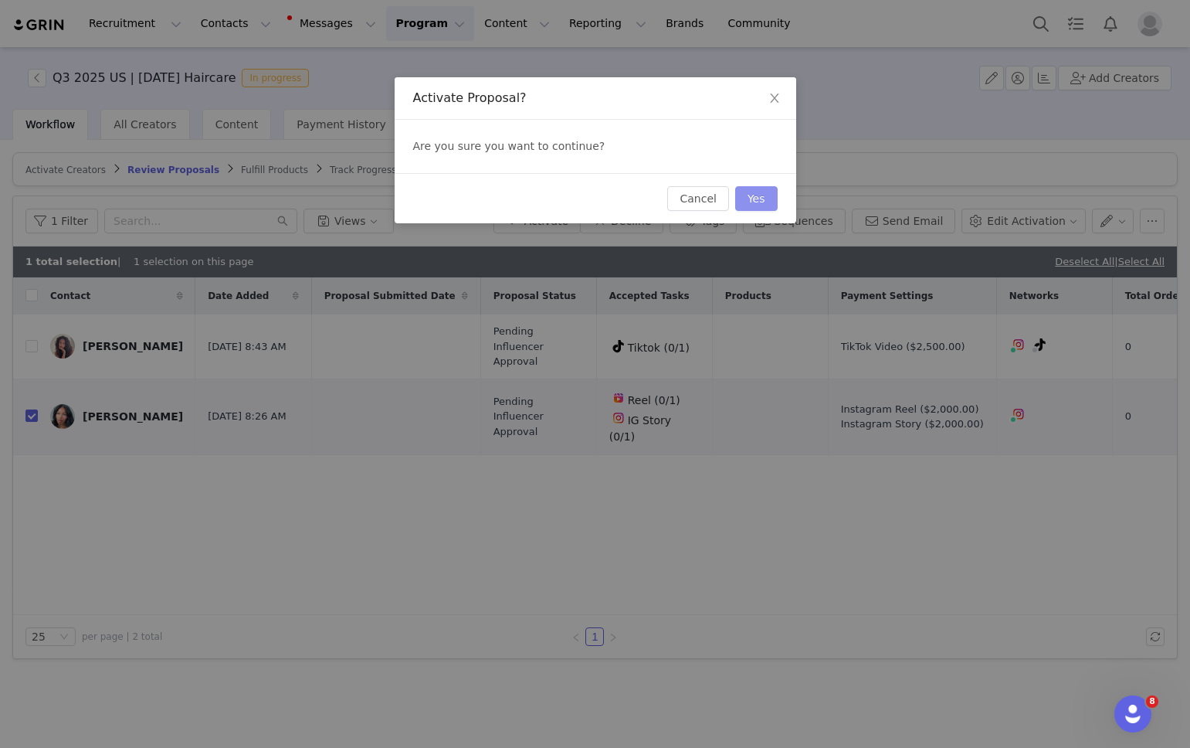
click at [756, 204] on button "Yes" at bounding box center [756, 198] width 42 height 25
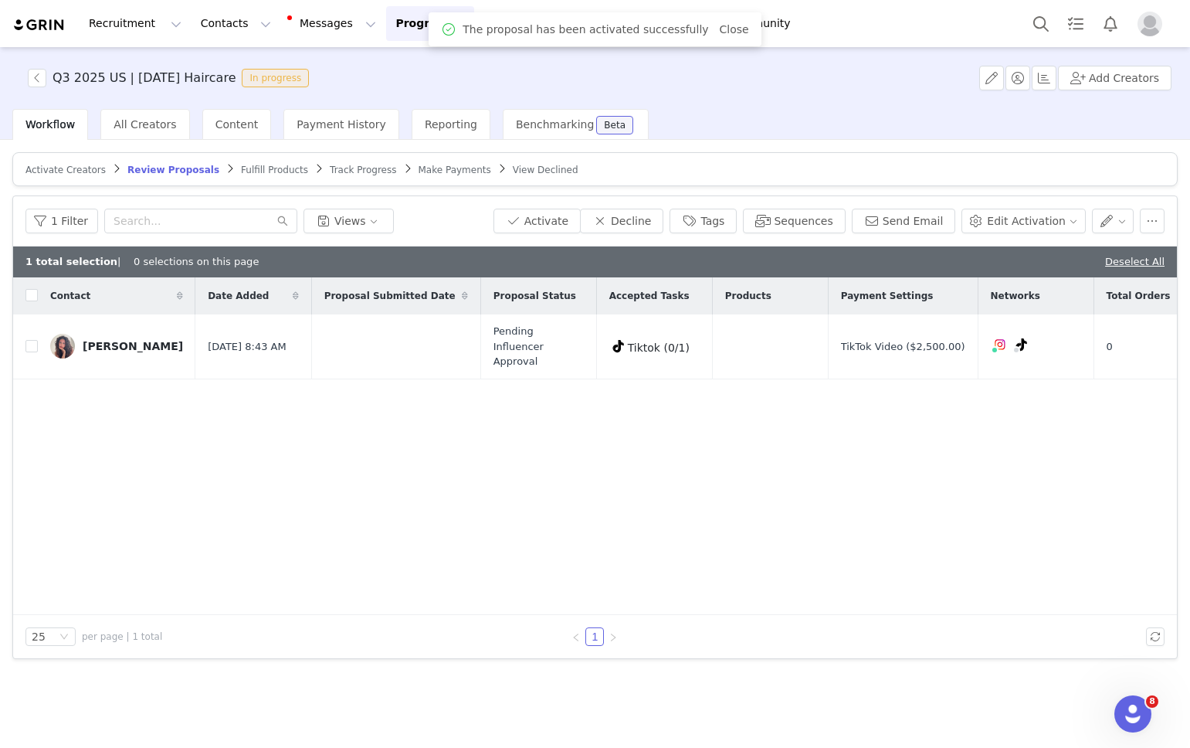
click at [330, 164] on span "Track Progress" at bounding box center [363, 169] width 66 height 11
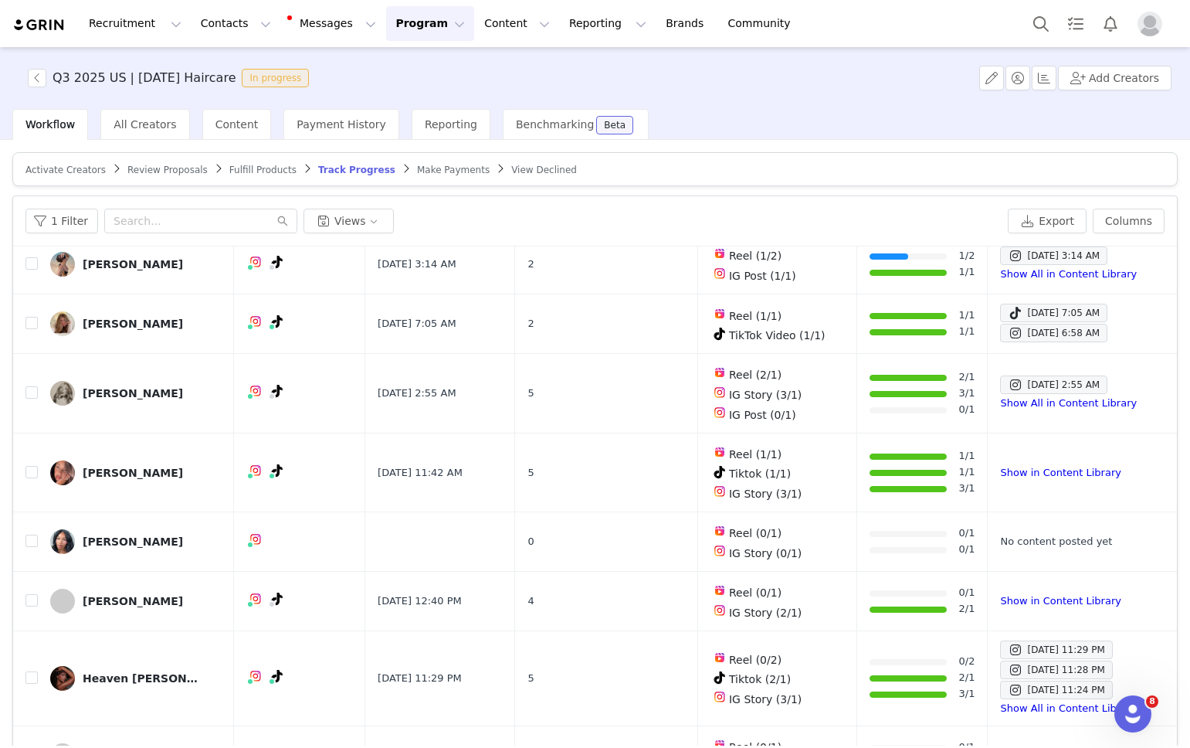
scroll to position [345, 0]
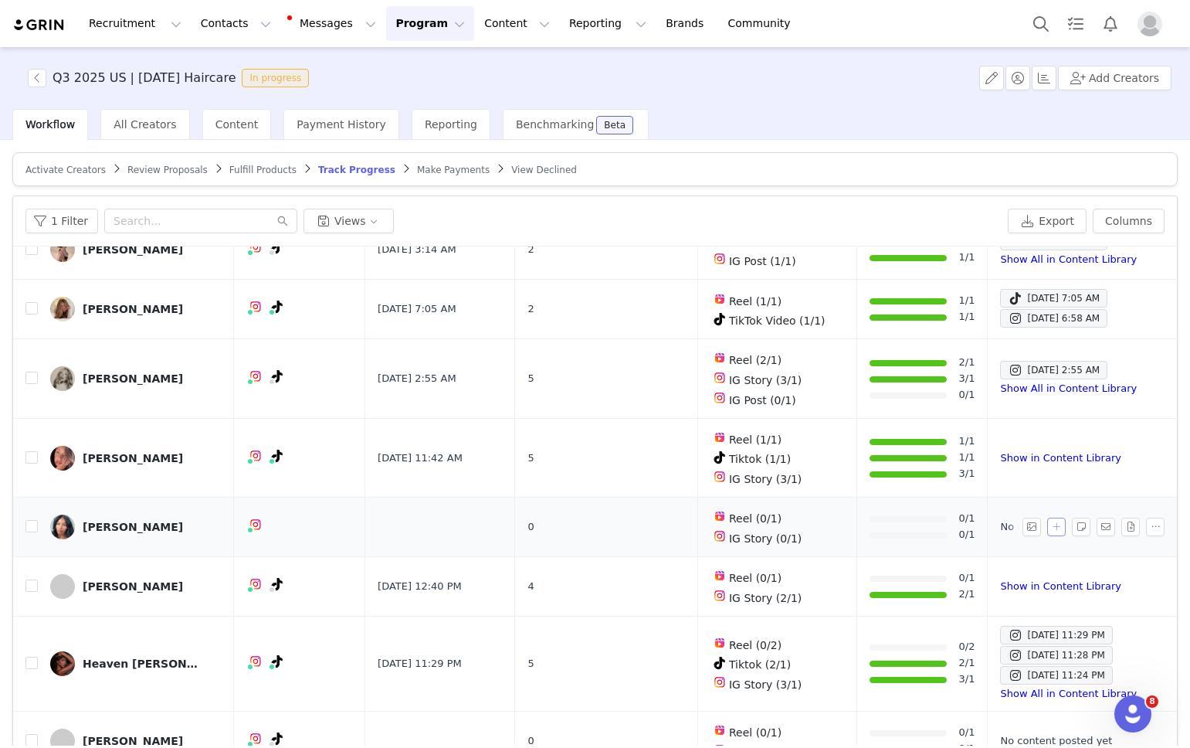
click at [1055, 520] on button "button" at bounding box center [1056, 526] width 19 height 19
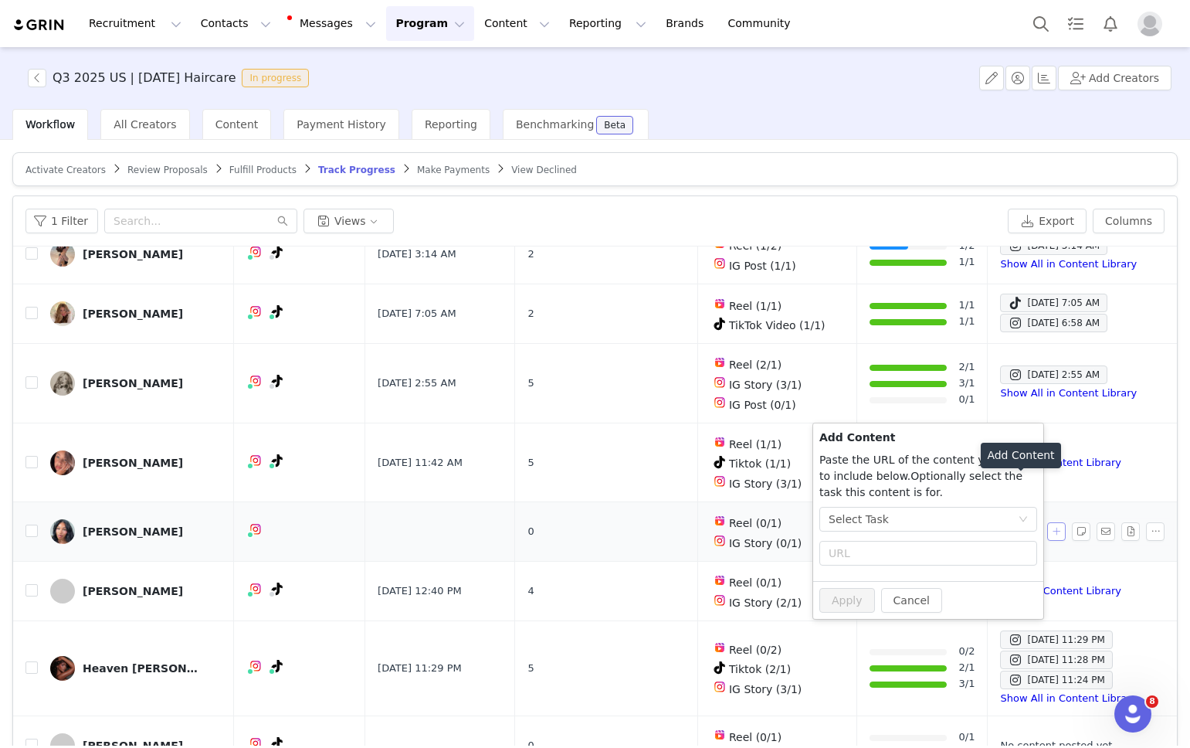
scroll to position [337, 0]
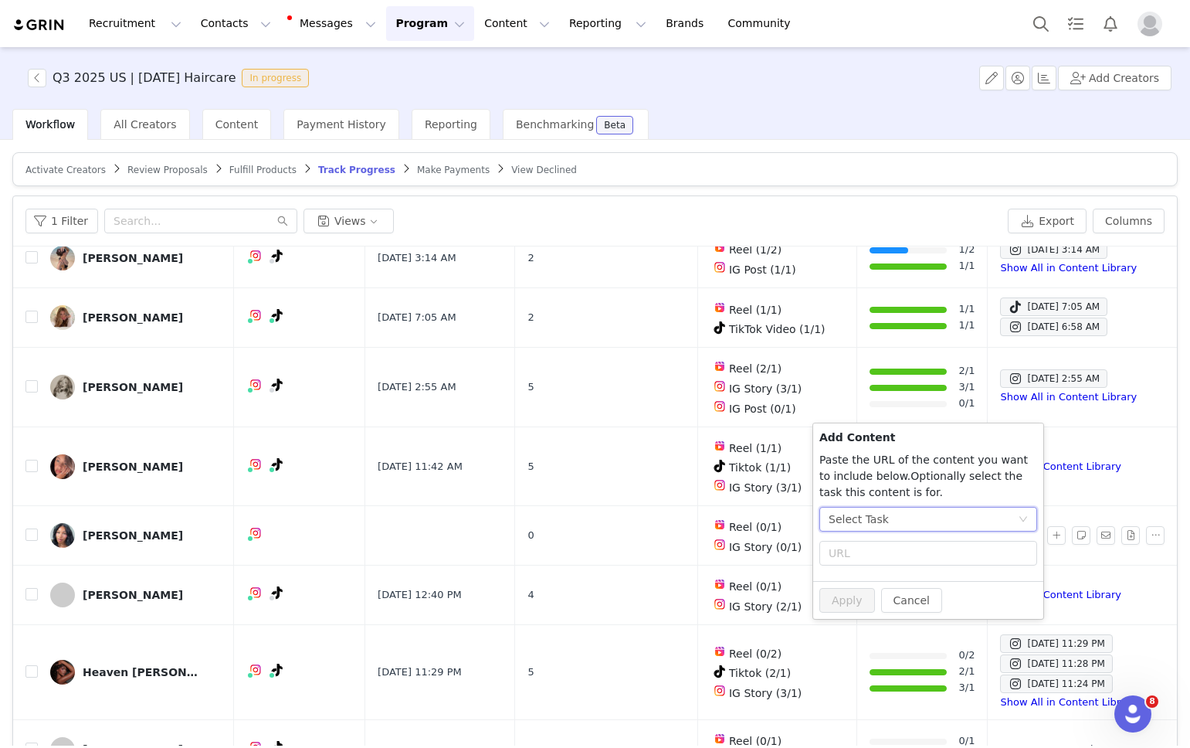
click at [898, 524] on div "Select Task" at bounding box center [923, 518] width 189 height 23
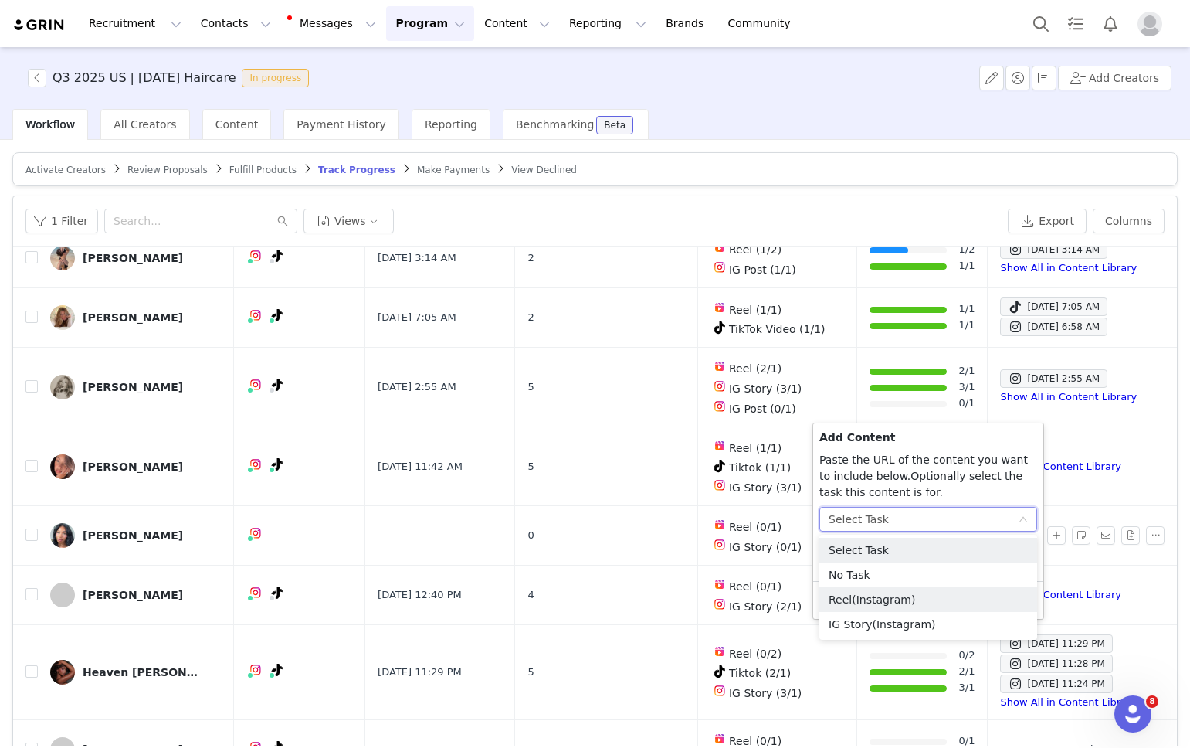
click at [863, 602] on span "(Instagram)" at bounding box center [883, 599] width 63 height 12
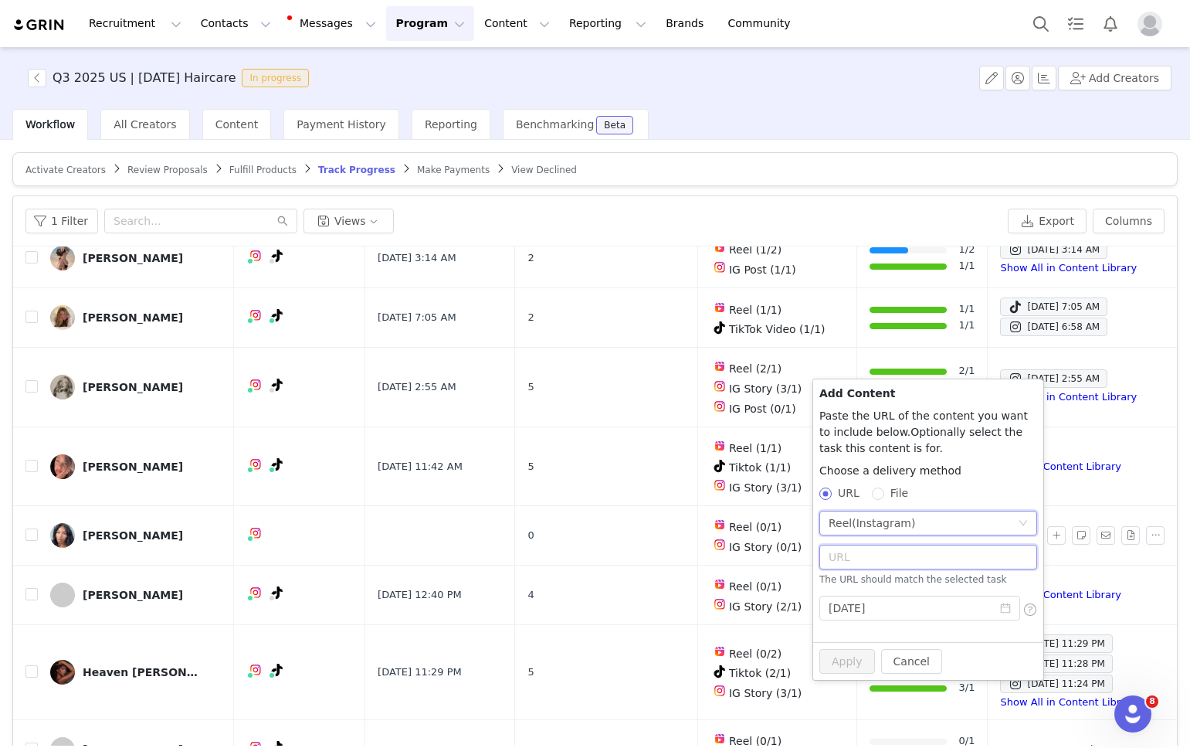
click at [858, 559] on input "text" at bounding box center [928, 556] width 218 height 25
paste input "https://www.instagram.com/p/DPM4GzsEuCL/"
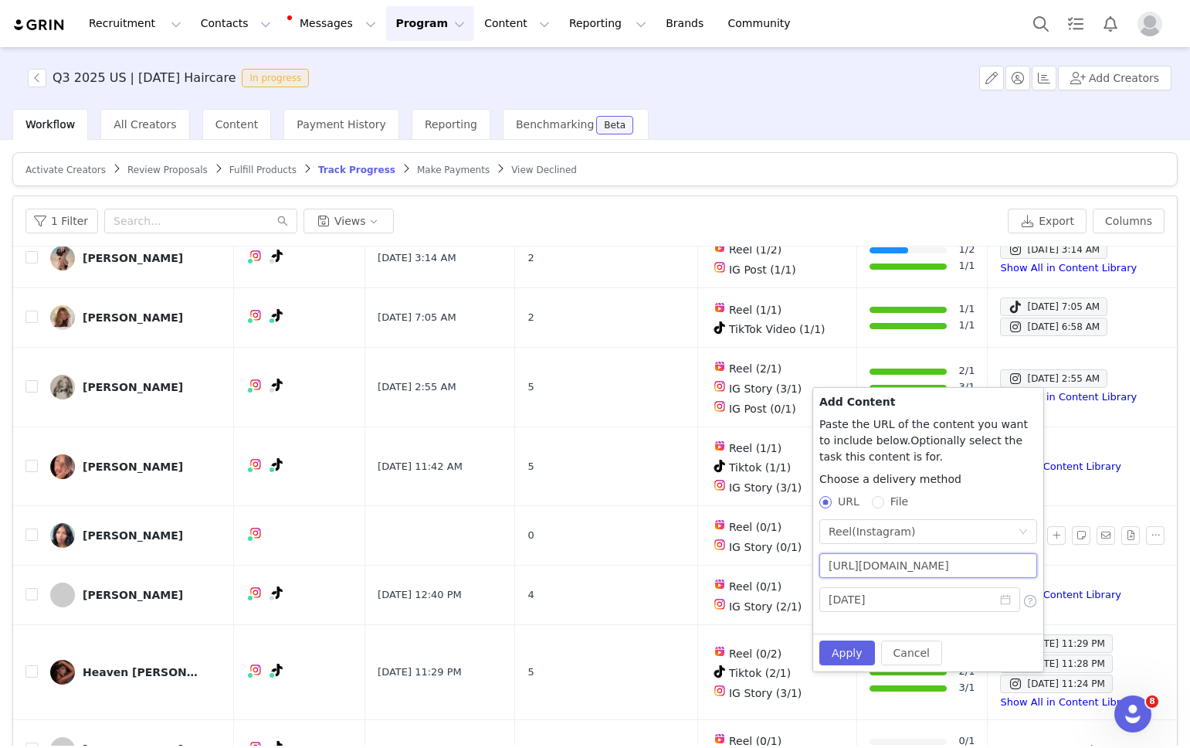
scroll to position [0, 29]
type input "https://www.instagram.com/p/DPM4GzsEuCL/"
click at [846, 651] on button "Apply" at bounding box center [847, 652] width 56 height 25
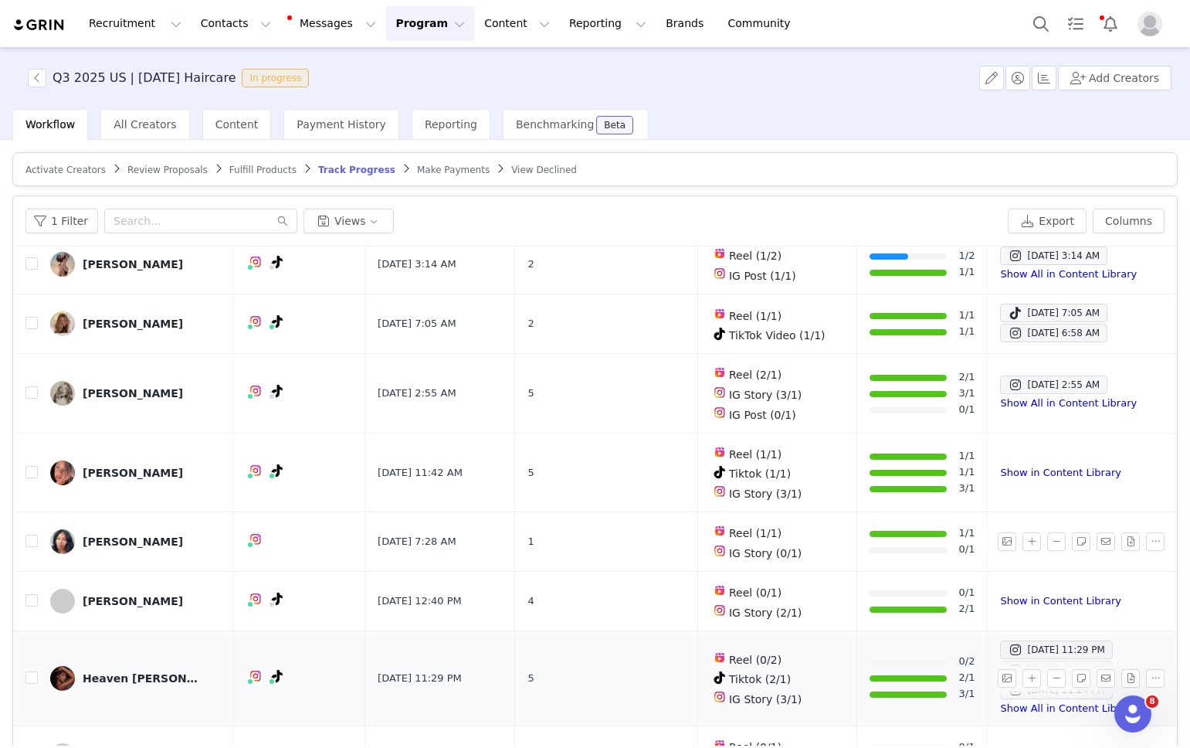
scroll to position [331, 0]
click at [1060, 591] on button "button" at bounding box center [1056, 600] width 19 height 19
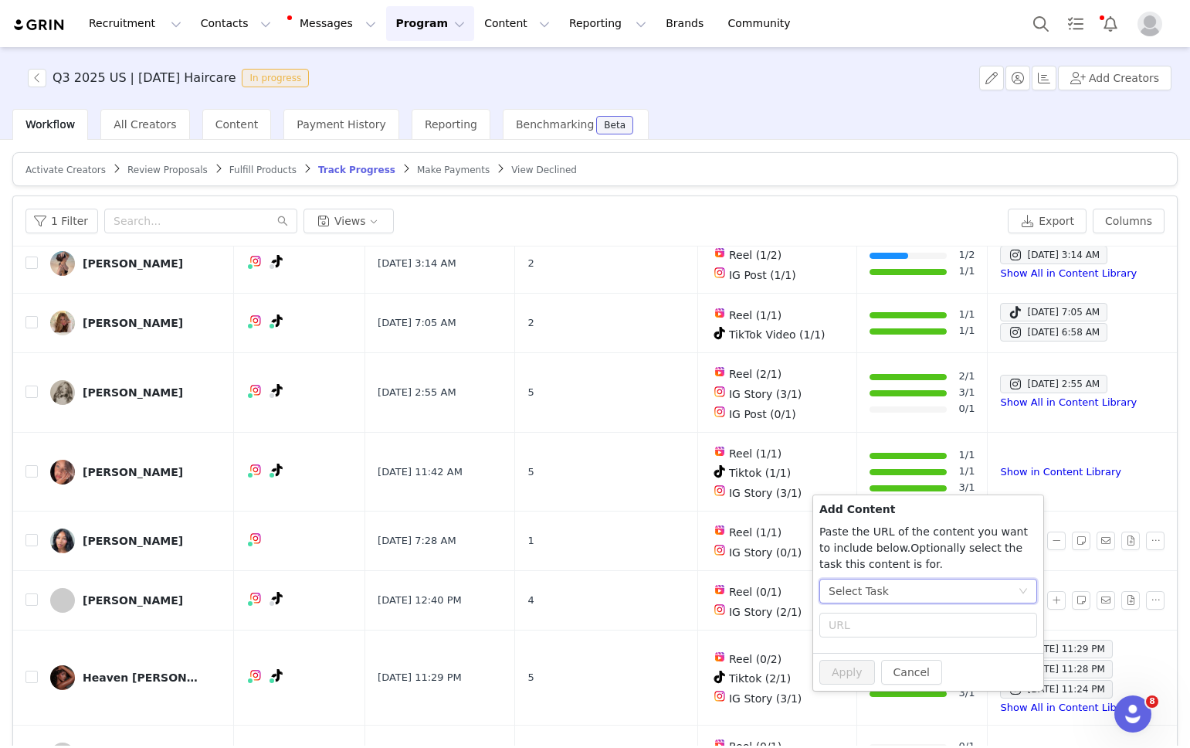
click at [919, 588] on div "Select Task" at bounding box center [923, 590] width 189 height 23
click at [877, 691] on span "(Instagram)" at bounding box center [903, 696] width 63 height 12
radio input "false"
radio input "true"
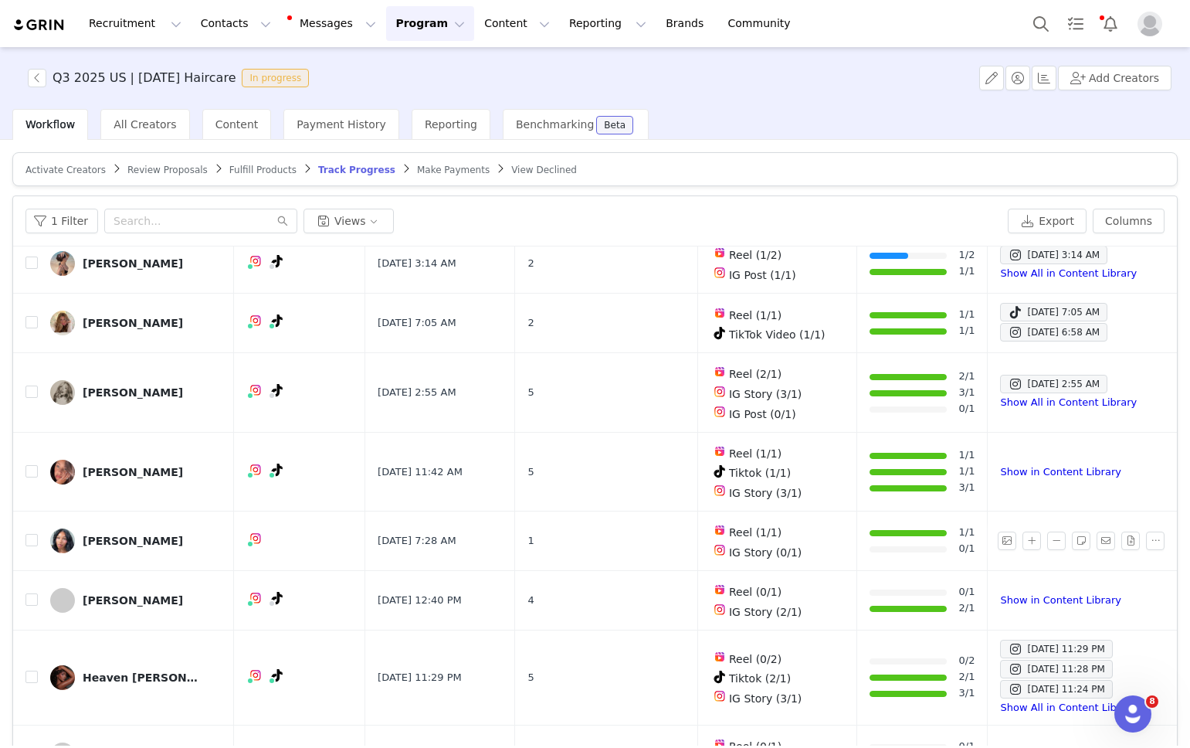
click at [925, 214] on div "1 Filter Views" at bounding box center [513, 221] width 976 height 25
click at [1033, 533] on button "button" at bounding box center [1031, 540] width 19 height 19
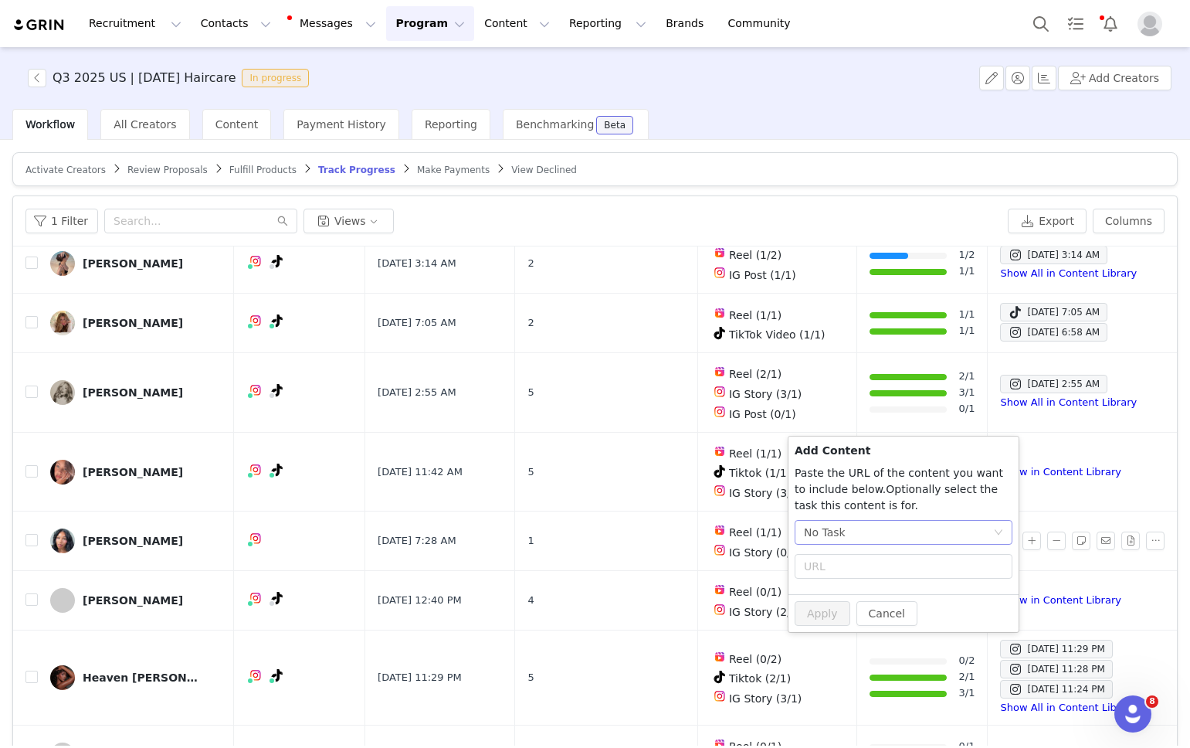
click at [906, 536] on div "No Task" at bounding box center [898, 531] width 189 height 23
click at [865, 633] on span "(Instagram)" at bounding box center [878, 637] width 63 height 12
radio input "true"
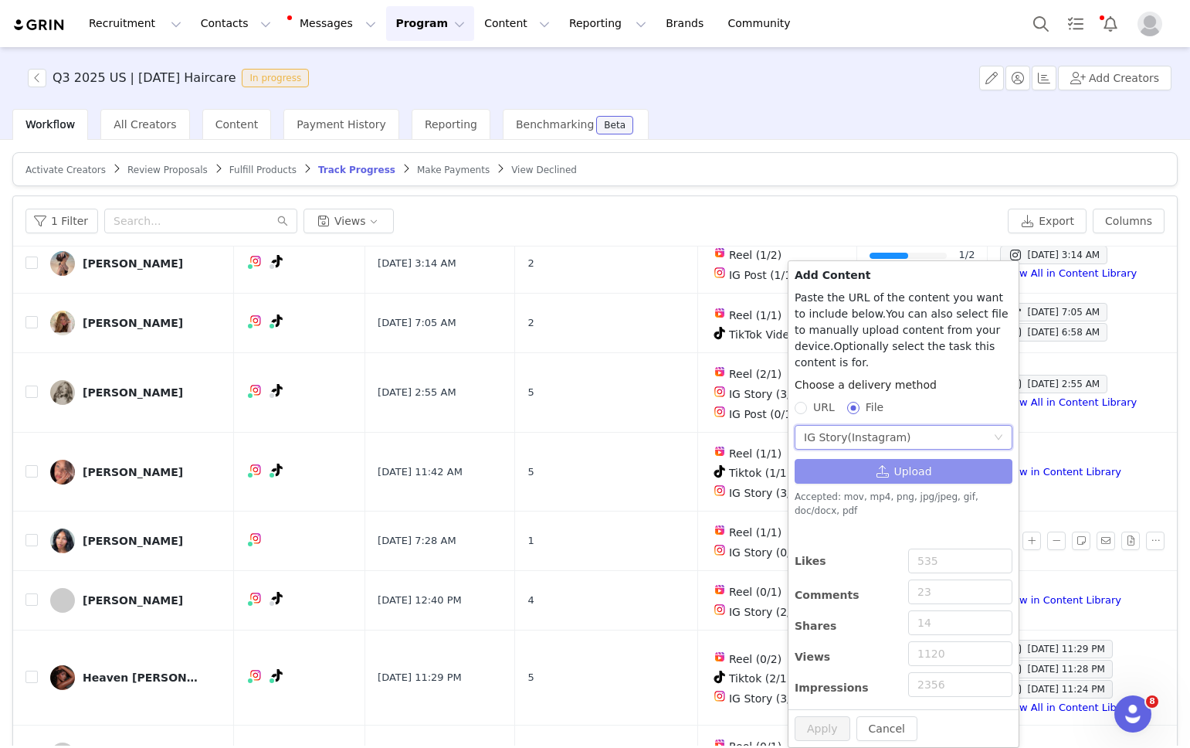
click at [862, 476] on button "Upload" at bounding box center [904, 471] width 218 height 25
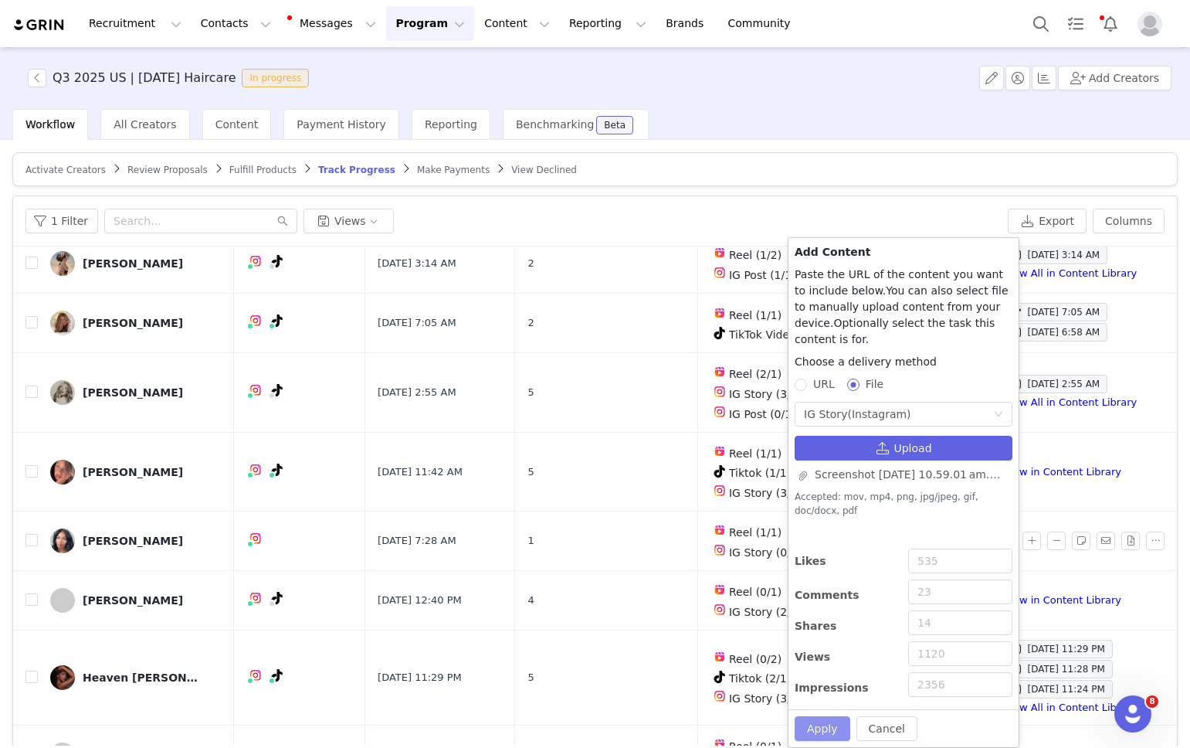
click at [821, 731] on button "Apply" at bounding box center [823, 728] width 56 height 25
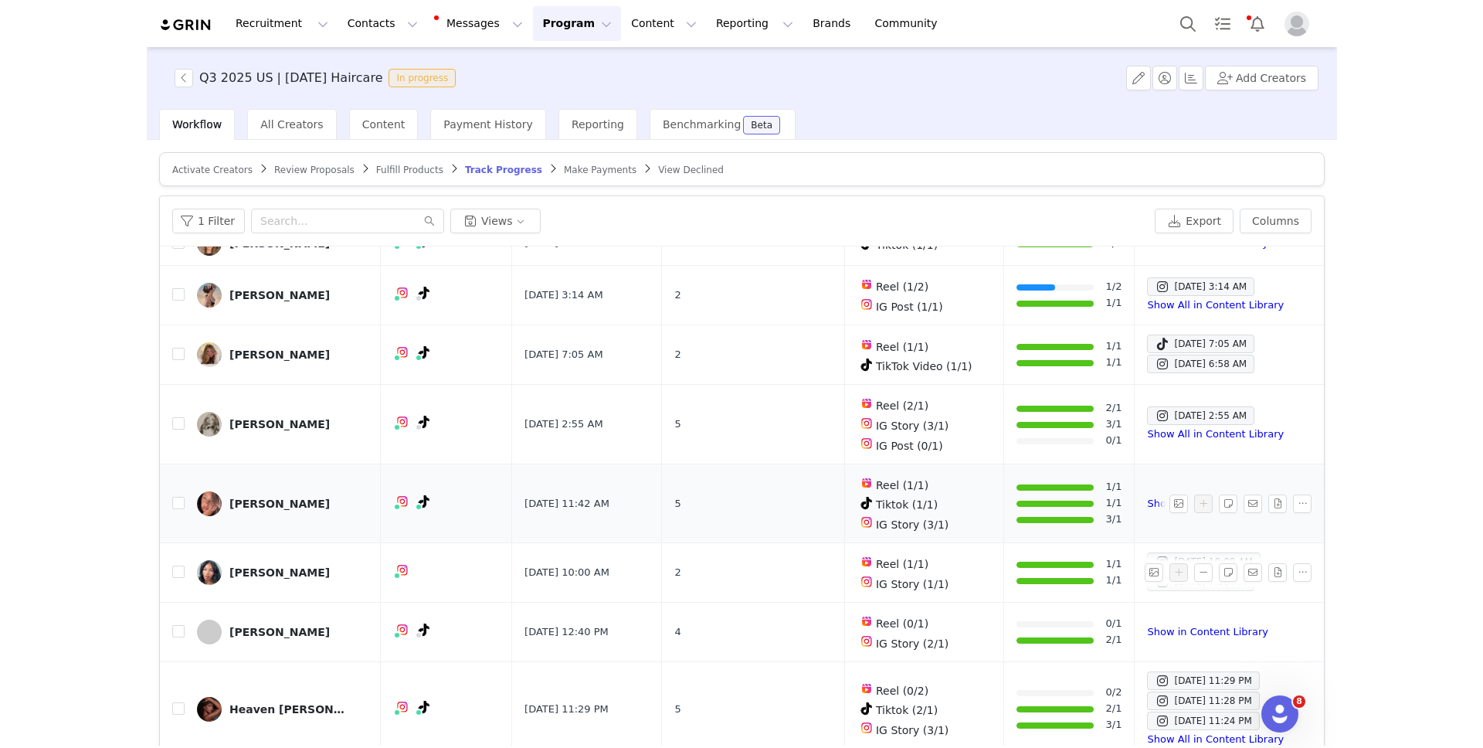
scroll to position [300, 0]
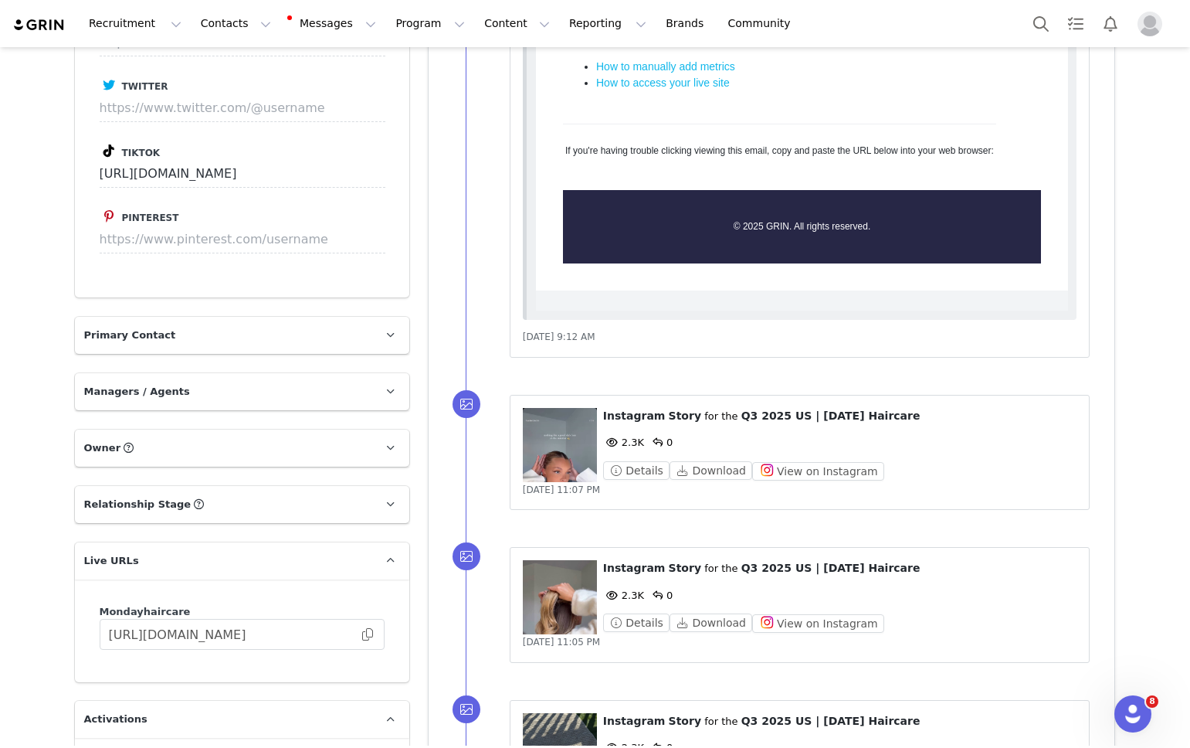
scroll to position [1331, 0]
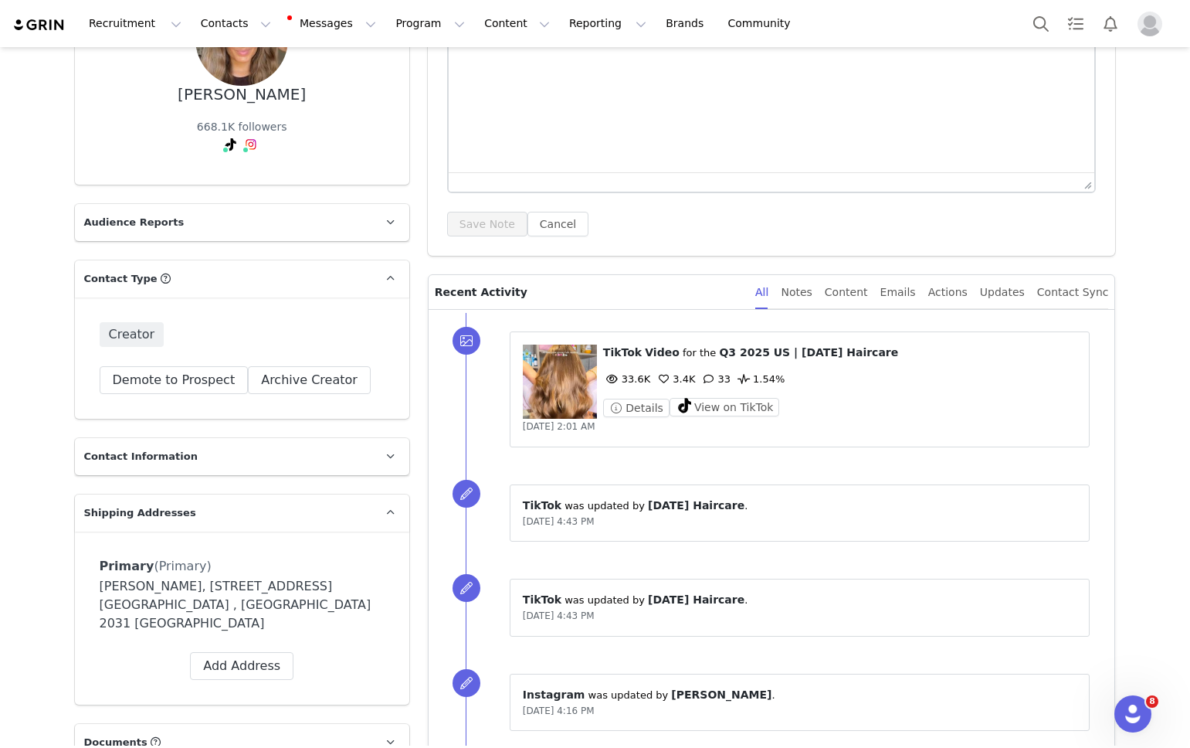
scroll to position [255, 0]
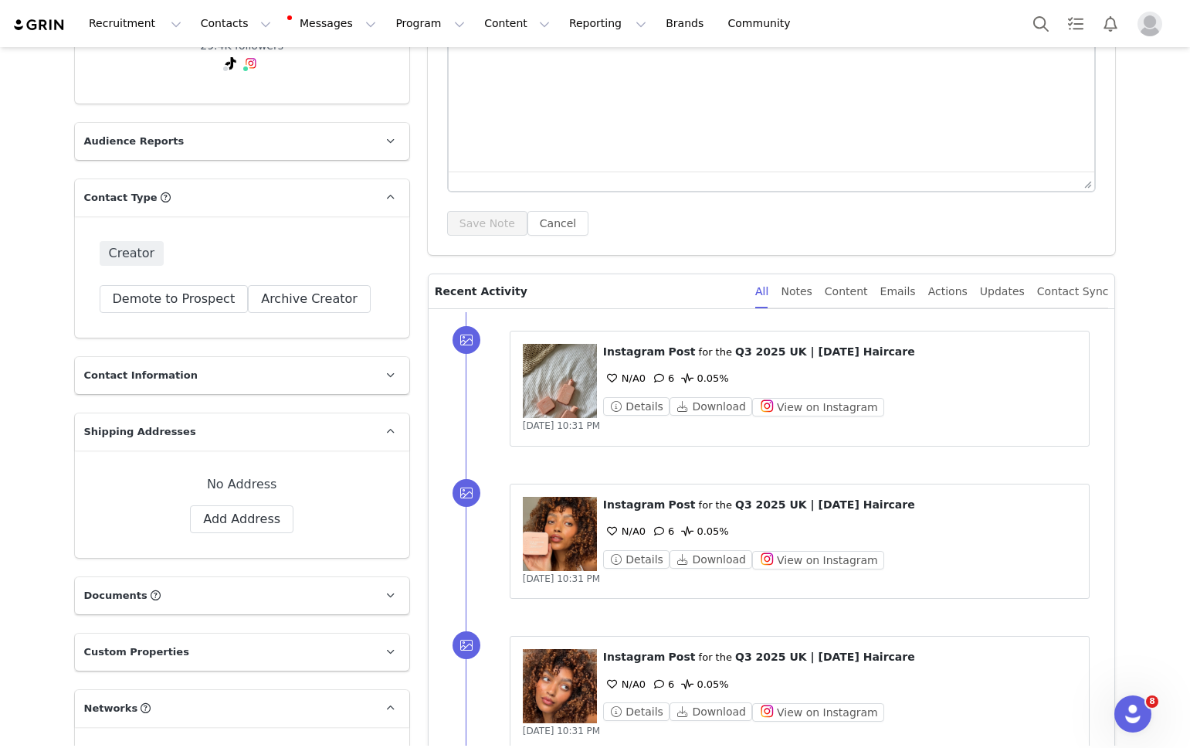
scroll to position [368, 0]
